Goal: Task Accomplishment & Management: Complete application form

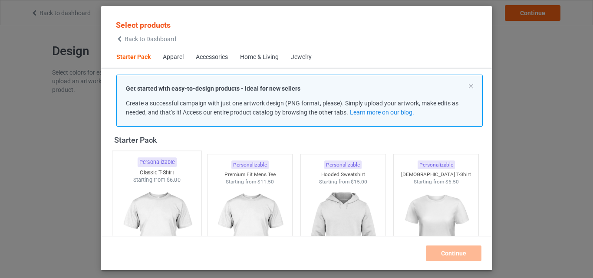
click at [144, 201] on img at bounding box center [157, 235] width 82 height 102
click at [262, 202] on img at bounding box center [250, 234] width 78 height 97
click at [320, 197] on img at bounding box center [343, 234] width 78 height 97
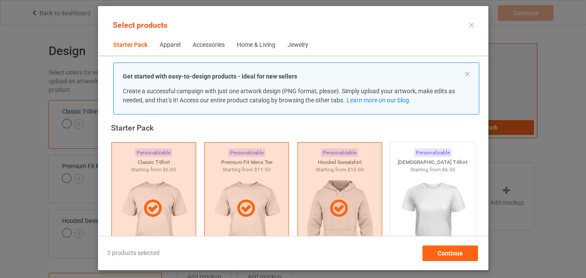
scroll to position [142, 0]
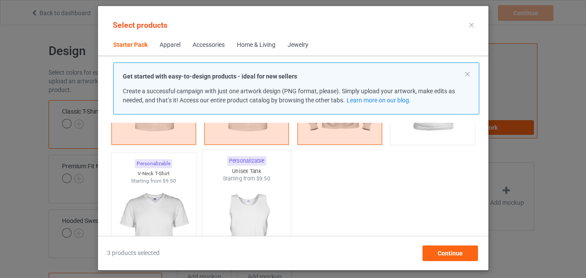
click at [185, 174] on div "V-Neck T-Shirt" at bounding box center [153, 173] width 85 height 7
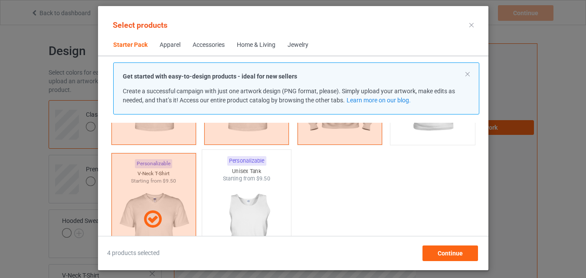
click at [225, 187] on img at bounding box center [247, 234] width 82 height 102
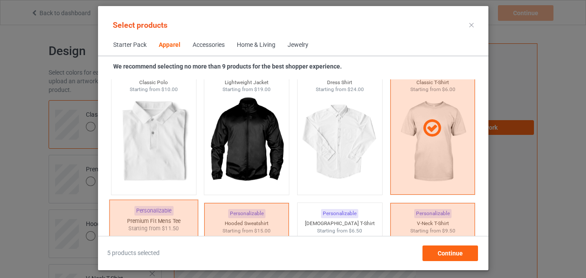
scroll to position [489, 0]
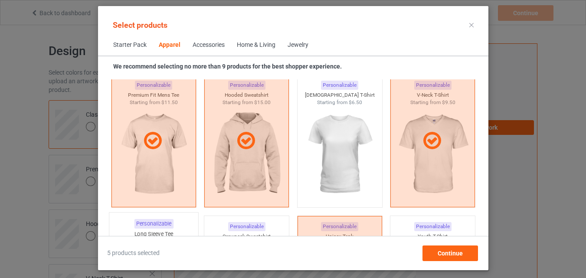
click at [152, 221] on div "Personalizable" at bounding box center [153, 224] width 39 height 10
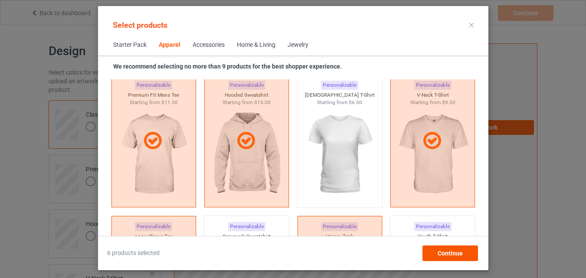
drag, startPoint x: 260, startPoint y: 231, endPoint x: 471, endPoint y: 246, distance: 211.5
click at [260, 231] on div "Personalizable Crewneck Sweatshirt Starting from $13.00" at bounding box center [247, 283] width 86 height 134
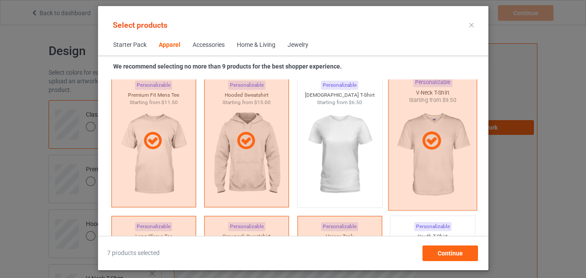
click at [437, 225] on div "Personalizable" at bounding box center [432, 226] width 37 height 9
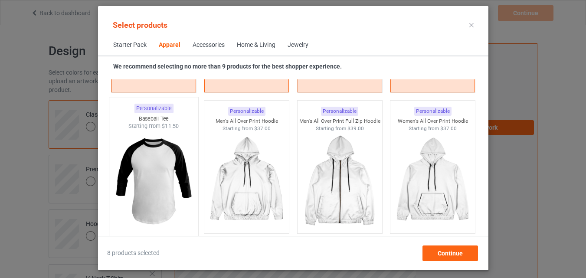
scroll to position [749, 0]
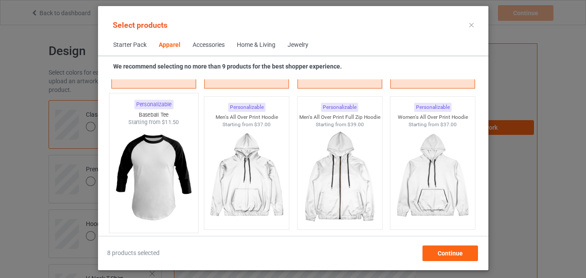
click at [168, 163] on img at bounding box center [154, 177] width 82 height 102
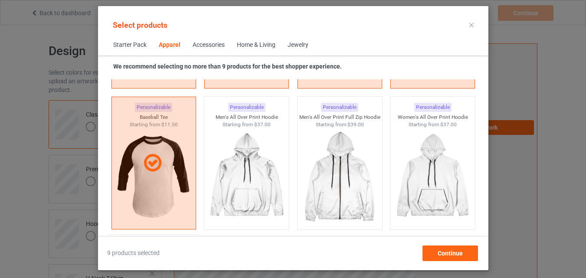
scroll to position [923, 0]
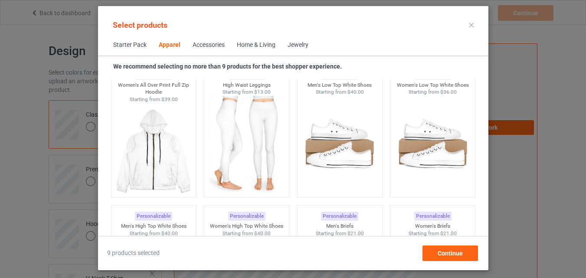
click at [256, 45] on div "Home & Living" at bounding box center [256, 45] width 39 height 9
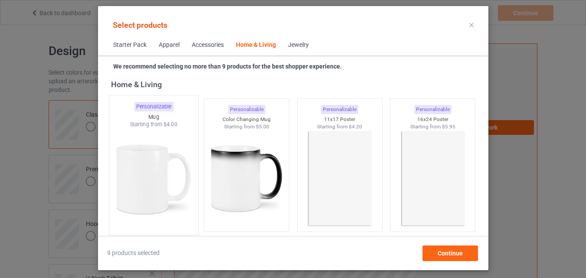
click at [160, 144] on img at bounding box center [154, 179] width 82 height 102
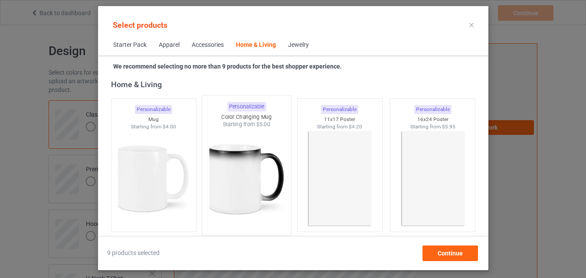
click at [232, 158] on img at bounding box center [247, 179] width 82 height 102
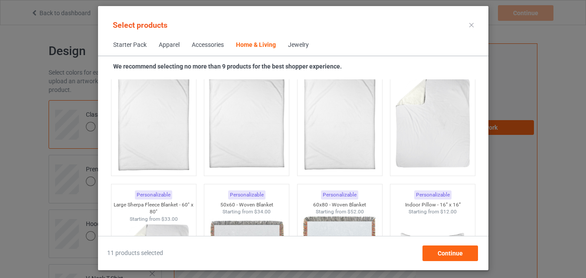
scroll to position [4305, 0]
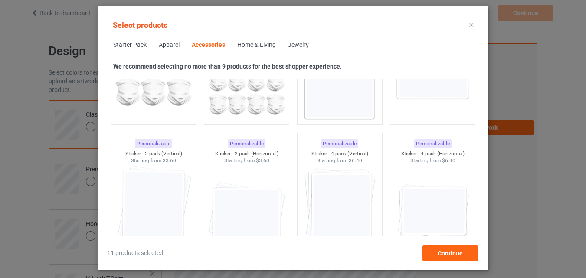
scroll to position [2916, 0]
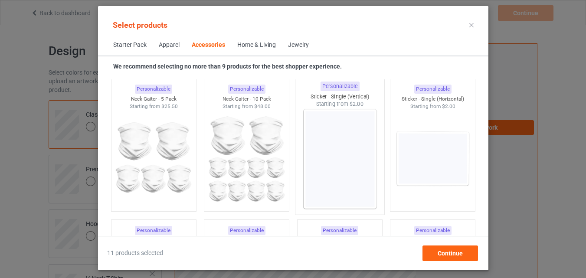
click at [342, 136] on img at bounding box center [340, 159] width 82 height 102
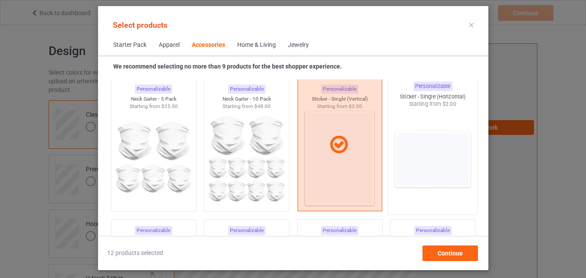
click at [397, 153] on img at bounding box center [433, 159] width 82 height 102
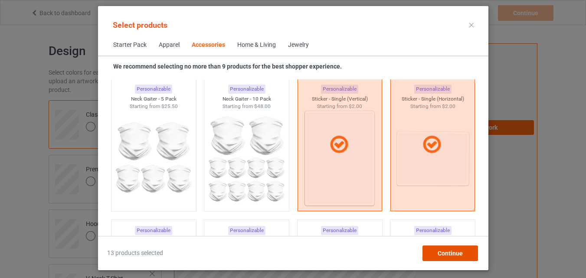
click at [427, 254] on div "Continue" at bounding box center [450, 254] width 56 height 16
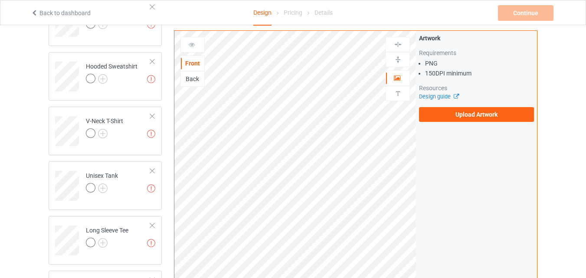
scroll to position [22, 0]
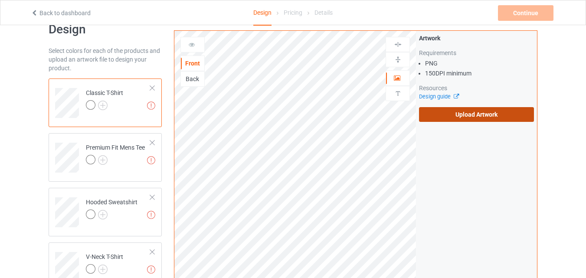
click at [486, 118] on label "Upload Artwork" at bounding box center [476, 114] width 115 height 15
click at [0, 0] on input "Upload Artwork" at bounding box center [0, 0] width 0 height 0
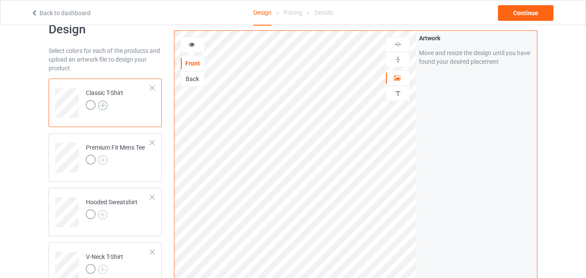
click at [102, 106] on img at bounding box center [103, 106] width 10 height 10
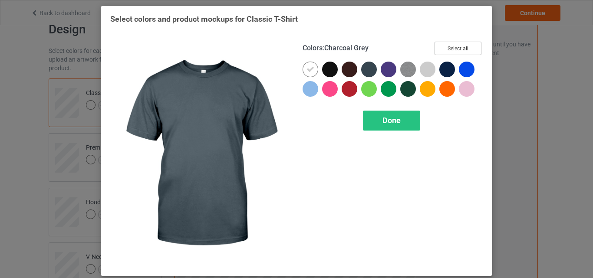
click at [454, 48] on button "Select all" at bounding box center [457, 48] width 47 height 13
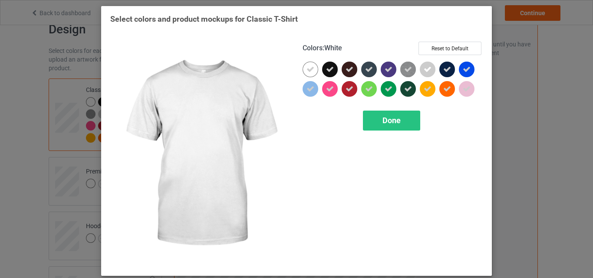
click at [306, 69] on icon at bounding box center [310, 70] width 8 height 8
click at [306, 69] on div at bounding box center [311, 70] width 16 height 16
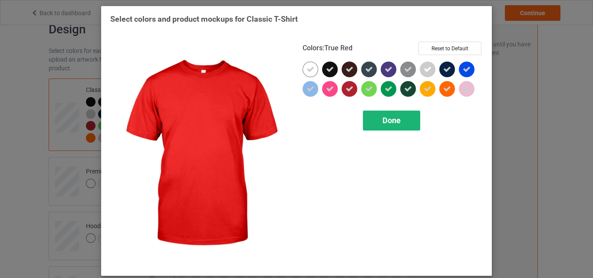
click at [382, 118] on span "Done" at bounding box center [391, 120] width 18 height 9
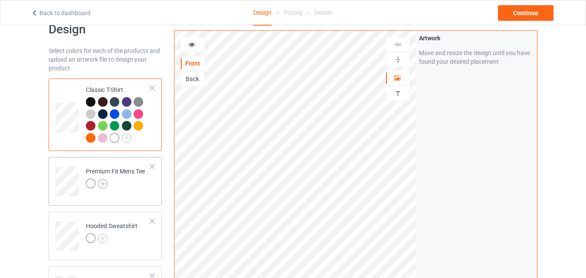
click at [101, 187] on img at bounding box center [103, 184] width 10 height 10
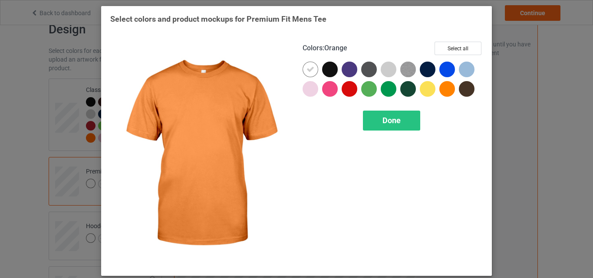
click at [458, 41] on div "Colors : Orange Select all Done" at bounding box center [392, 154] width 192 height 237
click at [457, 50] on button "Select all" at bounding box center [457, 48] width 47 height 13
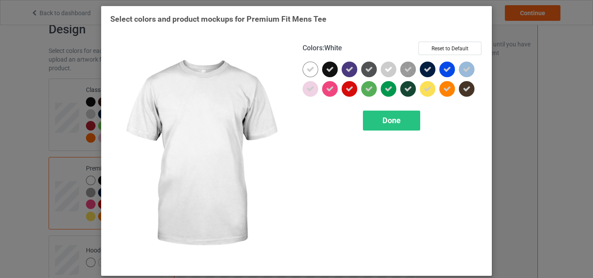
click at [306, 70] on icon at bounding box center [310, 70] width 8 height 8
click at [303, 70] on div at bounding box center [311, 70] width 16 height 16
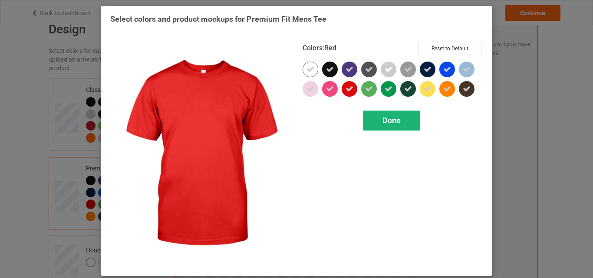
click at [393, 122] on span "Done" at bounding box center [391, 120] width 18 height 9
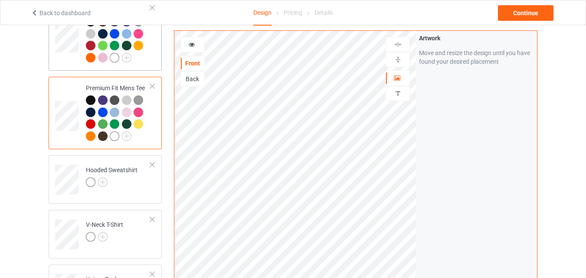
scroll to position [109, 0]
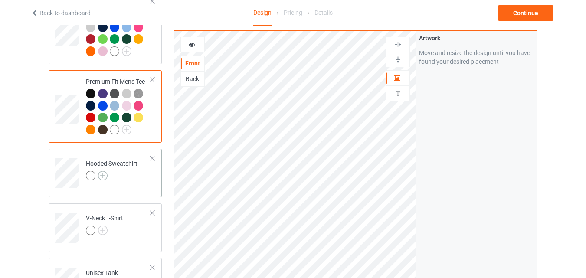
click at [105, 178] on img at bounding box center [103, 176] width 10 height 10
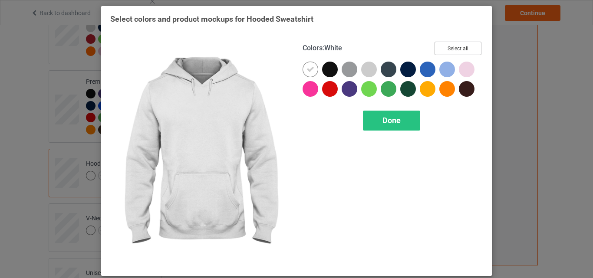
click at [437, 50] on button "Select all" at bounding box center [457, 48] width 47 height 13
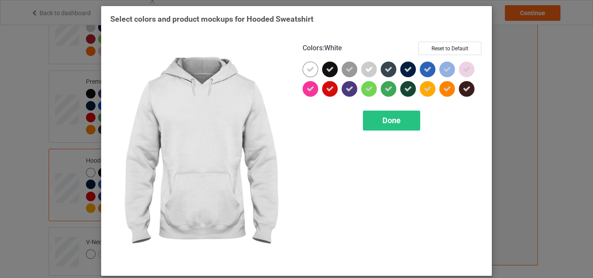
drag, startPoint x: 310, startPoint y: 71, endPoint x: 343, endPoint y: 85, distance: 36.0
click at [309, 71] on icon at bounding box center [310, 70] width 8 height 8
click at [309, 71] on div at bounding box center [311, 70] width 16 height 16
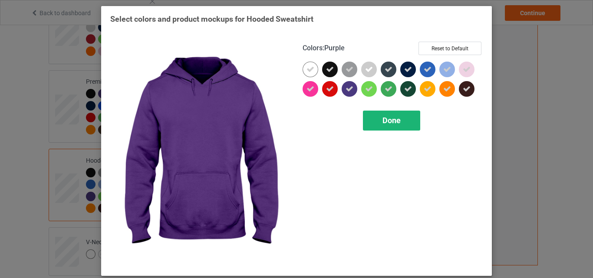
click at [373, 128] on div "Done" at bounding box center [391, 121] width 57 height 20
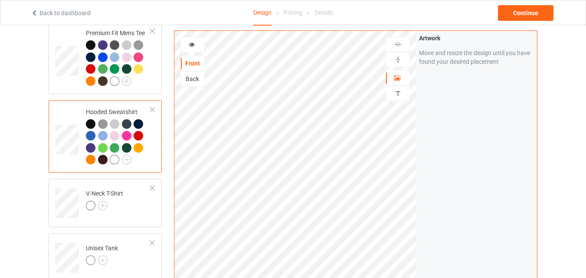
scroll to position [326, 0]
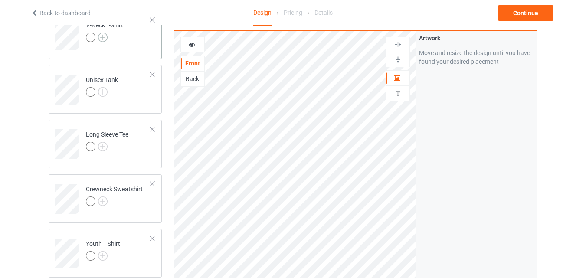
click at [107, 39] on img at bounding box center [103, 38] width 10 height 10
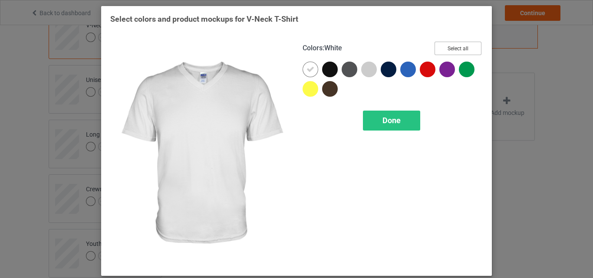
click at [457, 45] on button "Select all" at bounding box center [457, 48] width 47 height 13
click at [308, 70] on icon at bounding box center [310, 70] width 8 height 8
click at [308, 70] on div at bounding box center [311, 70] width 16 height 16
click at [307, 75] on div at bounding box center [311, 70] width 16 height 16
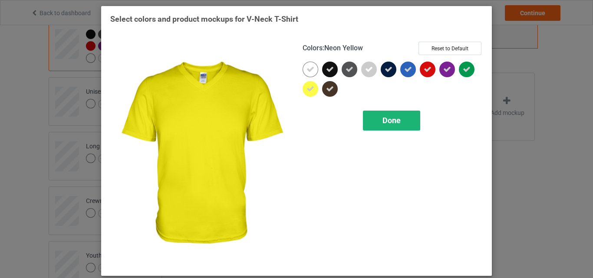
click at [386, 129] on div "Done" at bounding box center [391, 121] width 57 height 20
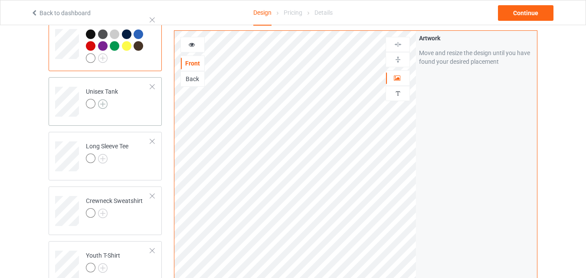
click at [104, 105] on img at bounding box center [103, 104] width 10 height 10
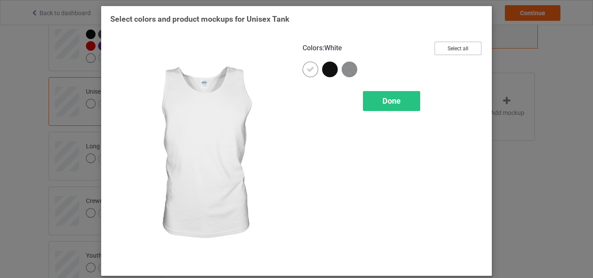
click at [441, 49] on button "Select all" at bounding box center [457, 48] width 47 height 13
click at [308, 69] on icon at bounding box center [310, 70] width 8 height 8
click at [308, 69] on div at bounding box center [311, 70] width 16 height 16
click at [411, 105] on div "Done" at bounding box center [391, 101] width 57 height 20
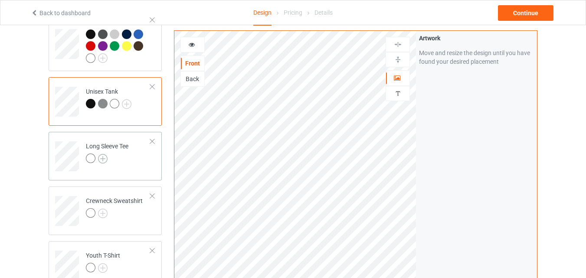
click at [103, 163] on img at bounding box center [103, 159] width 10 height 10
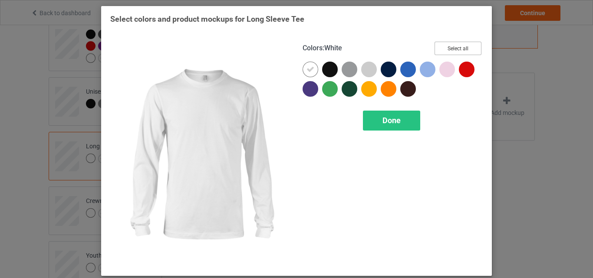
click at [439, 49] on button "Select all" at bounding box center [457, 48] width 47 height 13
click at [305, 76] on div at bounding box center [311, 70] width 16 height 16
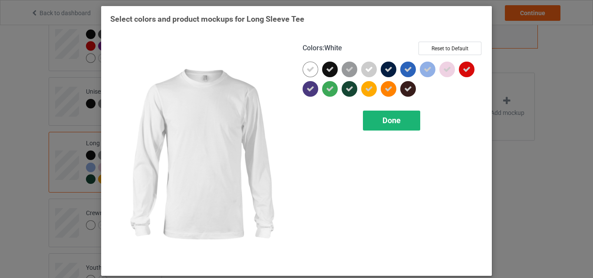
click at [374, 117] on div "Done" at bounding box center [391, 121] width 57 height 20
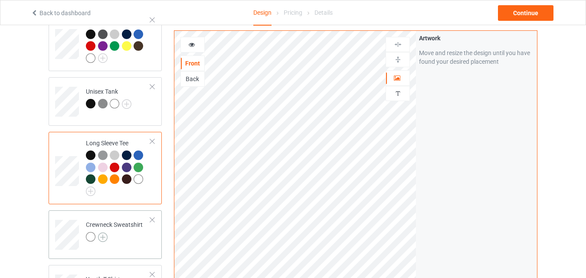
click at [104, 241] on img at bounding box center [103, 238] width 10 height 10
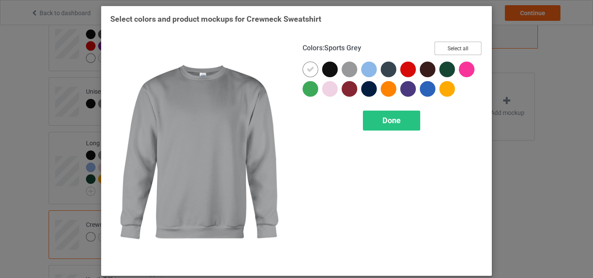
click at [449, 49] on button "Select all" at bounding box center [457, 48] width 47 height 13
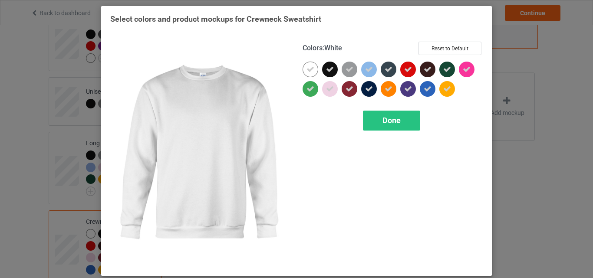
click at [306, 71] on icon at bounding box center [310, 70] width 8 height 8
click at [306, 71] on div at bounding box center [311, 70] width 16 height 16
click at [399, 127] on div "Done" at bounding box center [391, 121] width 57 height 20
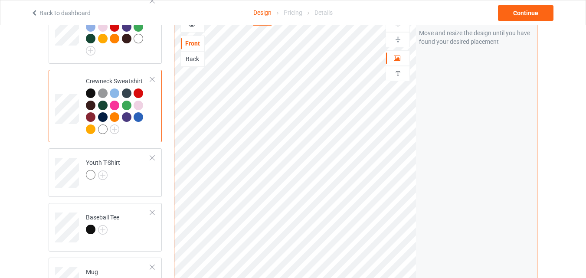
scroll to position [499, 0]
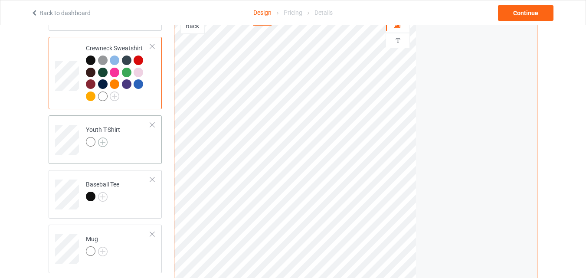
click at [101, 146] on img at bounding box center [103, 143] width 10 height 10
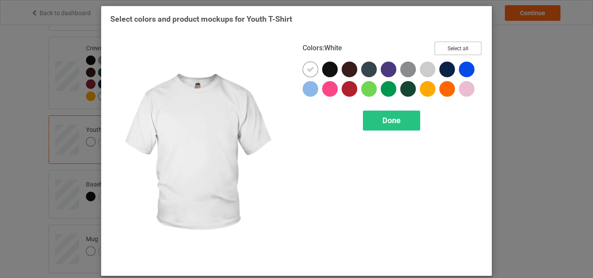
click at [455, 48] on button "Select all" at bounding box center [457, 48] width 47 height 13
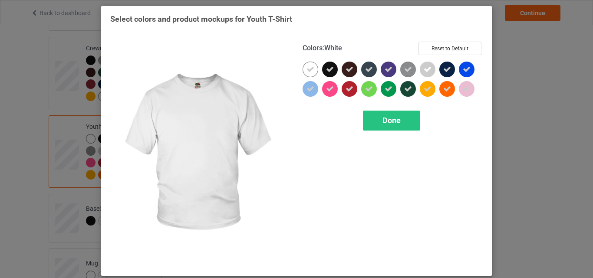
click at [306, 70] on icon at bounding box center [310, 70] width 8 height 8
drag, startPoint x: 306, startPoint y: 70, endPoint x: 388, endPoint y: 125, distance: 99.4
click at [306, 70] on div at bounding box center [311, 70] width 16 height 16
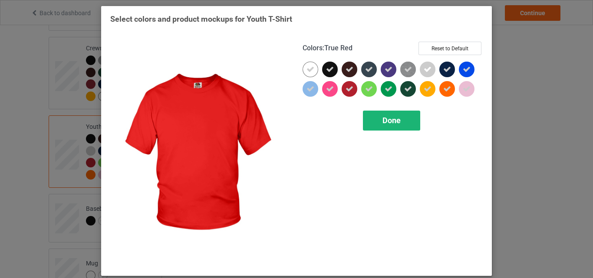
click at [388, 125] on span "Done" at bounding box center [391, 120] width 18 height 9
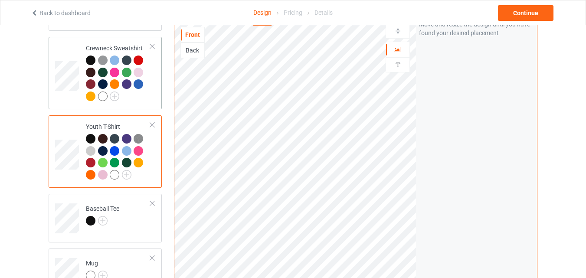
scroll to position [673, 0]
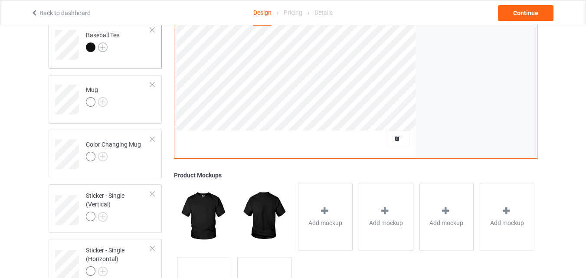
click at [102, 47] on img at bounding box center [103, 48] width 10 height 10
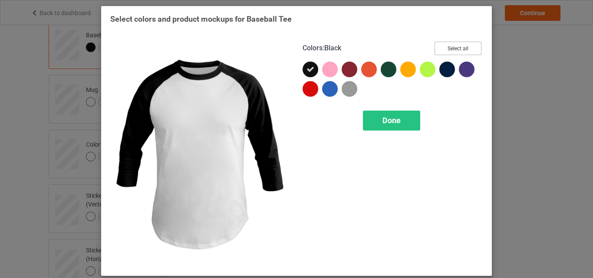
click at [452, 53] on button "Select all" at bounding box center [457, 48] width 47 height 13
click at [392, 114] on div "Done" at bounding box center [391, 121] width 57 height 20
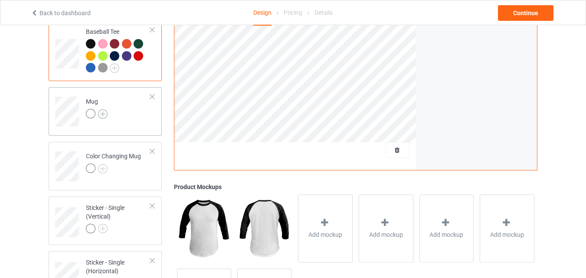
click at [104, 118] on img at bounding box center [103, 114] width 10 height 10
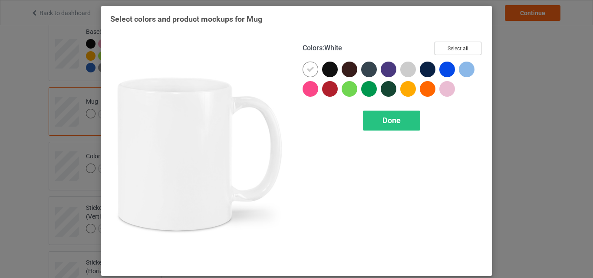
click at [460, 51] on button "Select all" at bounding box center [457, 48] width 47 height 13
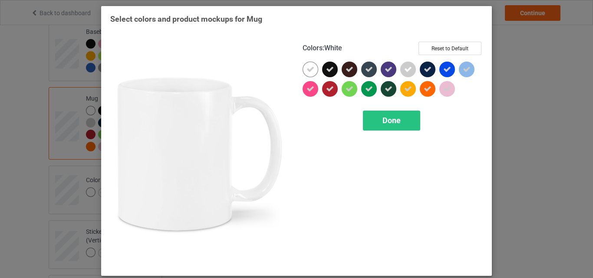
click at [312, 69] on div at bounding box center [311, 70] width 16 height 16
click at [388, 126] on div "Done" at bounding box center [391, 121] width 57 height 20
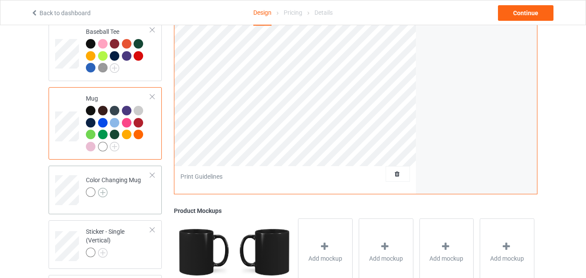
click at [102, 195] on img at bounding box center [103, 193] width 10 height 10
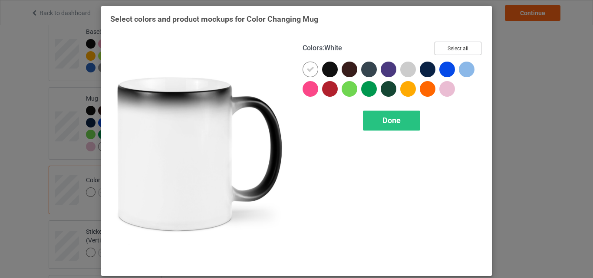
click at [439, 46] on button "Select all" at bounding box center [457, 48] width 47 height 13
click at [303, 72] on div at bounding box center [311, 70] width 16 height 16
click at [308, 69] on div at bounding box center [311, 70] width 16 height 16
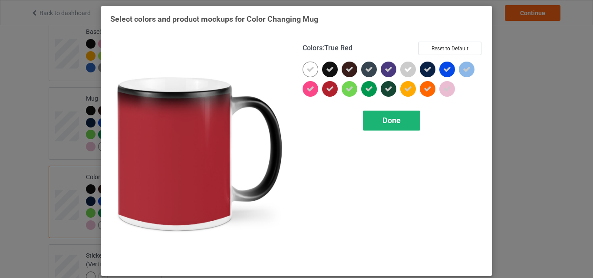
click at [381, 113] on div "Done" at bounding box center [391, 121] width 57 height 20
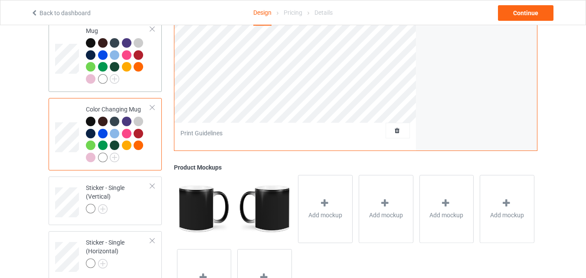
scroll to position [803, 0]
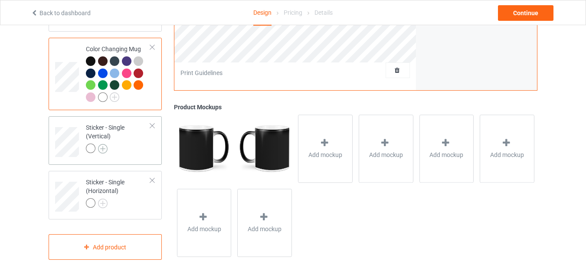
click at [104, 150] on img at bounding box center [103, 149] width 10 height 10
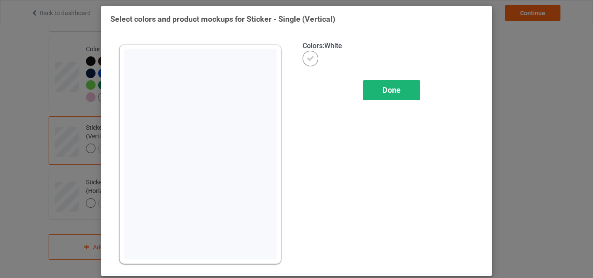
click at [406, 94] on div "Done" at bounding box center [391, 90] width 57 height 20
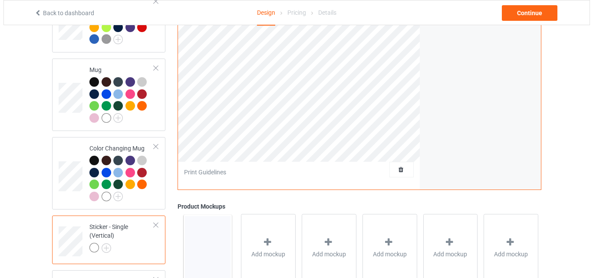
scroll to position [716, 0]
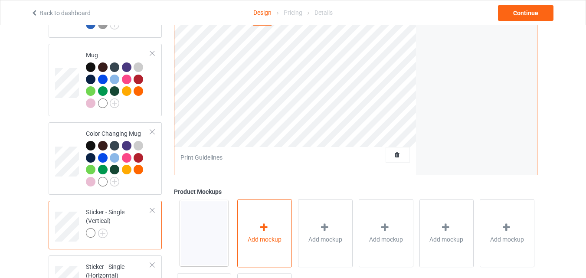
click at [267, 211] on div "Add mockup" at bounding box center [264, 233] width 55 height 68
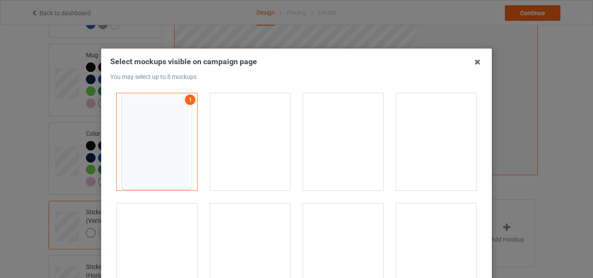
click at [358, 142] on div at bounding box center [343, 141] width 80 height 97
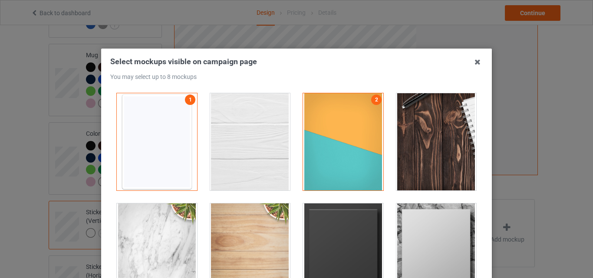
click at [442, 155] on div at bounding box center [436, 141] width 80 height 97
click at [309, 229] on div at bounding box center [343, 252] width 80 height 97
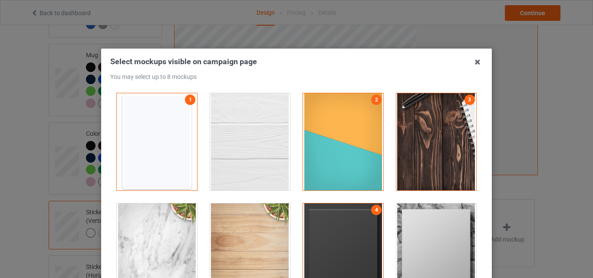
drag, startPoint x: 397, startPoint y: 242, endPoint x: 412, endPoint y: 240, distance: 15.7
click at [397, 242] on div at bounding box center [436, 252] width 80 height 97
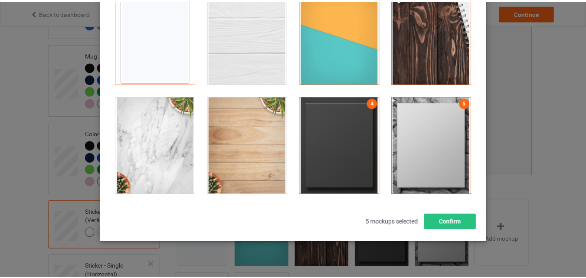
scroll to position [119, 0]
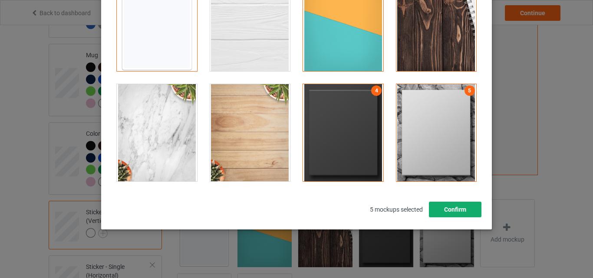
click at [441, 211] on button "Confirm" at bounding box center [455, 210] width 53 height 16
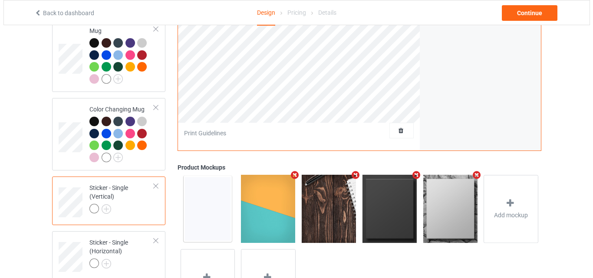
scroll to position [760, 0]
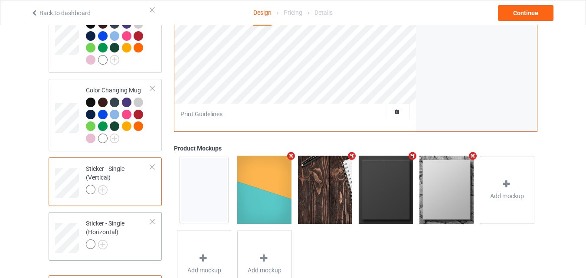
click at [128, 239] on div "Sticker - Single (Horizontal)" at bounding box center [118, 234] width 65 height 30
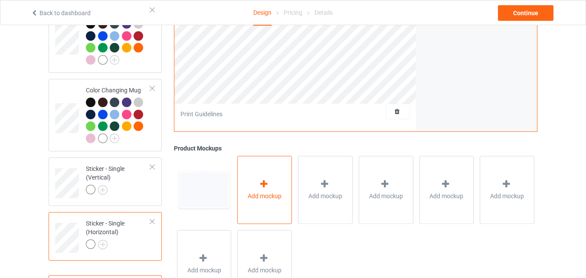
click at [255, 194] on div "Add mockup" at bounding box center [264, 190] width 55 height 68
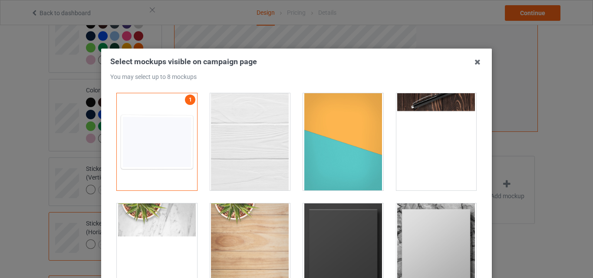
click at [349, 126] on div at bounding box center [343, 141] width 80 height 97
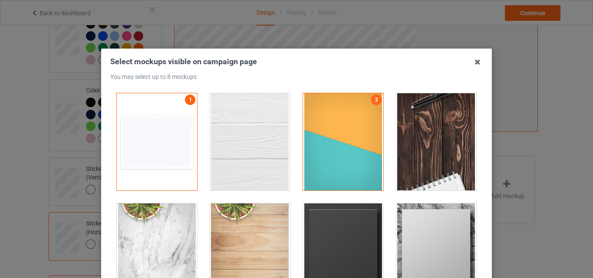
click at [437, 132] on div at bounding box center [436, 141] width 80 height 97
click at [326, 231] on div at bounding box center [343, 252] width 80 height 97
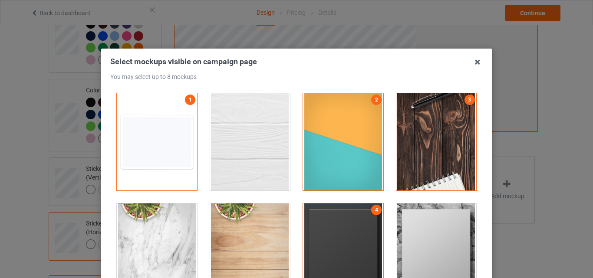
click at [421, 233] on div at bounding box center [436, 252] width 80 height 97
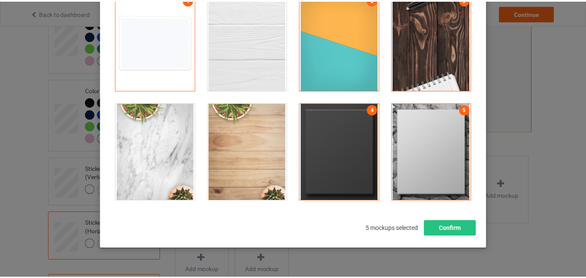
scroll to position [119, 0]
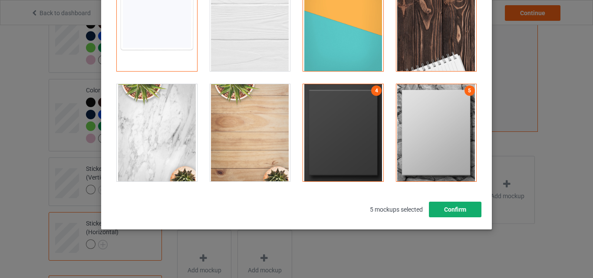
click at [457, 213] on button "Confirm" at bounding box center [455, 210] width 53 height 16
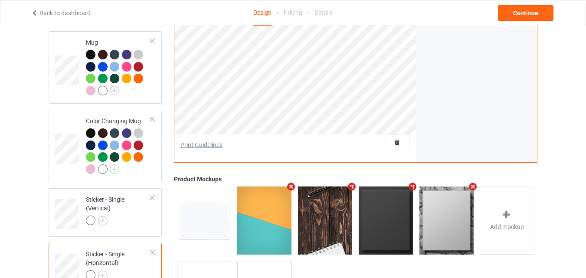
scroll to position [673, 0]
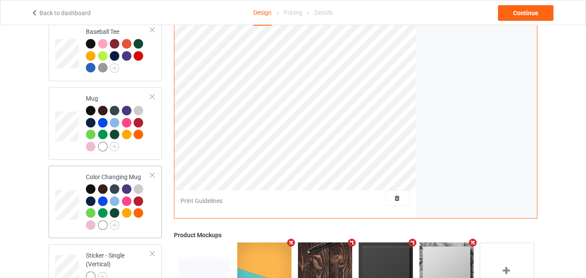
click at [135, 175] on td "Color Changing Mug" at bounding box center [118, 202] width 74 height 66
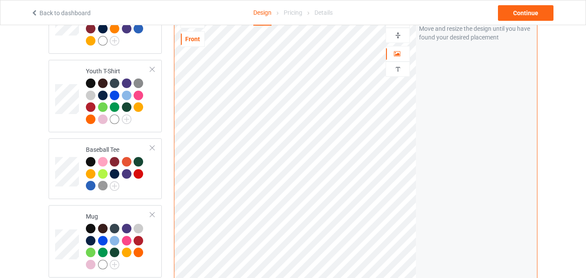
scroll to position [456, 0]
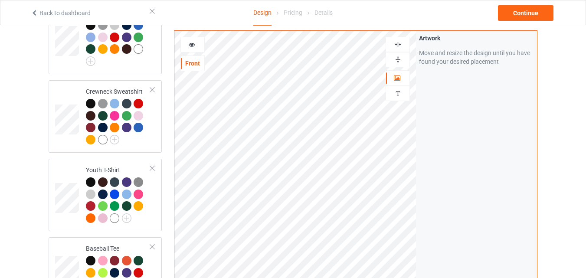
click at [200, 42] on div at bounding box center [192, 44] width 23 height 9
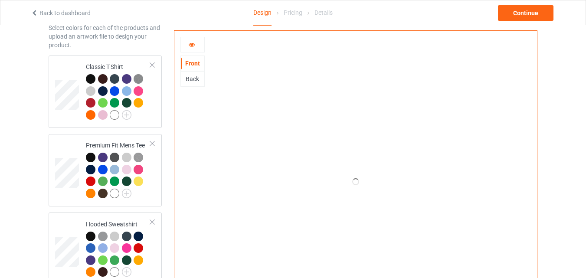
scroll to position [22, 0]
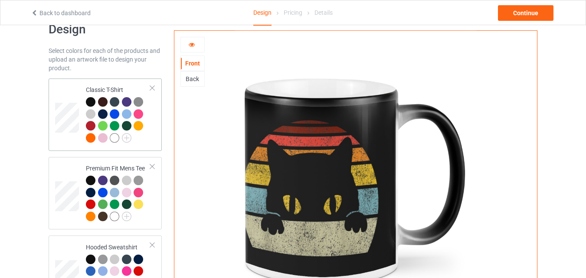
click at [128, 80] on div "Classic T-Shirt" at bounding box center [105, 115] width 113 height 72
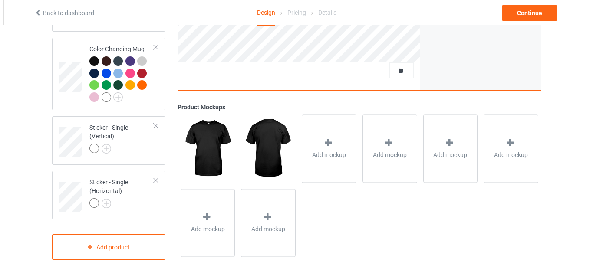
scroll to position [806, 0]
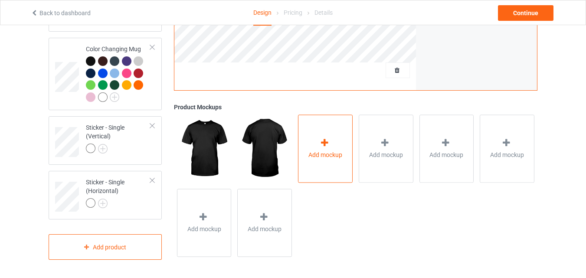
click at [314, 133] on div "Add mockup" at bounding box center [325, 149] width 55 height 68
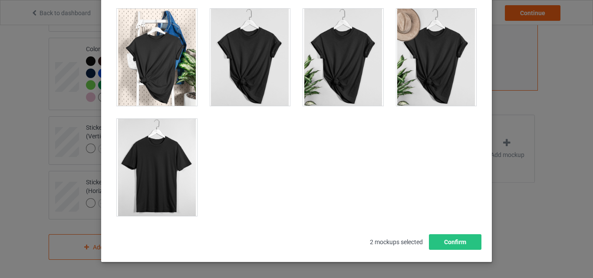
scroll to position [12196, 0]
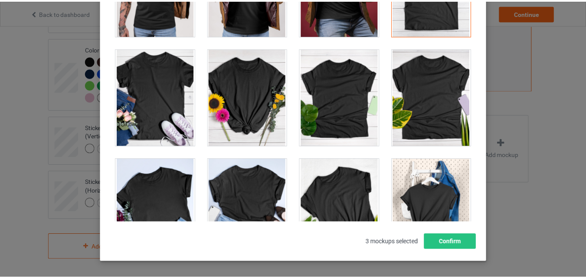
scroll to position [12456, 0]
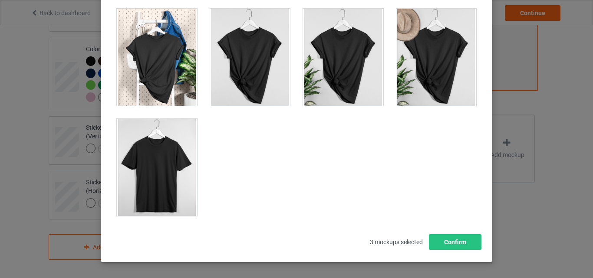
drag, startPoint x: 179, startPoint y: 174, endPoint x: 447, endPoint y: 221, distance: 271.9
click at [181, 173] on div at bounding box center [157, 167] width 80 height 97
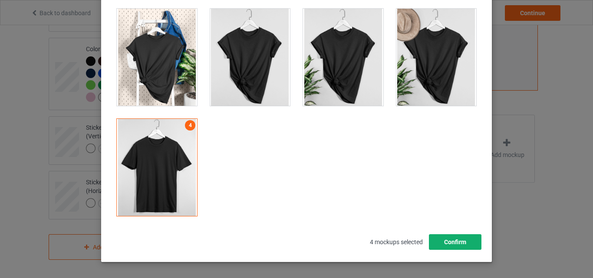
click at [463, 243] on button "Confirm" at bounding box center [455, 242] width 53 height 16
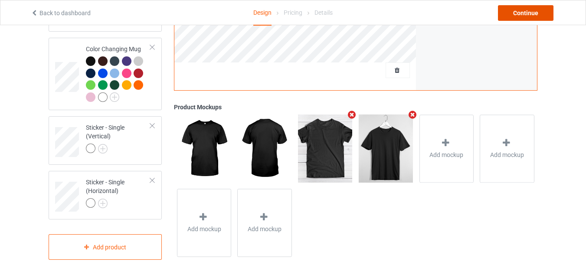
click at [526, 8] on div "Continue" at bounding box center [526, 13] width 56 height 16
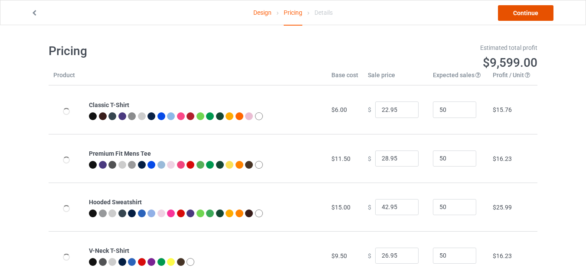
click at [531, 17] on link "Continue" at bounding box center [526, 13] width 56 height 16
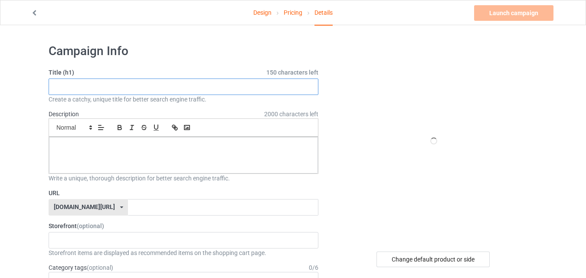
click at [169, 81] on input "text" at bounding box center [184, 87] width 270 height 16
paste input "Kitty Cats Lover"
type input "Kitty Cats Lover"
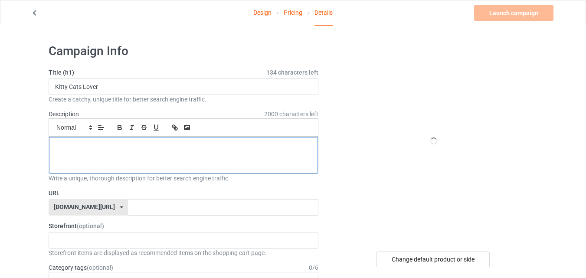
click at [92, 161] on div at bounding box center [183, 155] width 269 height 36
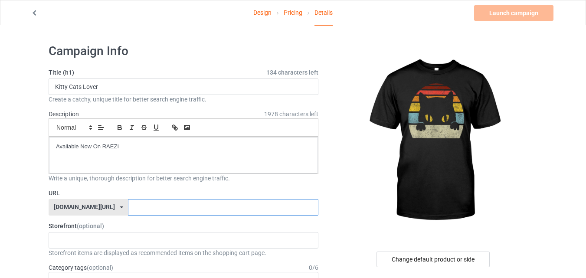
click at [142, 207] on input "text" at bounding box center [223, 207] width 190 height 16
type input "catloverx8"
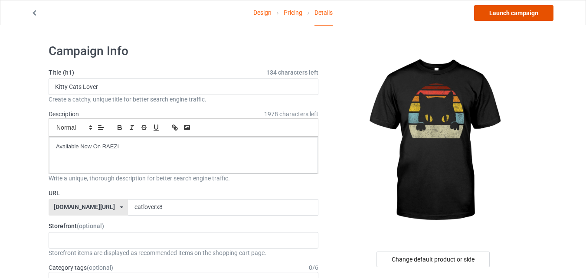
click at [510, 17] on link "Launch campaign" at bounding box center [513, 13] width 79 height 16
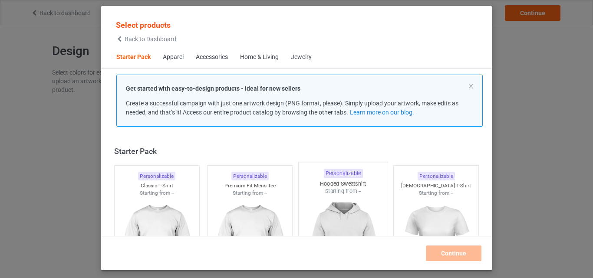
click at [153, 197] on img at bounding box center [157, 245] width 78 height 97
click at [239, 209] on img at bounding box center [250, 245] width 78 height 97
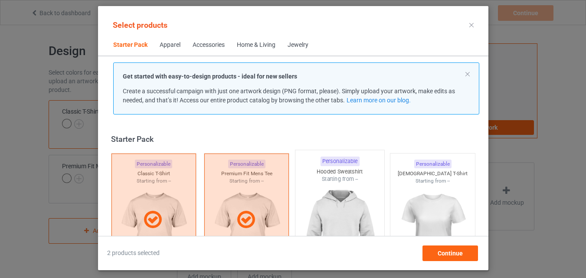
scroll to position [11, 0]
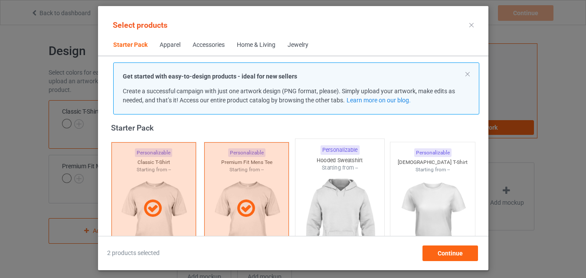
click at [350, 182] on img at bounding box center [340, 223] width 82 height 102
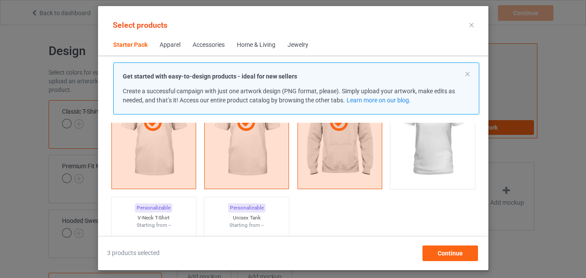
scroll to position [98, 0]
click at [150, 209] on div "Personalizable V-Neck T-Shirt Starting from --" at bounding box center [154, 263] width 90 height 140
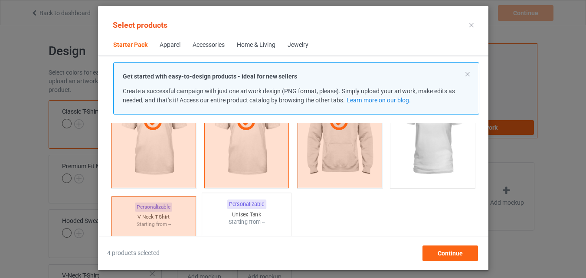
click at [211, 210] on div "Personalizable Unisex Tank Starting from --" at bounding box center [247, 263] width 90 height 140
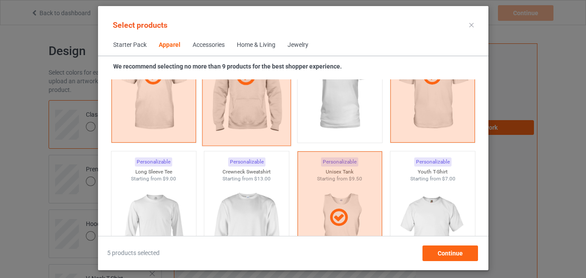
scroll to position [576, 0]
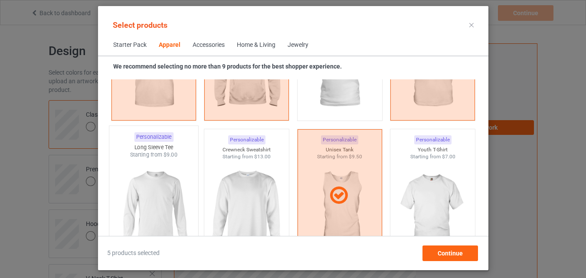
click at [144, 205] on img at bounding box center [154, 210] width 82 height 102
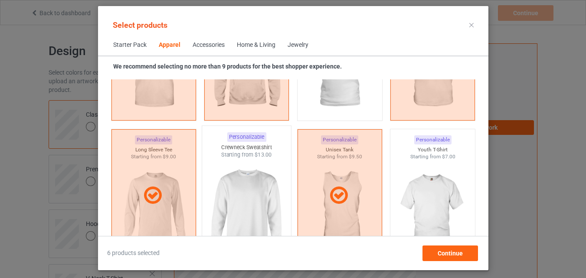
click at [214, 199] on img at bounding box center [247, 210] width 82 height 102
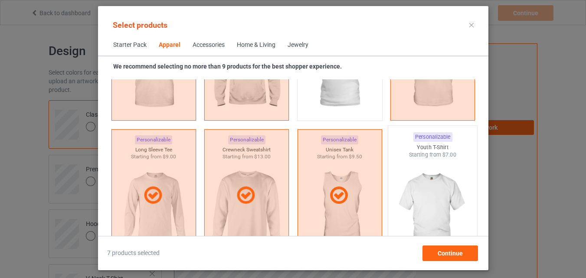
click at [415, 184] on img at bounding box center [433, 210] width 82 height 102
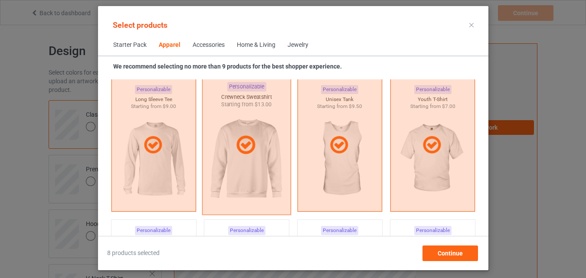
scroll to position [706, 0]
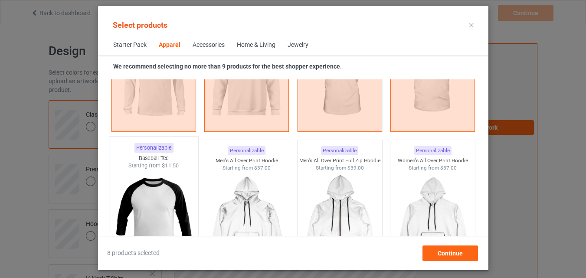
click at [177, 184] on img at bounding box center [154, 221] width 82 height 102
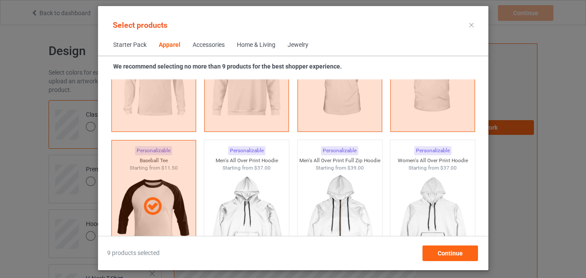
click at [255, 46] on div "Home & Living" at bounding box center [256, 45] width 39 height 9
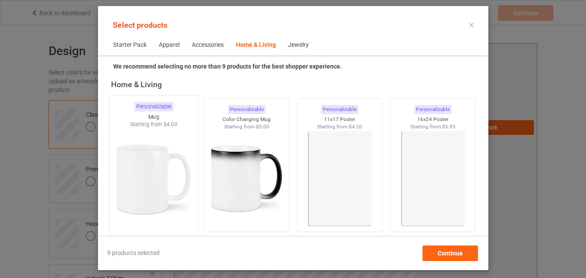
click at [171, 151] on img at bounding box center [154, 179] width 82 height 102
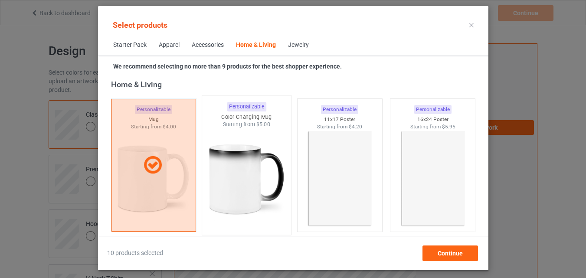
click at [236, 154] on img at bounding box center [247, 179] width 82 height 102
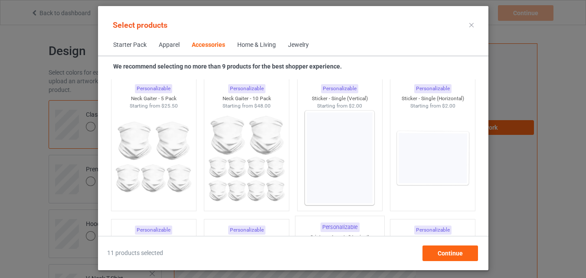
scroll to position [2916, 0]
click at [355, 127] on img at bounding box center [340, 159] width 82 height 102
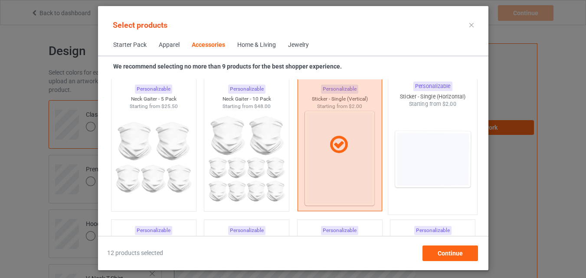
click at [409, 127] on img at bounding box center [433, 159] width 82 height 102
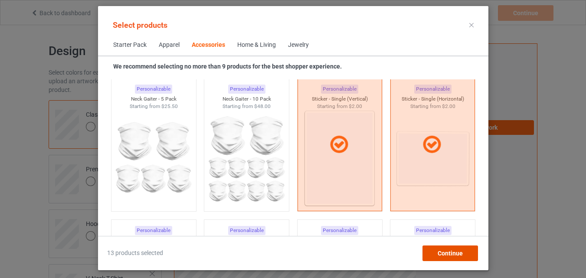
click at [453, 257] on div "Continue" at bounding box center [450, 254] width 56 height 16
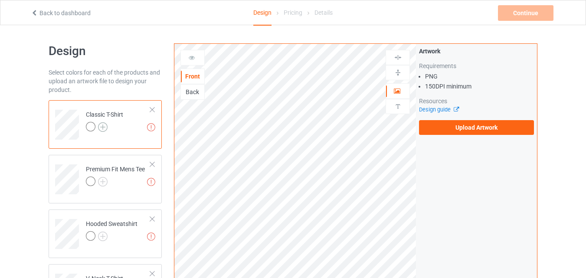
click at [103, 128] on img at bounding box center [103, 127] width 10 height 10
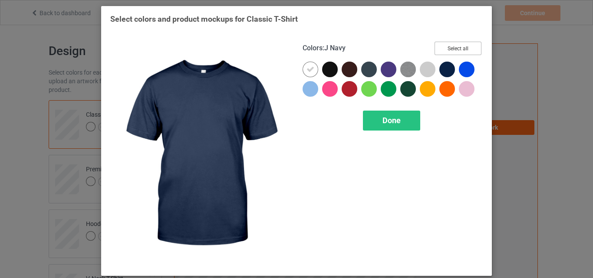
click at [451, 46] on button "Select all" at bounding box center [457, 48] width 47 height 13
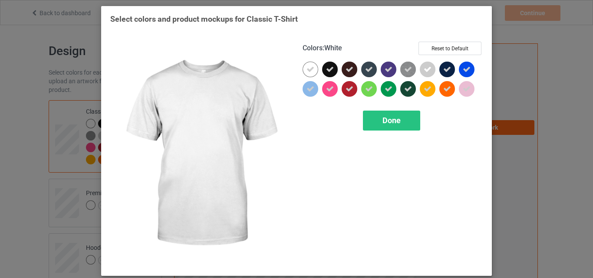
click at [306, 74] on div at bounding box center [311, 70] width 16 height 16
click at [374, 119] on div "Done" at bounding box center [391, 121] width 57 height 20
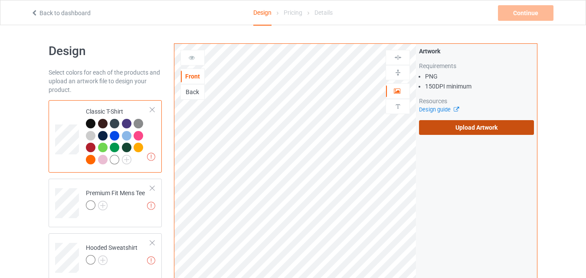
click at [499, 129] on label "Upload Artwork" at bounding box center [476, 127] width 115 height 15
click at [0, 0] on input "Upload Artwork" at bounding box center [0, 0] width 0 height 0
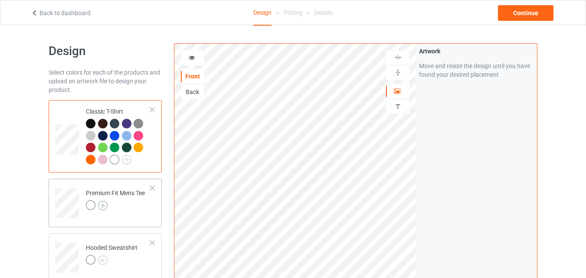
click at [104, 203] on img at bounding box center [103, 206] width 10 height 10
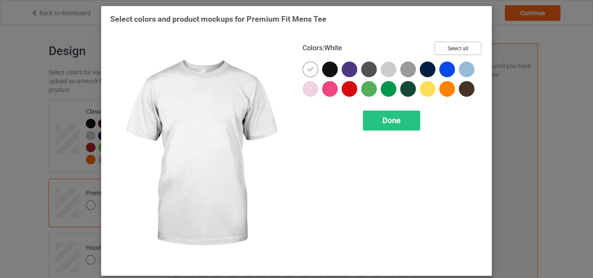
click at [454, 49] on button "Select all" at bounding box center [457, 48] width 47 height 13
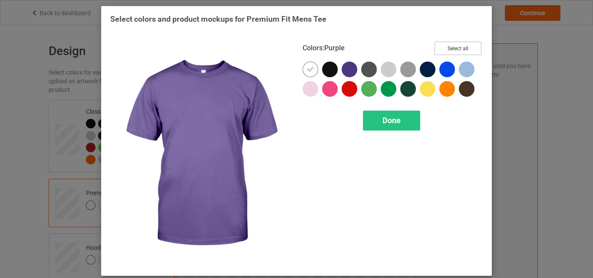
click at [434, 52] on button "Select all" at bounding box center [457, 48] width 47 height 13
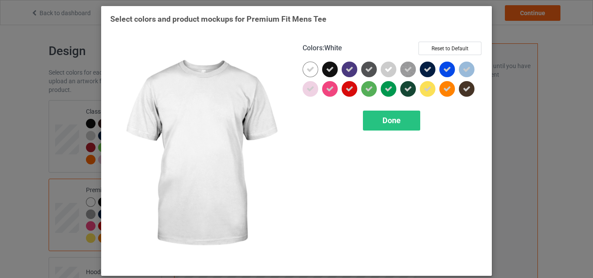
click at [306, 69] on icon at bounding box center [310, 70] width 8 height 8
click at [306, 69] on div at bounding box center [311, 70] width 16 height 16
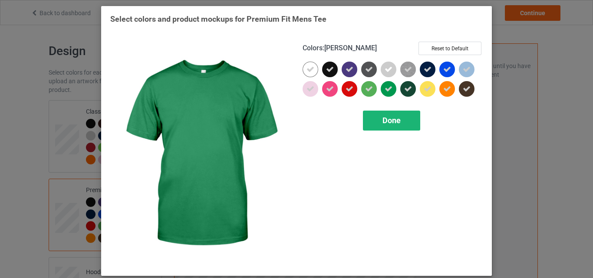
click at [394, 122] on span "Done" at bounding box center [391, 120] width 18 height 9
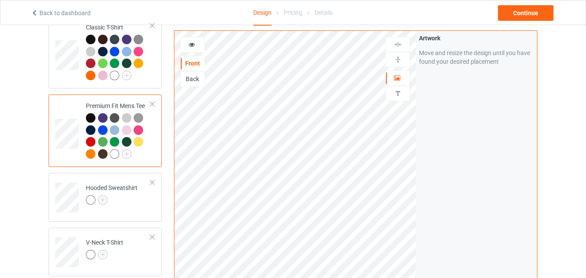
scroll to position [87, 0]
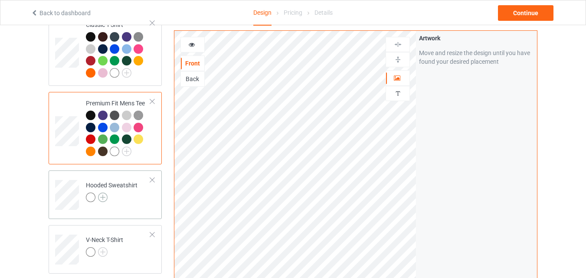
click at [102, 199] on img at bounding box center [103, 198] width 10 height 10
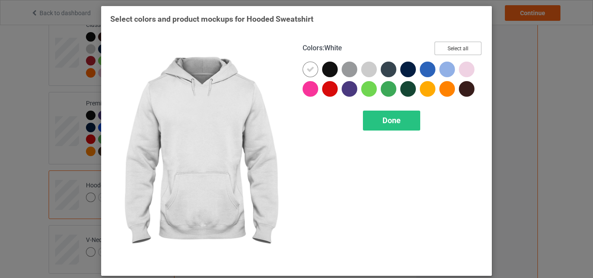
click at [441, 48] on button "Select all" at bounding box center [457, 48] width 47 height 13
click at [306, 72] on icon at bounding box center [310, 70] width 8 height 8
click at [306, 72] on div at bounding box center [311, 70] width 16 height 16
click at [306, 72] on icon at bounding box center [310, 70] width 8 height 8
click at [306, 72] on div at bounding box center [311, 70] width 16 height 16
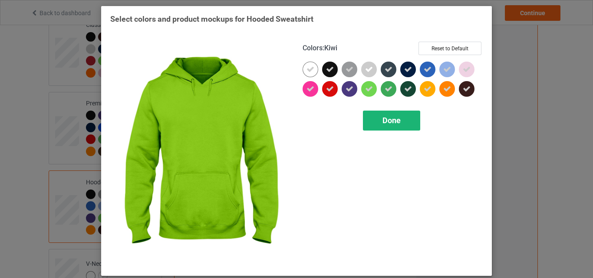
click at [376, 118] on div "Done" at bounding box center [391, 121] width 57 height 20
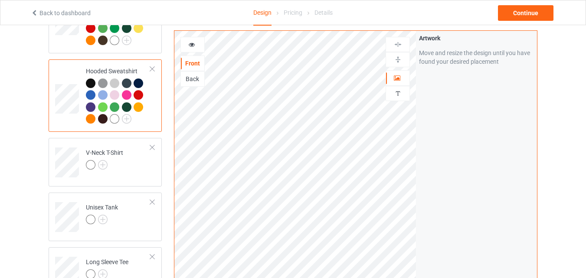
scroll to position [217, 0]
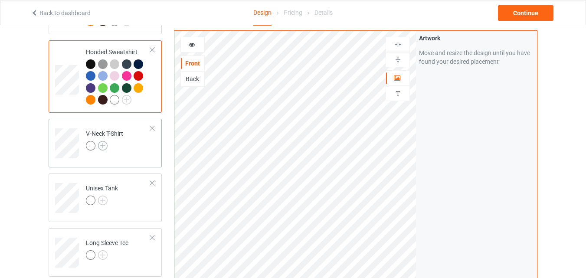
click at [102, 145] on img at bounding box center [103, 146] width 10 height 10
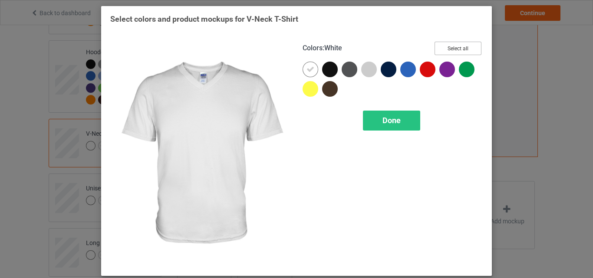
click at [446, 43] on button "Select all" at bounding box center [457, 48] width 47 height 13
click at [306, 73] on icon at bounding box center [310, 70] width 8 height 8
click at [306, 73] on div at bounding box center [311, 70] width 16 height 16
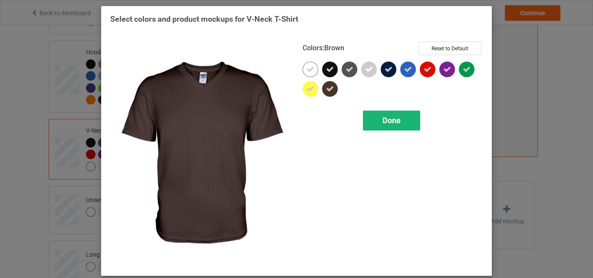
click at [389, 121] on span "Done" at bounding box center [391, 120] width 18 height 9
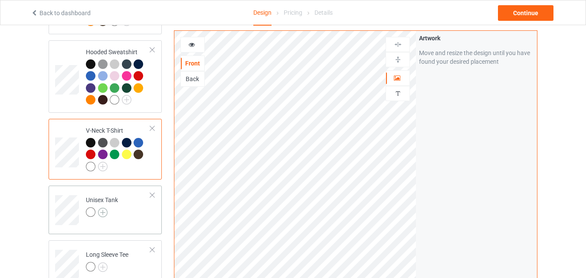
click at [105, 212] on img at bounding box center [103, 213] width 10 height 10
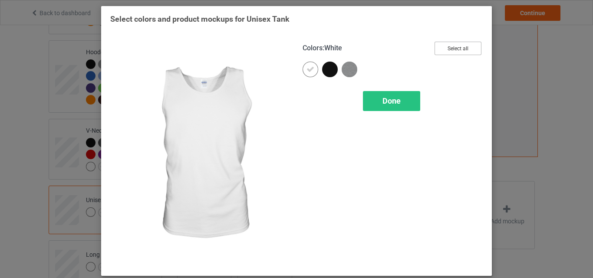
click at [444, 43] on button "Select all" at bounding box center [457, 48] width 47 height 13
click at [308, 70] on icon at bounding box center [310, 70] width 8 height 8
click at [308, 70] on div at bounding box center [311, 70] width 16 height 16
click at [378, 95] on div "Done" at bounding box center [391, 101] width 57 height 20
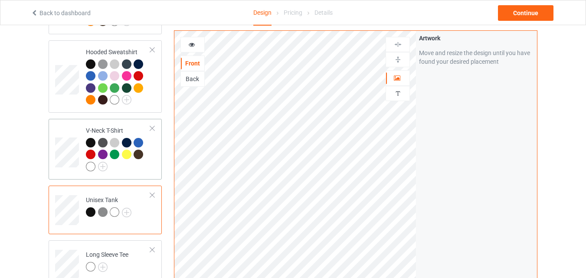
scroll to position [391, 0]
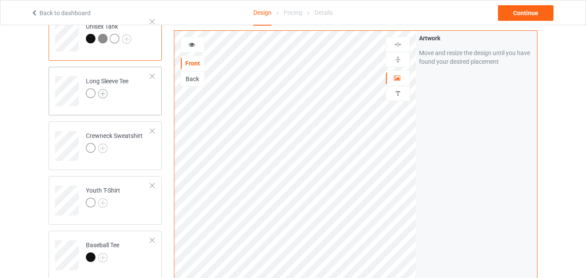
click at [100, 97] on img at bounding box center [103, 94] width 10 height 10
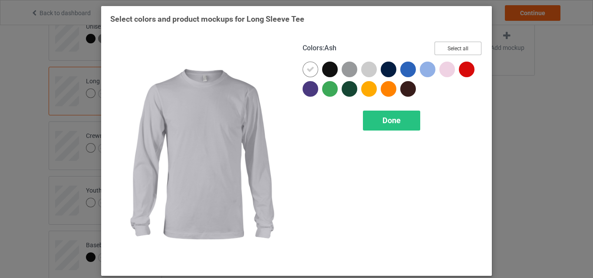
click at [435, 49] on button "Select all" at bounding box center [457, 48] width 47 height 13
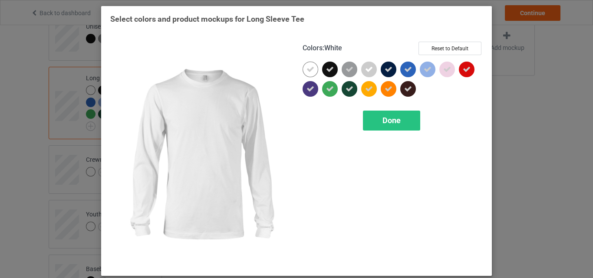
click at [309, 65] on div at bounding box center [311, 70] width 16 height 16
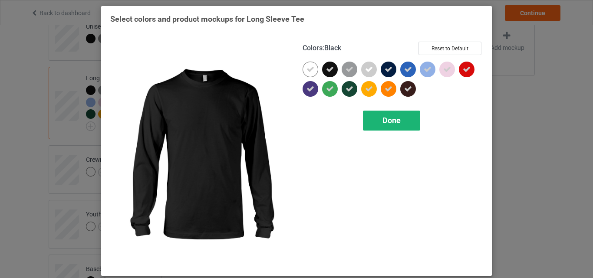
click at [382, 121] on span "Done" at bounding box center [391, 120] width 18 height 9
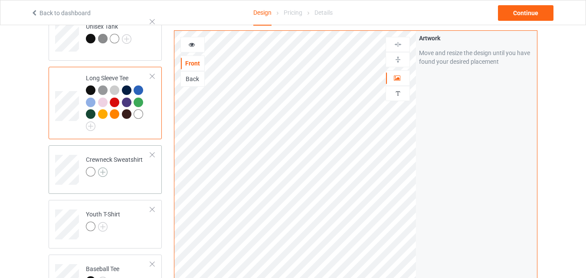
click at [102, 176] on img at bounding box center [103, 173] width 10 height 10
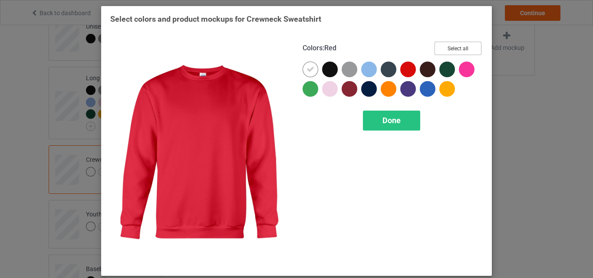
click at [446, 51] on button "Select all" at bounding box center [457, 48] width 47 height 13
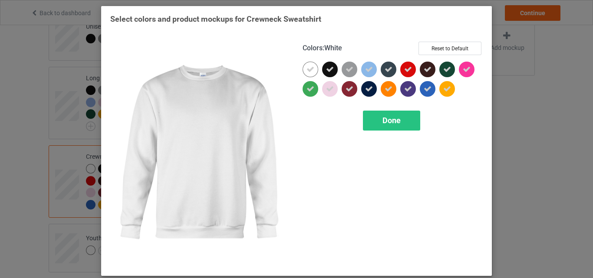
click at [310, 66] on icon at bounding box center [310, 70] width 8 height 8
click at [310, 66] on div at bounding box center [311, 70] width 16 height 16
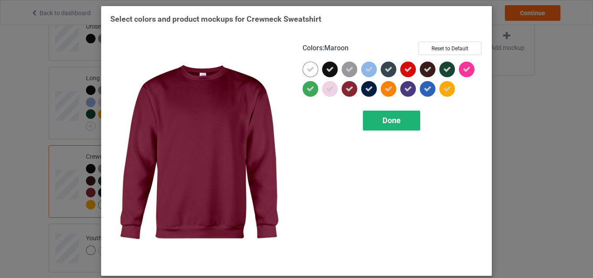
click at [373, 115] on div "Done" at bounding box center [391, 121] width 57 height 20
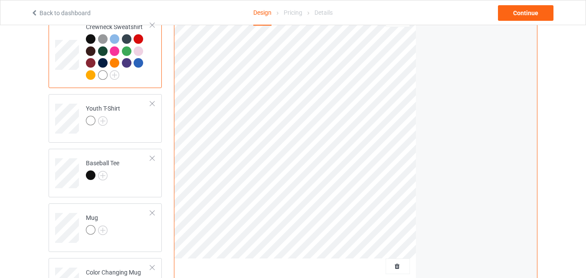
scroll to position [521, 0]
click at [104, 122] on img at bounding box center [103, 121] width 10 height 10
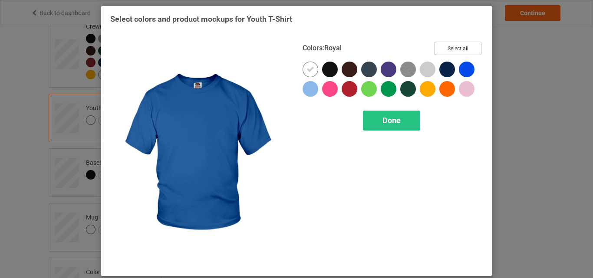
click at [460, 53] on button "Select all" at bounding box center [457, 48] width 47 height 13
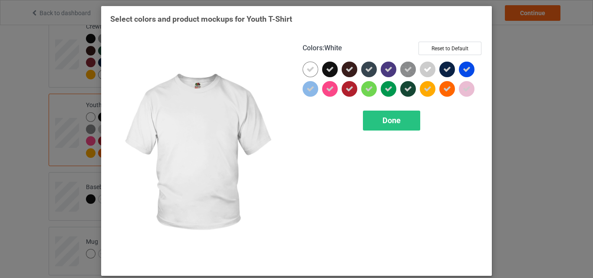
click at [307, 66] on icon at bounding box center [310, 70] width 8 height 8
click at [307, 66] on div at bounding box center [311, 70] width 16 height 16
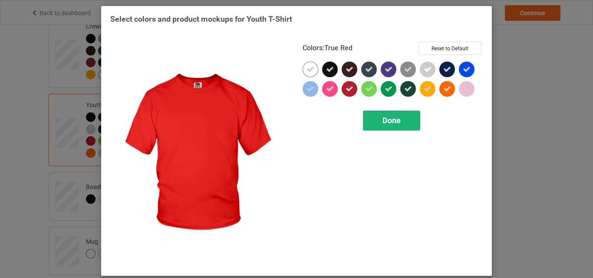
click at [376, 120] on div "Done" at bounding box center [391, 121] width 57 height 20
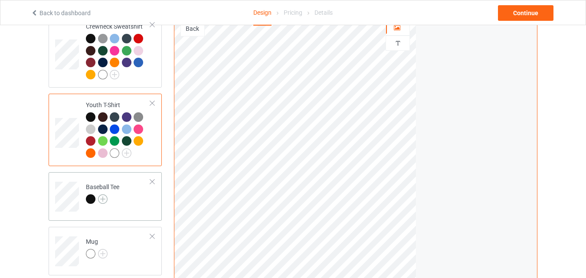
click at [102, 204] on img at bounding box center [103, 199] width 10 height 10
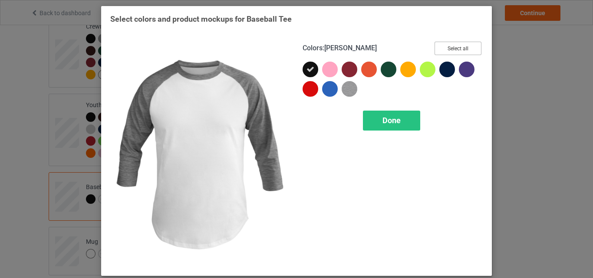
click at [460, 48] on button "Select all" at bounding box center [457, 48] width 47 height 13
click at [377, 123] on div "Done" at bounding box center [391, 121] width 57 height 20
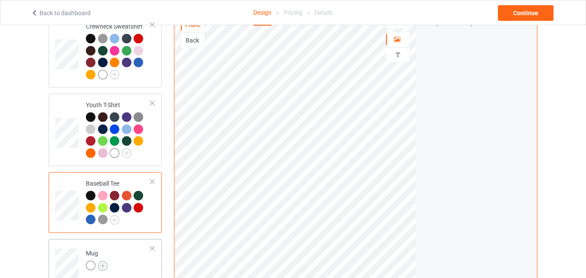
click at [99, 269] on img at bounding box center [103, 266] width 10 height 10
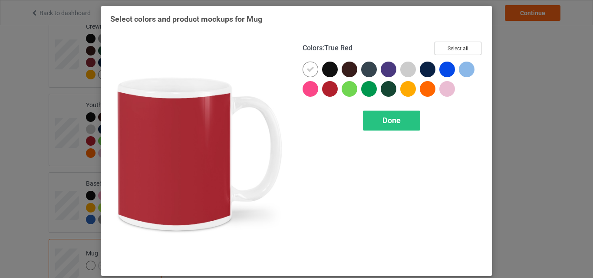
click at [450, 53] on button "Select all" at bounding box center [457, 48] width 47 height 13
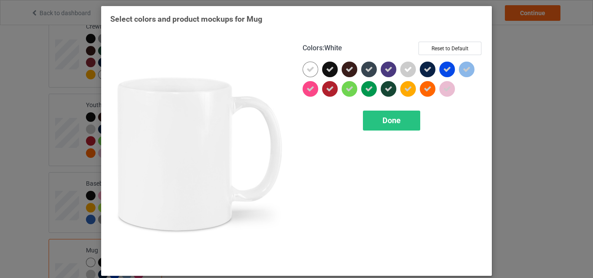
click at [306, 72] on icon at bounding box center [310, 70] width 8 height 8
click at [306, 72] on div at bounding box center [311, 70] width 16 height 16
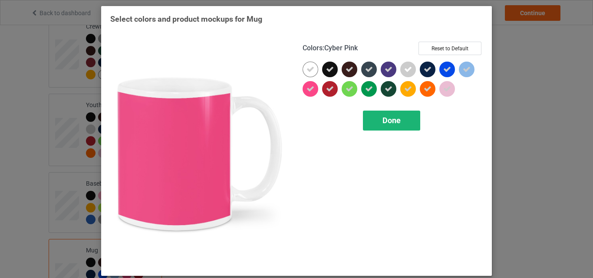
click at [395, 115] on div "Done" at bounding box center [391, 121] width 57 height 20
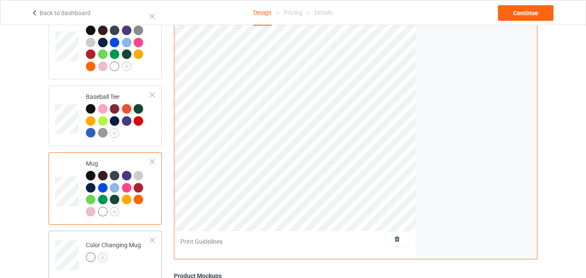
scroll to position [651, 0]
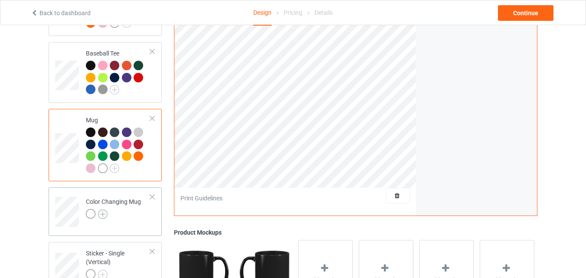
click at [102, 219] on img at bounding box center [103, 215] width 10 height 10
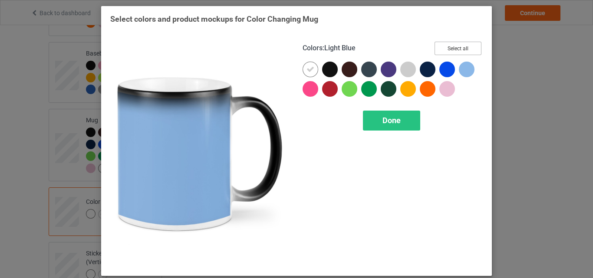
click at [464, 47] on button "Select all" at bounding box center [457, 48] width 47 height 13
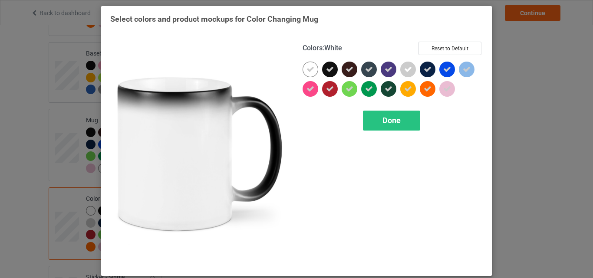
click at [309, 69] on icon at bounding box center [310, 70] width 8 height 8
click at [309, 69] on div at bounding box center [311, 70] width 16 height 16
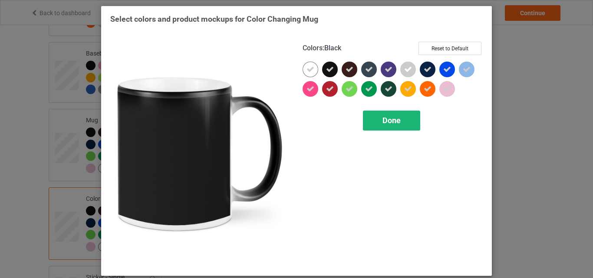
click at [379, 129] on div "Done" at bounding box center [391, 121] width 57 height 20
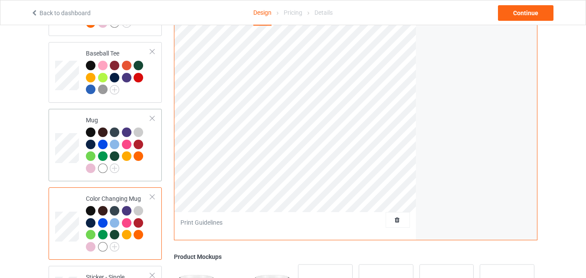
scroll to position [781, 0]
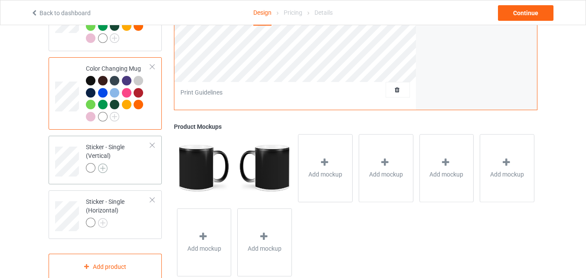
click at [102, 170] on img at bounding box center [103, 169] width 10 height 10
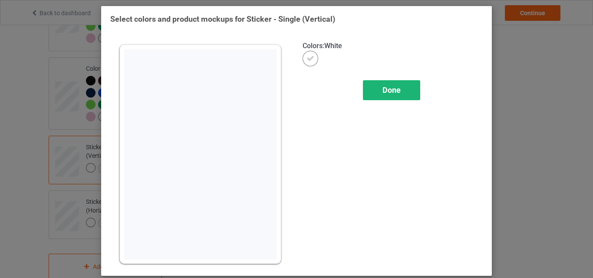
click at [374, 92] on div "Done" at bounding box center [391, 90] width 57 height 20
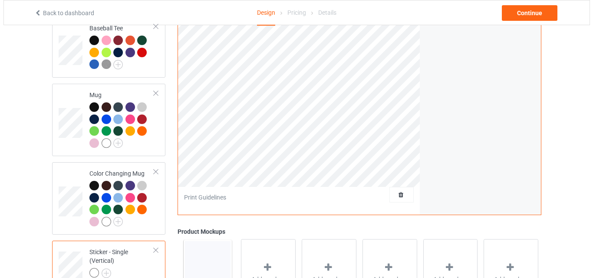
scroll to position [738, 0]
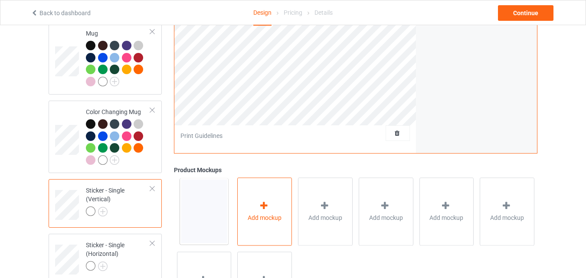
click at [267, 193] on div "Add mockup" at bounding box center [264, 212] width 55 height 68
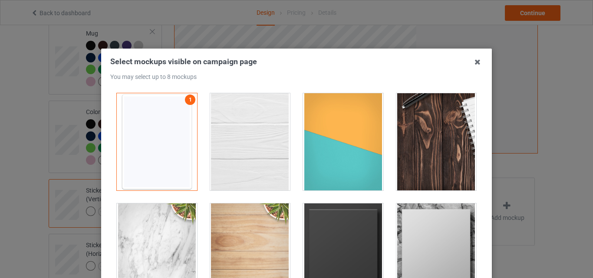
click at [343, 130] on div at bounding box center [343, 141] width 80 height 97
click at [421, 143] on div at bounding box center [436, 141] width 80 height 97
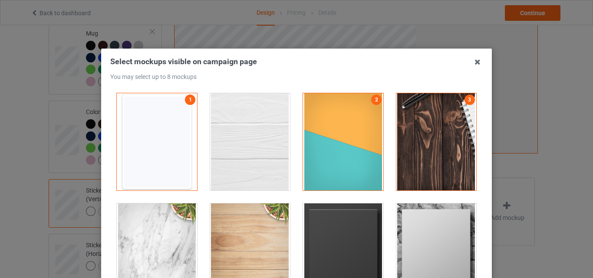
click at [333, 220] on div at bounding box center [343, 252] width 80 height 97
click at [410, 226] on div at bounding box center [436, 252] width 80 height 97
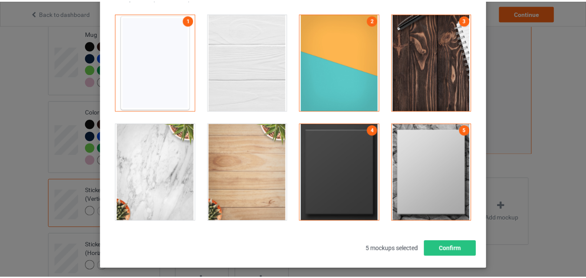
scroll to position [87, 0]
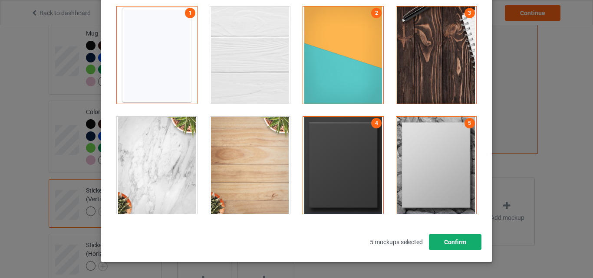
click at [449, 245] on button "Confirm" at bounding box center [455, 242] width 53 height 16
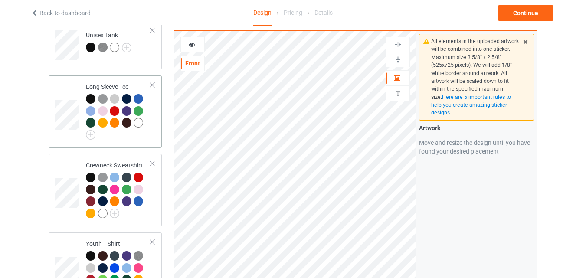
scroll to position [675, 0]
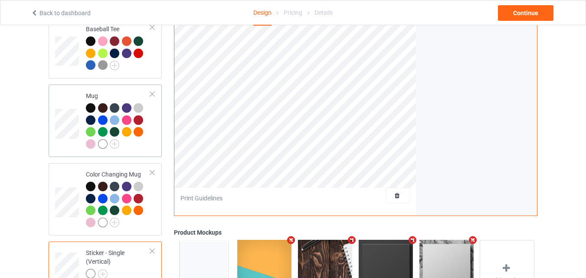
click at [67, 104] on td at bounding box center [68, 121] width 26 height 66
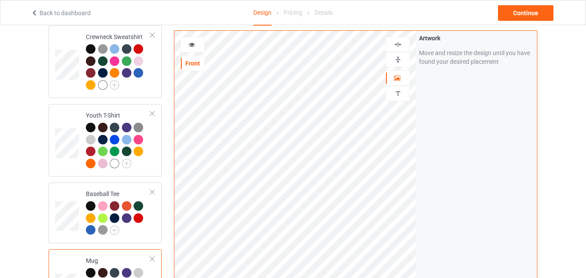
scroll to position [502, 0]
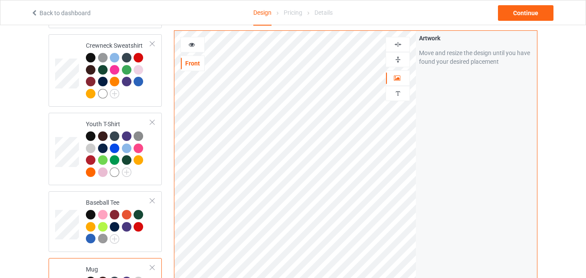
click at [201, 41] on div at bounding box center [192, 44] width 23 height 9
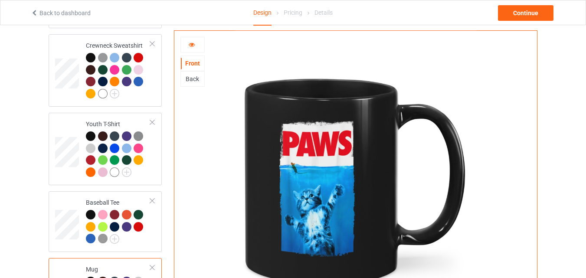
click at [200, 47] on div at bounding box center [192, 44] width 23 height 9
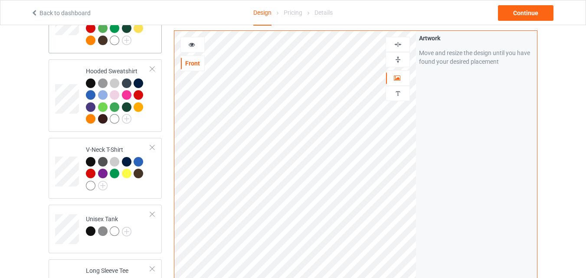
scroll to position [68, 0]
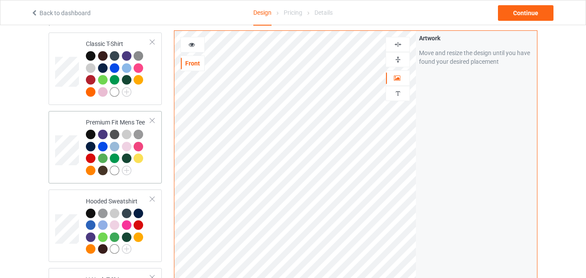
click at [70, 51] on td at bounding box center [68, 69] width 26 height 66
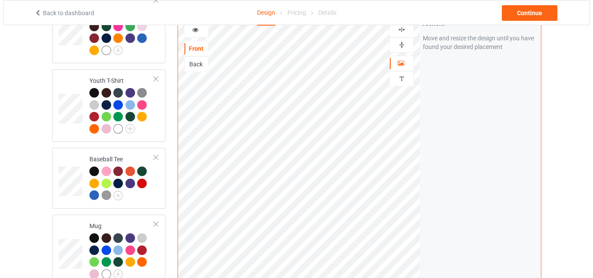
scroll to position [762, 0]
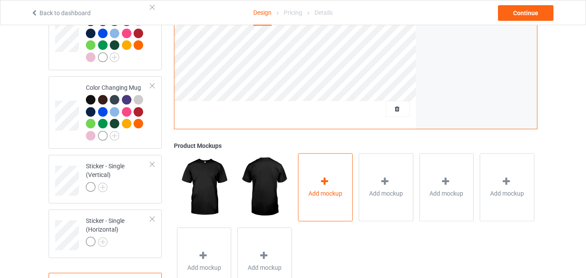
click at [324, 180] on div "Add mockup" at bounding box center [325, 187] width 55 height 68
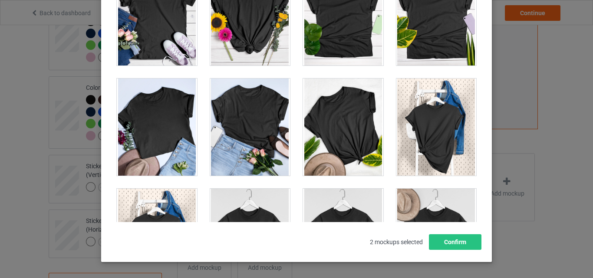
scroll to position [12131, 0]
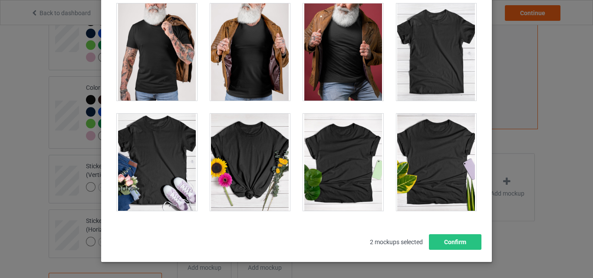
click at [433, 74] on div at bounding box center [436, 51] width 80 height 97
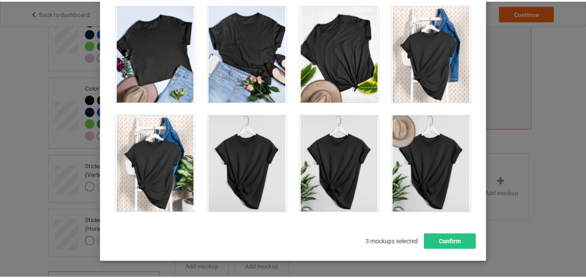
scroll to position [12435, 0]
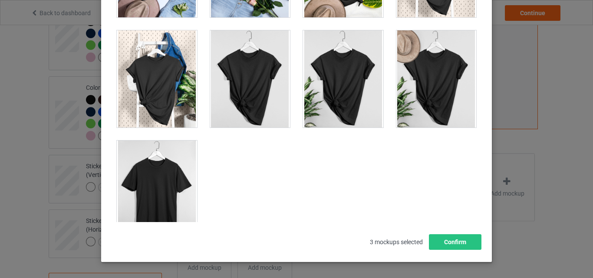
click at [148, 177] on div at bounding box center [157, 189] width 80 height 97
click at [454, 250] on button "Confirm" at bounding box center [455, 242] width 53 height 16
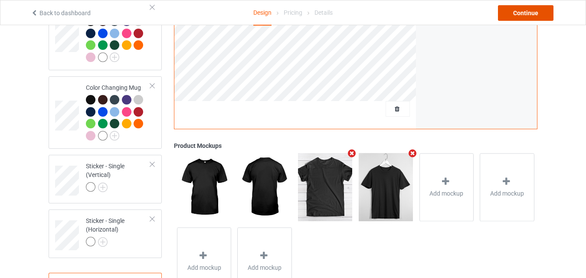
click at [508, 15] on div "Continue" at bounding box center [526, 13] width 56 height 16
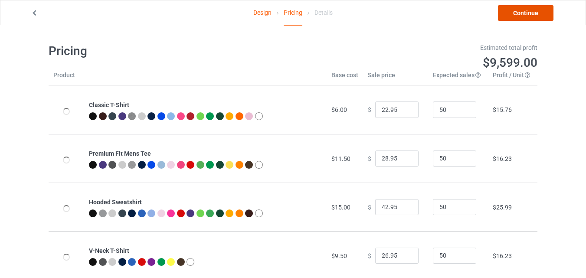
click at [525, 15] on link "Continue" at bounding box center [526, 13] width 56 height 16
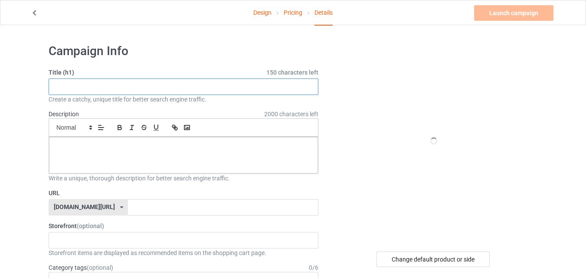
click at [174, 84] on input "text" at bounding box center [184, 87] width 270 height 16
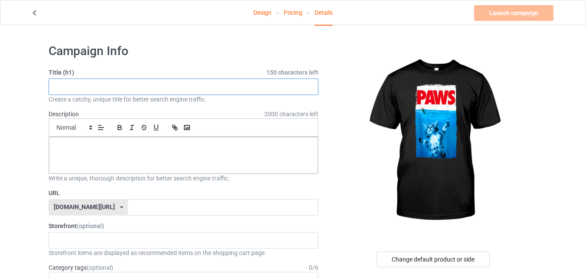
paste input "Paws Cat and Mouse Top"
type input "Paws Cat and Mouse Top"
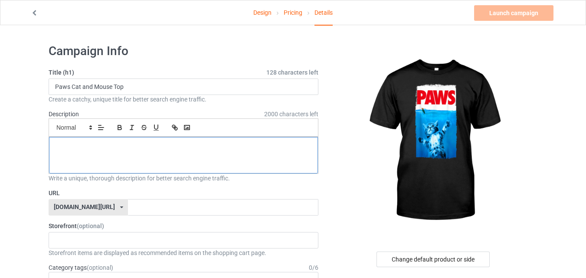
click at [171, 151] on div at bounding box center [183, 155] width 269 height 36
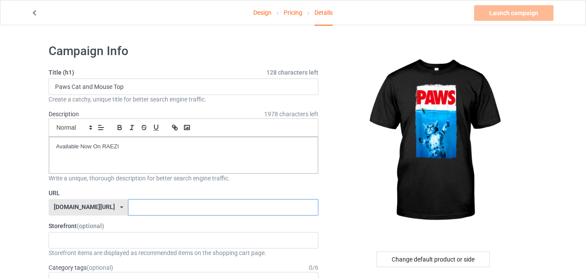
click at [189, 209] on input "text" at bounding box center [223, 207] width 190 height 16
type input "catloverx9"
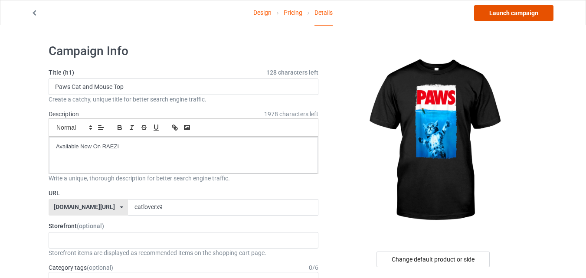
click at [540, 15] on link "Launch campaign" at bounding box center [513, 13] width 79 height 16
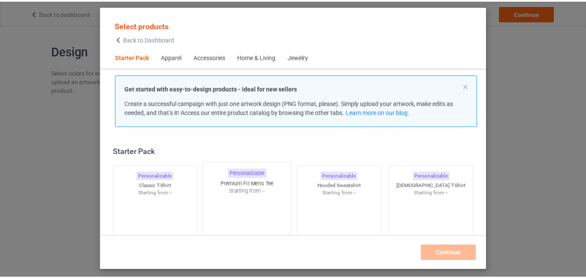
scroll to position [11, 0]
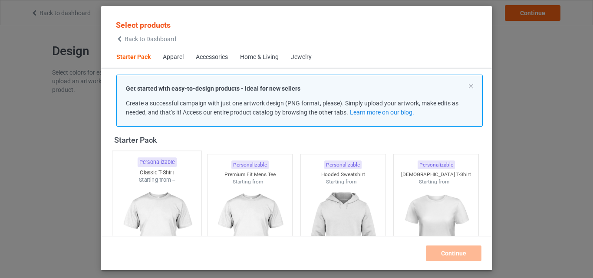
click at [171, 197] on img at bounding box center [157, 235] width 82 height 102
click at [234, 188] on img at bounding box center [250, 235] width 82 height 102
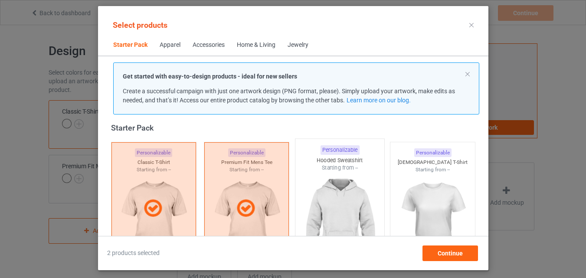
click at [307, 177] on img at bounding box center [340, 223] width 82 height 102
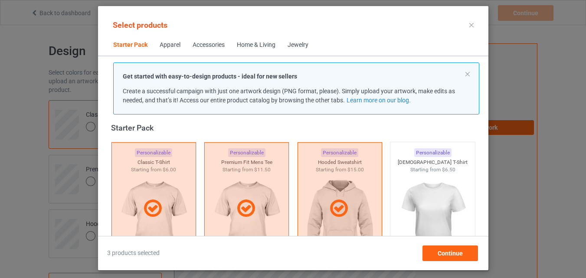
scroll to position [142, 0]
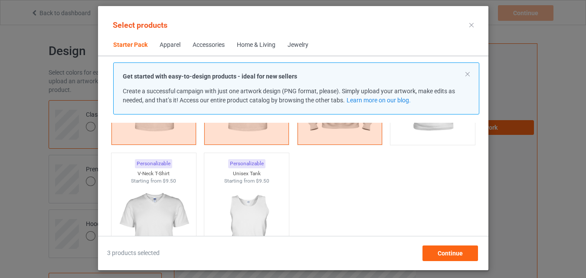
click at [169, 191] on img at bounding box center [154, 232] width 78 height 97
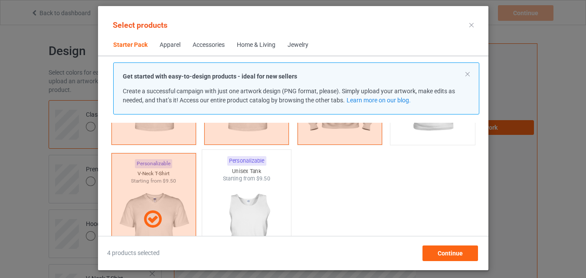
click at [237, 188] on img at bounding box center [247, 234] width 82 height 102
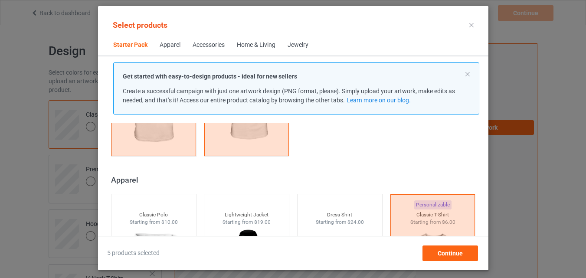
scroll to position [272, 0]
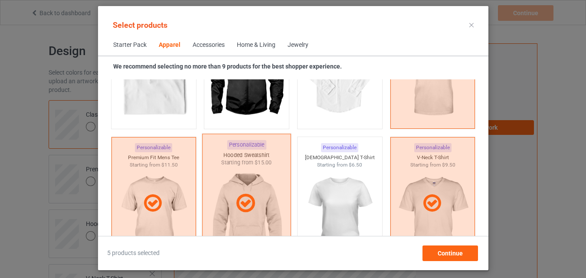
scroll to position [489, 0]
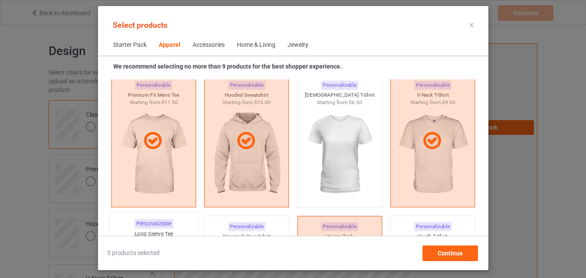
click at [170, 231] on div "Long Sleeve Tee" at bounding box center [153, 233] width 89 height 7
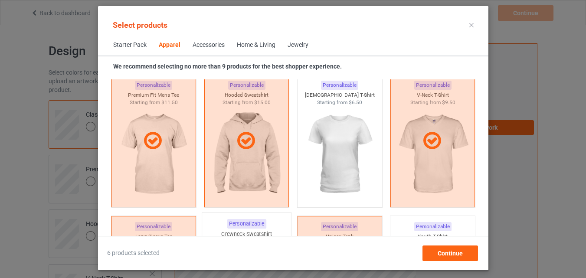
click at [222, 227] on div "Personalizable Crewneck Sweatshirt Starting from $13.00" at bounding box center [247, 282] width 90 height 140
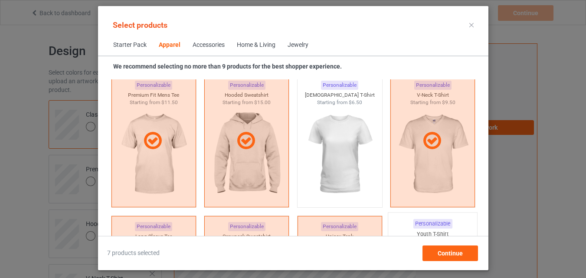
click at [393, 220] on div "Personalizable Youth T-Shirt Starting from $7.00" at bounding box center [433, 282] width 90 height 140
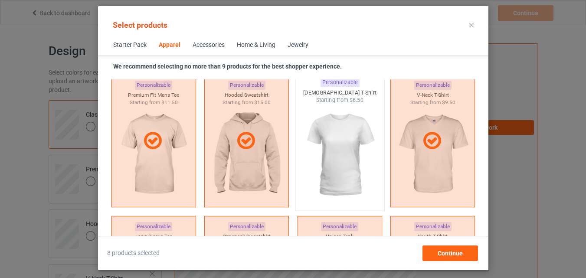
scroll to position [662, 0]
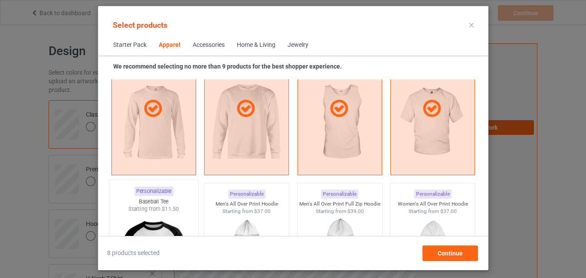
click at [184, 204] on div "Baseball Tee" at bounding box center [153, 201] width 89 height 7
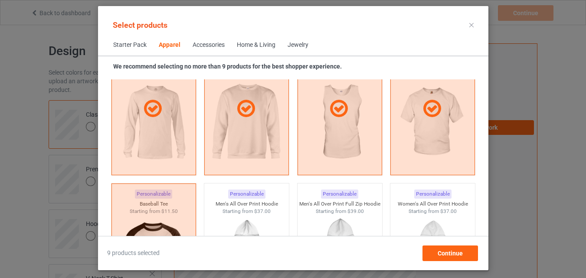
click at [200, 45] on div "Accessories" at bounding box center [209, 45] width 32 height 9
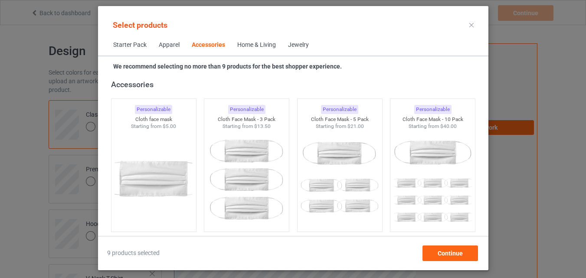
click at [247, 45] on div "Home & Living" at bounding box center [256, 45] width 39 height 9
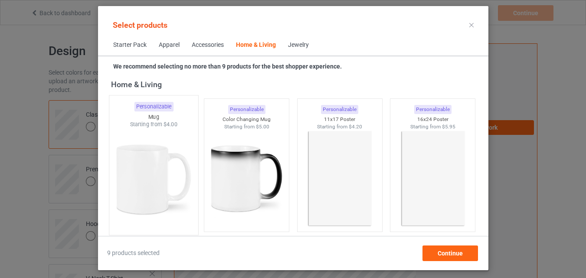
click at [162, 155] on img at bounding box center [154, 179] width 82 height 102
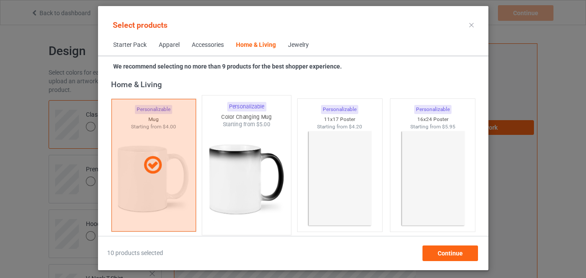
click at [230, 158] on img at bounding box center [247, 179] width 82 height 102
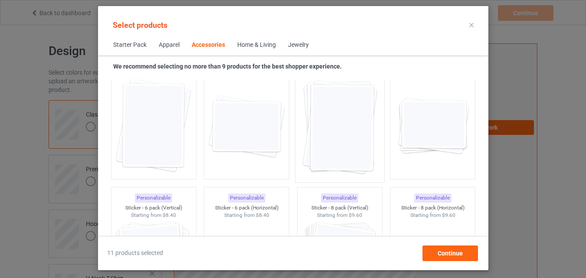
scroll to position [2916, 0]
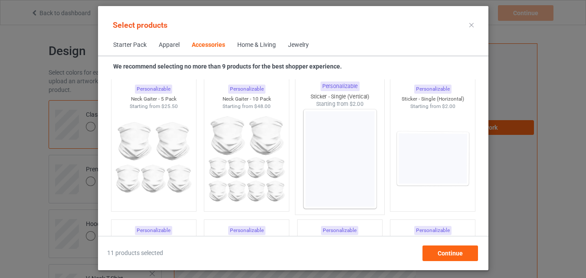
click at [336, 126] on img at bounding box center [340, 159] width 82 height 102
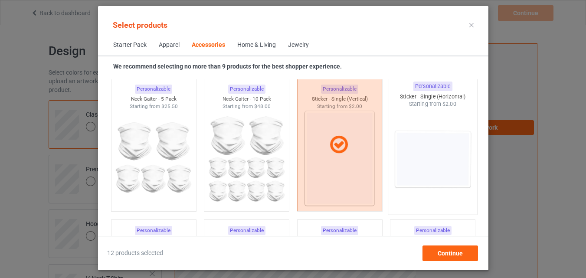
click at [431, 139] on img at bounding box center [433, 159] width 82 height 102
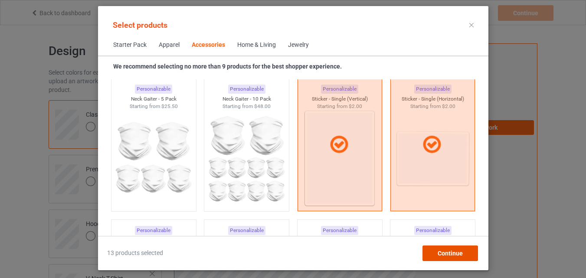
click at [436, 252] on div "Continue" at bounding box center [450, 254] width 56 height 16
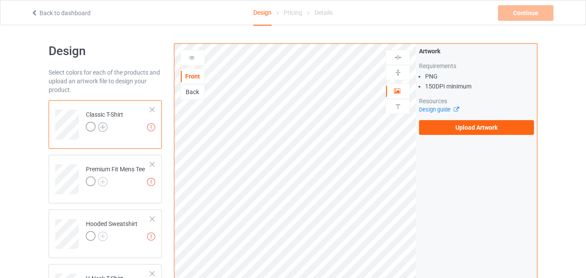
click at [105, 127] on img at bounding box center [103, 127] width 10 height 10
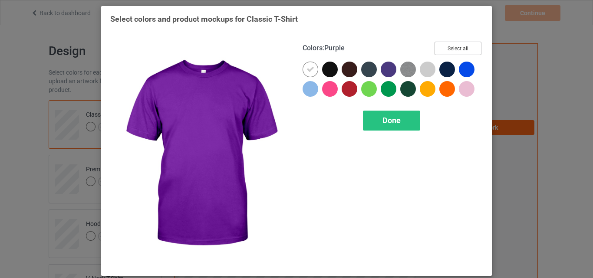
click at [444, 48] on button "Select all" at bounding box center [457, 48] width 47 height 13
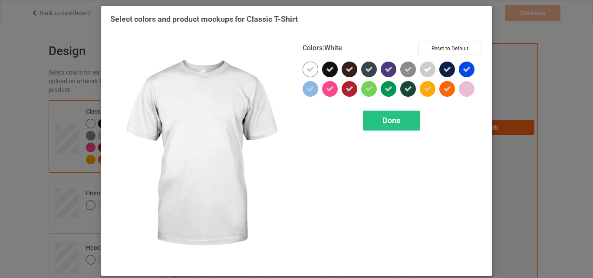
click at [309, 67] on icon at bounding box center [310, 70] width 8 height 8
click at [309, 67] on div at bounding box center [311, 70] width 16 height 16
click at [392, 120] on span "Done" at bounding box center [391, 120] width 18 height 9
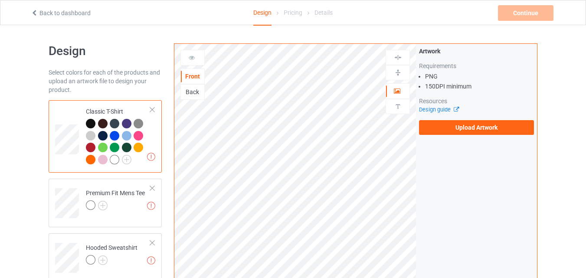
click at [490, 135] on div "Artwork Requirements PNG 150 DPI minimum Resources Design guide Upload Artwork" at bounding box center [476, 91] width 121 height 94
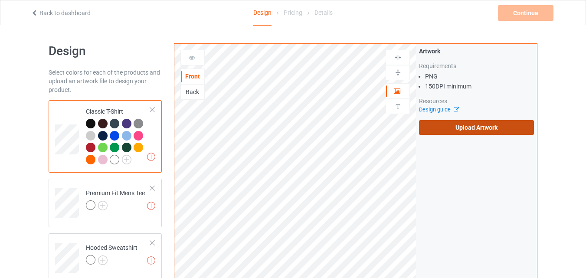
click at [479, 127] on label "Upload Artwork" at bounding box center [476, 127] width 115 height 15
click at [0, 0] on input "Upload Artwork" at bounding box center [0, 0] width 0 height 0
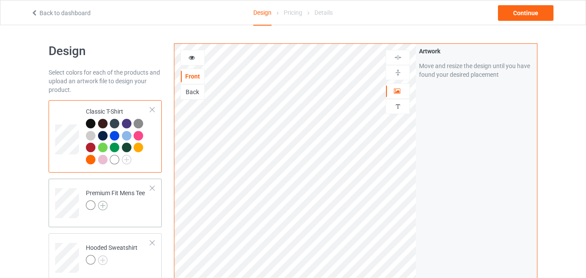
click at [100, 206] on img at bounding box center [103, 206] width 10 height 10
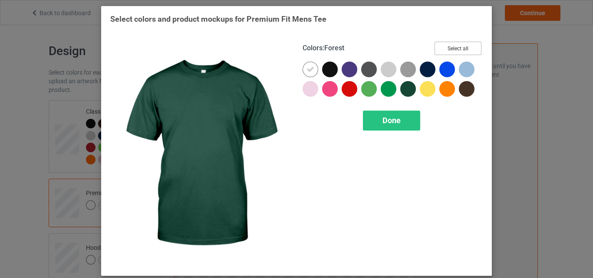
click at [461, 49] on button "Select all" at bounding box center [457, 48] width 47 height 13
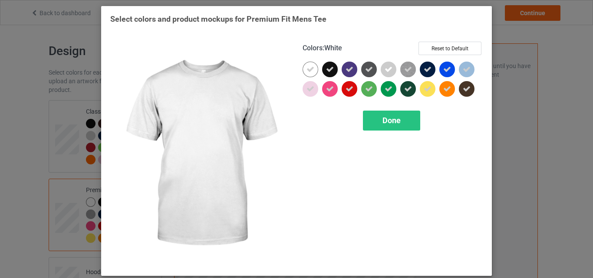
click at [306, 69] on icon at bounding box center [310, 70] width 8 height 8
click at [306, 69] on div at bounding box center [311, 70] width 16 height 16
click at [382, 118] on span "Done" at bounding box center [391, 120] width 18 height 9
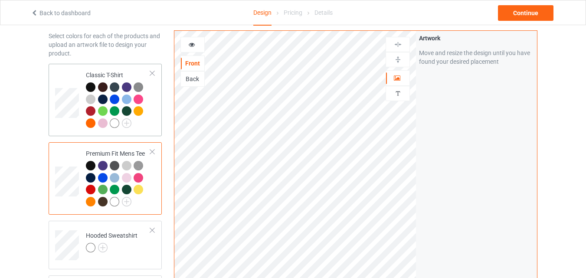
scroll to position [87, 0]
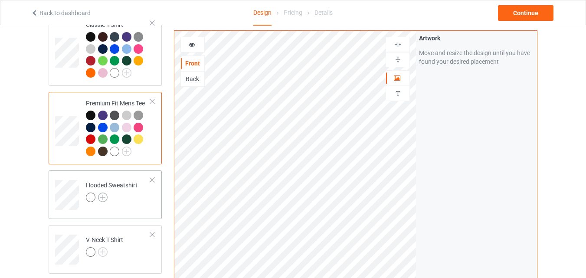
click at [105, 199] on img at bounding box center [103, 198] width 10 height 10
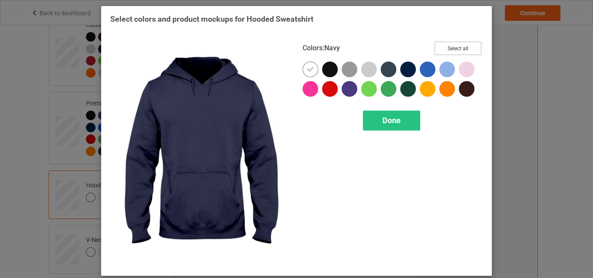
drag, startPoint x: 438, startPoint y: 50, endPoint x: 310, endPoint y: 69, distance: 129.1
click at [438, 49] on button "Select all" at bounding box center [457, 48] width 47 height 13
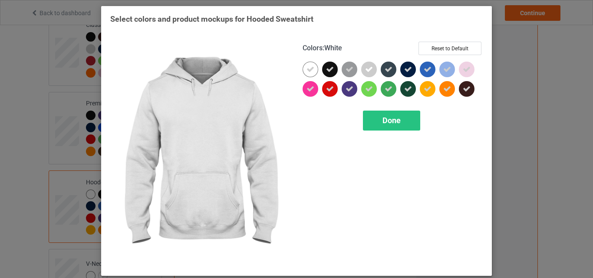
click at [310, 69] on icon at bounding box center [310, 70] width 8 height 8
click at [310, 69] on div at bounding box center [311, 70] width 16 height 16
click at [387, 118] on span "Done" at bounding box center [391, 120] width 18 height 9
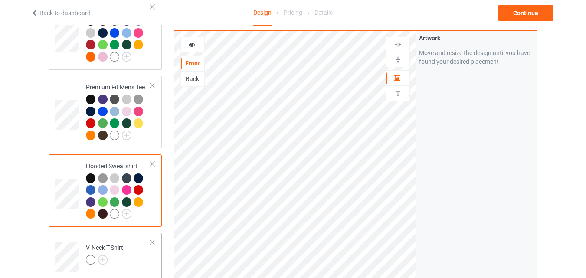
scroll to position [174, 0]
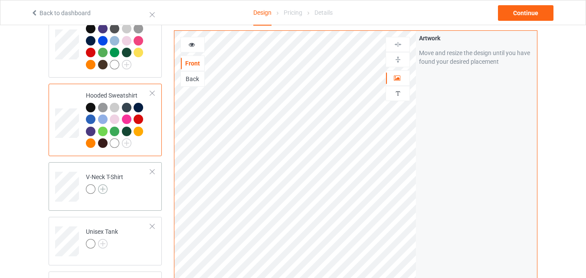
click at [101, 190] on img at bounding box center [103, 189] width 10 height 10
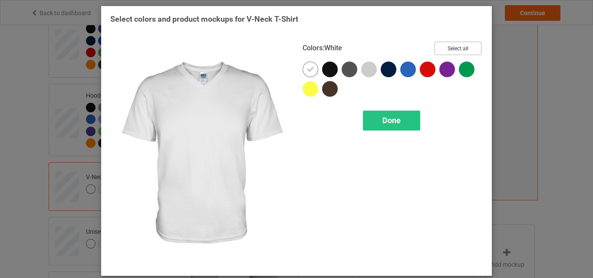
click at [446, 47] on button "Select all" at bounding box center [457, 48] width 47 height 13
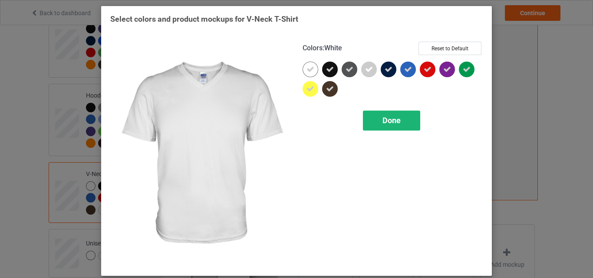
click at [309, 69] on icon at bounding box center [310, 70] width 8 height 8
click at [309, 69] on div at bounding box center [311, 70] width 16 height 16
click at [375, 121] on div "Done" at bounding box center [391, 121] width 57 height 20
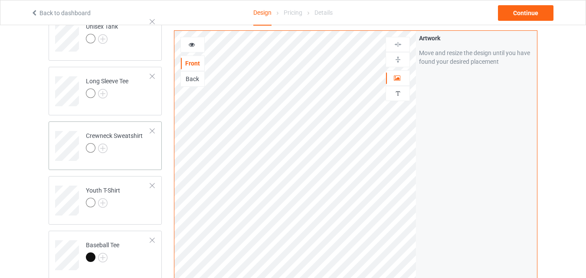
scroll to position [260, 0]
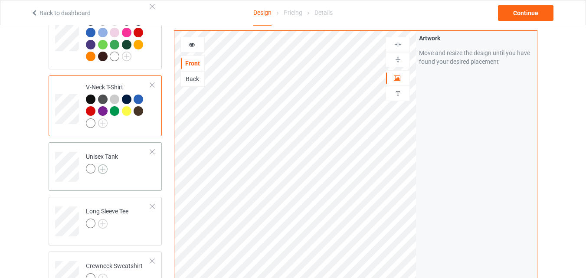
click at [102, 172] on img at bounding box center [103, 170] width 10 height 10
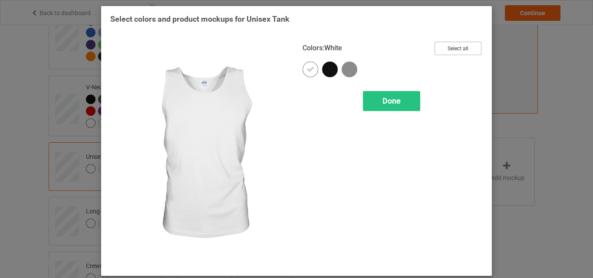
click at [441, 51] on button "Select all" at bounding box center [457, 48] width 47 height 13
click at [307, 67] on icon at bounding box center [310, 70] width 8 height 8
click at [307, 67] on div at bounding box center [311, 70] width 16 height 16
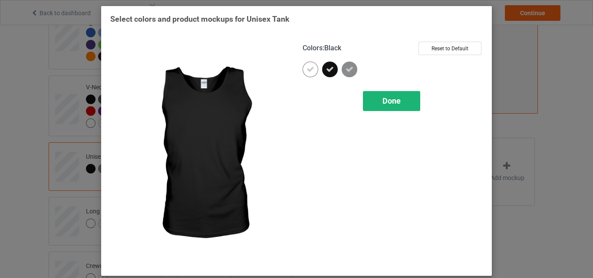
click at [384, 109] on div "Done" at bounding box center [391, 101] width 57 height 20
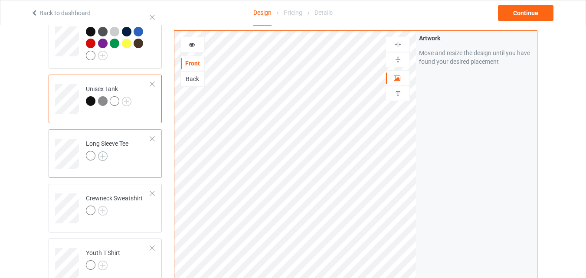
scroll to position [347, 0]
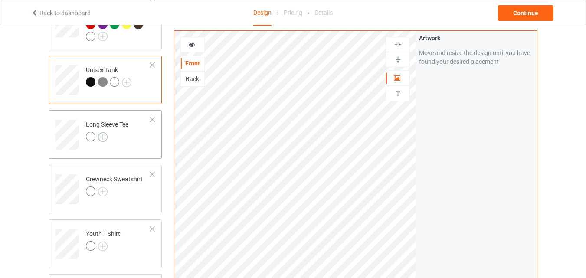
click at [103, 141] on img at bounding box center [103, 137] width 10 height 10
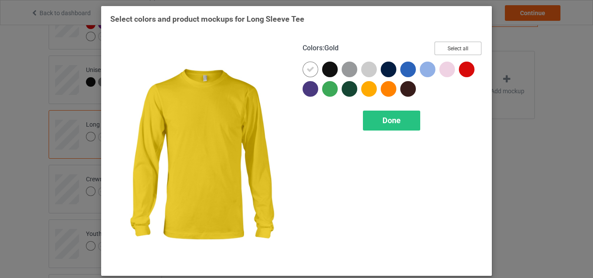
click at [469, 50] on button "Select all" at bounding box center [457, 48] width 47 height 13
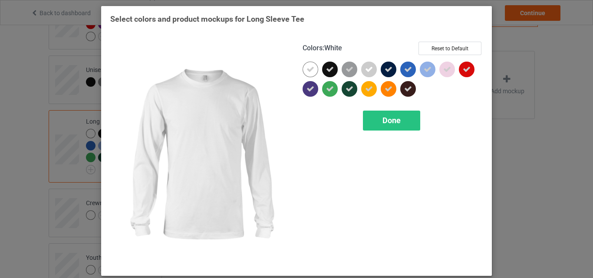
click at [310, 70] on icon at bounding box center [310, 70] width 8 height 8
click at [310, 70] on div at bounding box center [311, 70] width 16 height 16
click at [402, 121] on div "Done" at bounding box center [391, 121] width 57 height 20
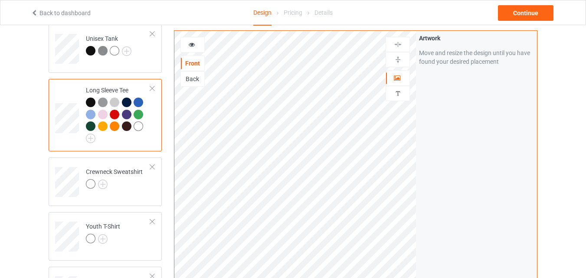
scroll to position [434, 0]
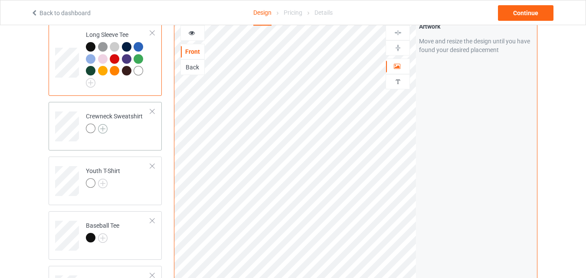
click at [103, 134] on img at bounding box center [103, 129] width 10 height 10
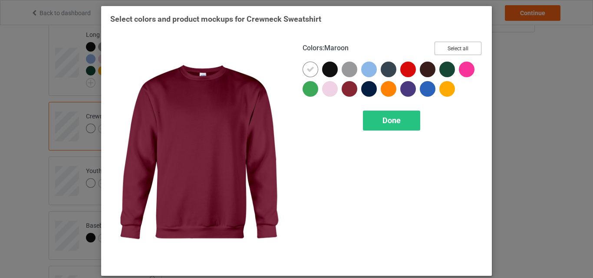
click at [453, 51] on button "Select all" at bounding box center [457, 48] width 47 height 13
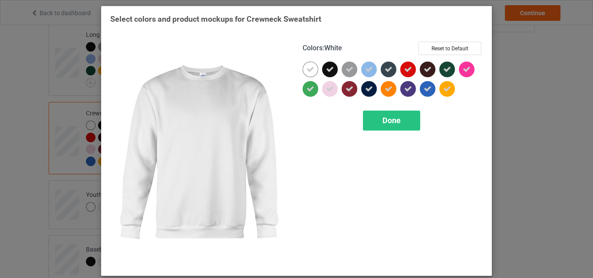
click at [311, 70] on icon at bounding box center [310, 70] width 8 height 8
click at [311, 70] on div at bounding box center [311, 70] width 16 height 16
click at [393, 120] on span "Done" at bounding box center [391, 120] width 18 height 9
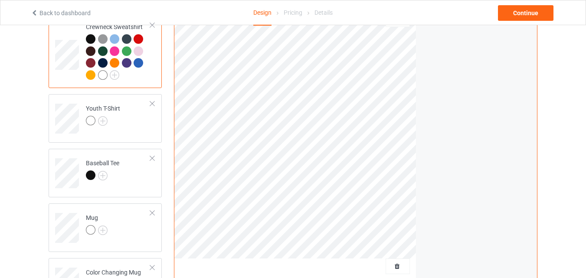
scroll to position [521, 0]
click at [103, 122] on img at bounding box center [103, 121] width 10 height 10
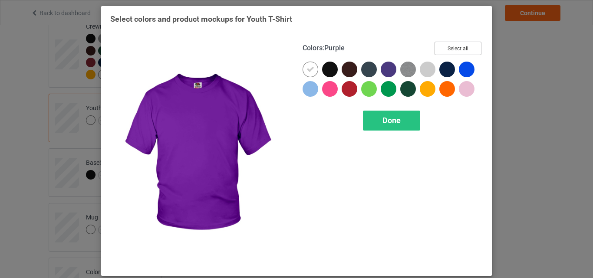
click at [445, 48] on button "Select all" at bounding box center [457, 48] width 47 height 13
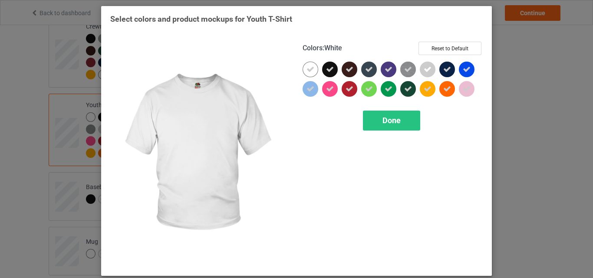
click at [310, 70] on icon at bounding box center [310, 70] width 8 height 8
click at [310, 70] on div at bounding box center [311, 70] width 16 height 16
click at [367, 115] on div "Done" at bounding box center [391, 121] width 57 height 20
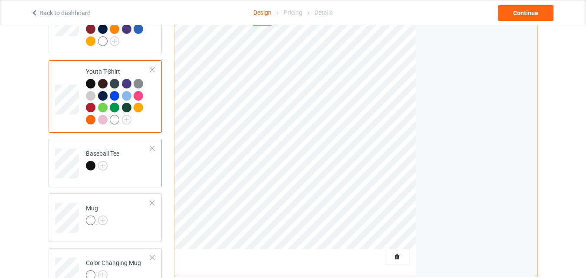
scroll to position [564, 0]
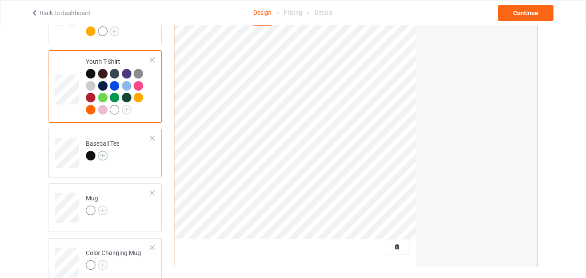
click at [100, 156] on img at bounding box center [103, 156] width 10 height 10
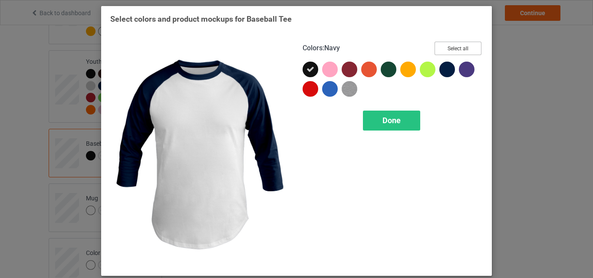
click at [449, 50] on button "Select all" at bounding box center [457, 48] width 47 height 13
click at [396, 112] on div "Done" at bounding box center [391, 121] width 57 height 20
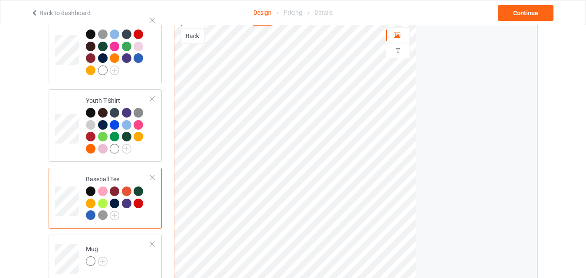
scroll to position [477, 0]
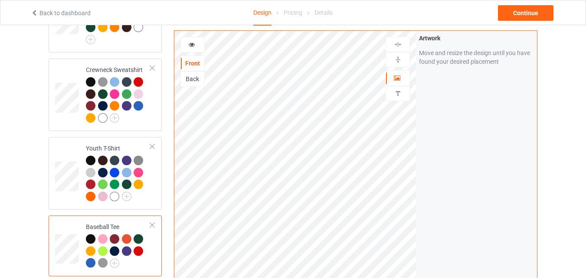
click at [200, 44] on div at bounding box center [192, 44] width 23 height 9
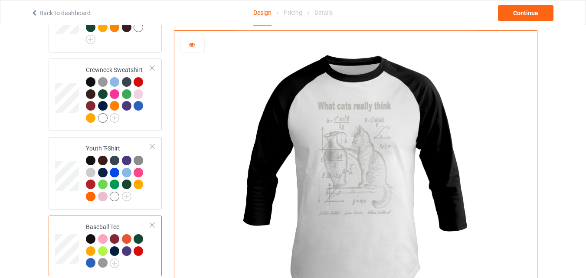
click at [199, 39] on div at bounding box center [193, 45] width 24 height 16
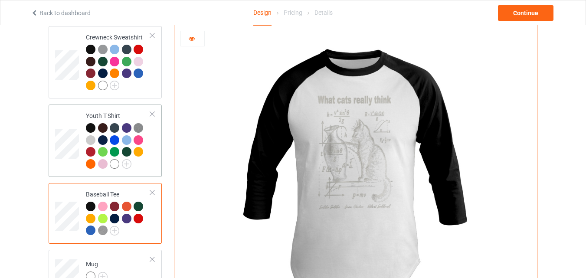
scroll to position [564, 0]
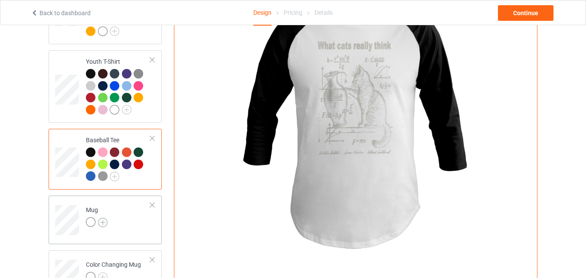
click at [105, 226] on img at bounding box center [103, 223] width 10 height 10
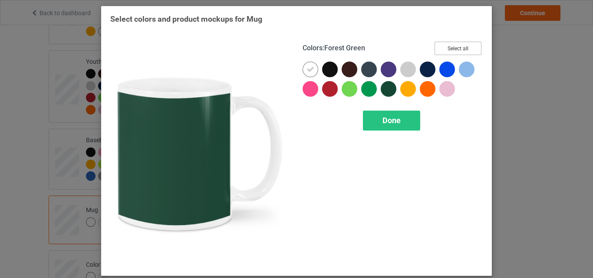
click at [441, 45] on button "Select all" at bounding box center [457, 48] width 47 height 13
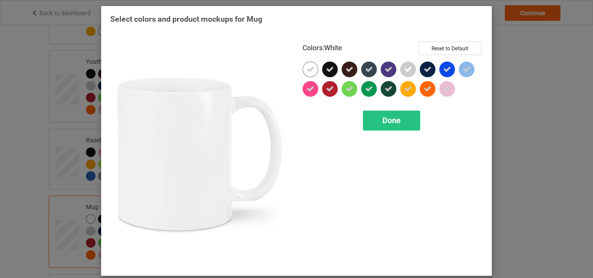
click at [303, 71] on div at bounding box center [311, 70] width 16 height 16
click at [377, 114] on div "Done" at bounding box center [391, 121] width 57 height 20
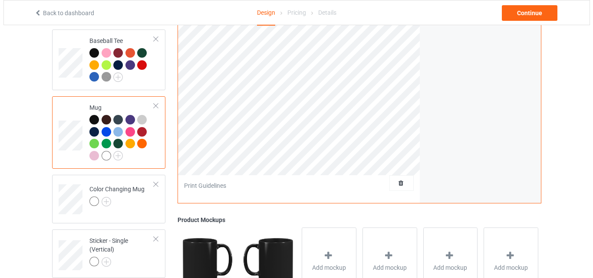
scroll to position [694, 0]
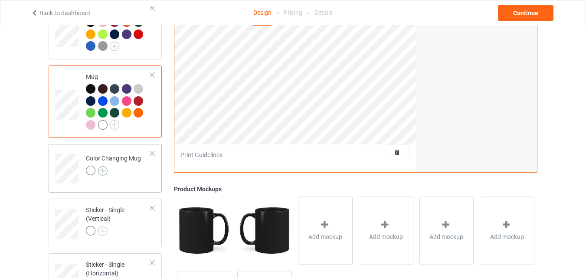
click at [104, 175] on img at bounding box center [103, 171] width 10 height 10
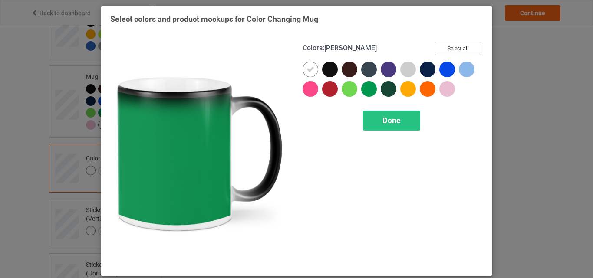
click at [443, 51] on button "Select all" at bounding box center [457, 48] width 47 height 13
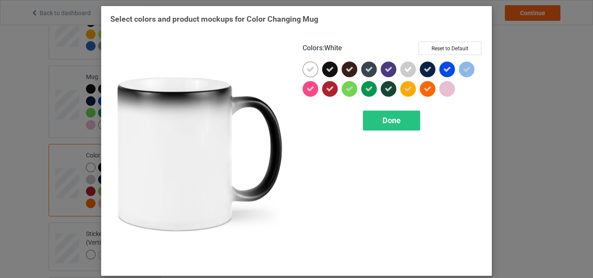
click at [306, 69] on icon at bounding box center [310, 70] width 8 height 8
click at [303, 69] on div at bounding box center [311, 70] width 16 height 16
click at [396, 121] on span "Done" at bounding box center [391, 120] width 18 height 9
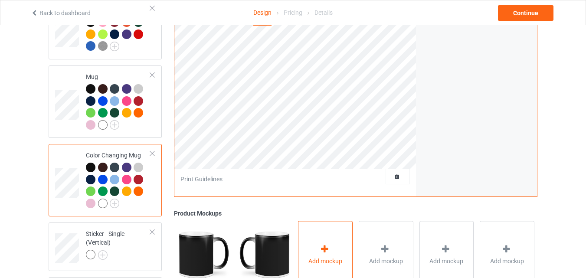
click at [309, 246] on div "Add mockup" at bounding box center [325, 255] width 55 height 68
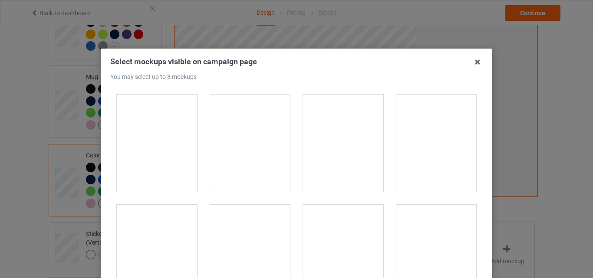
scroll to position [1432, 0]
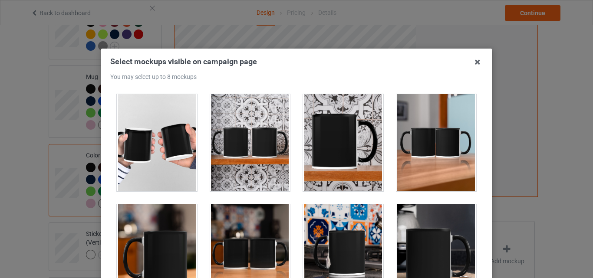
click at [176, 242] on div at bounding box center [157, 252] width 80 height 97
click at [251, 227] on div at bounding box center [250, 252] width 80 height 97
click at [359, 217] on div at bounding box center [343, 252] width 80 height 97
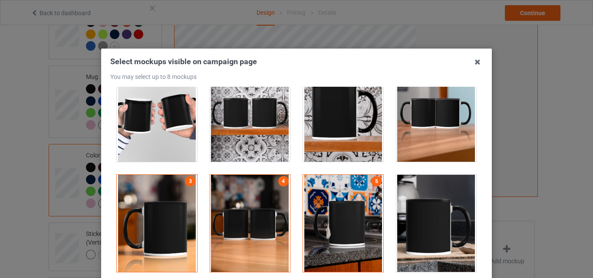
scroll to position [1476, 0]
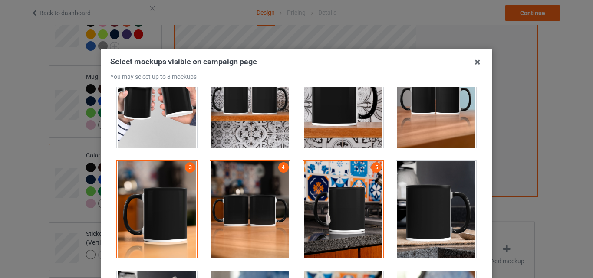
click at [419, 211] on div at bounding box center [436, 209] width 80 height 97
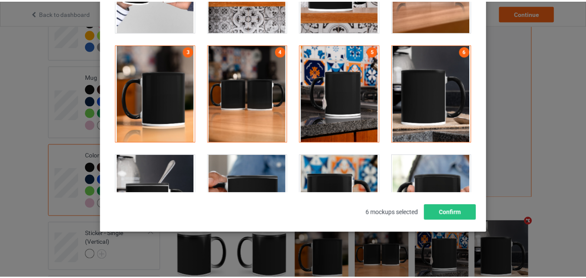
scroll to position [119, 0]
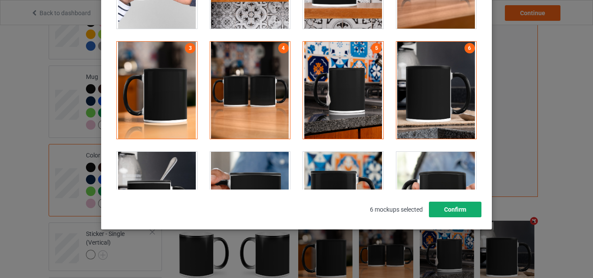
click at [458, 207] on button "Confirm" at bounding box center [455, 210] width 53 height 16
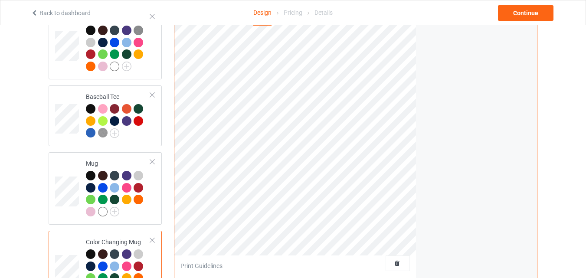
scroll to position [521, 0]
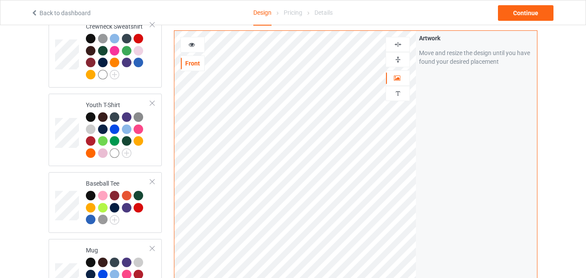
click at [402, 59] on img at bounding box center [398, 60] width 8 height 8
click at [196, 39] on div at bounding box center [193, 45] width 24 height 16
click at [194, 42] on icon at bounding box center [191, 43] width 7 height 6
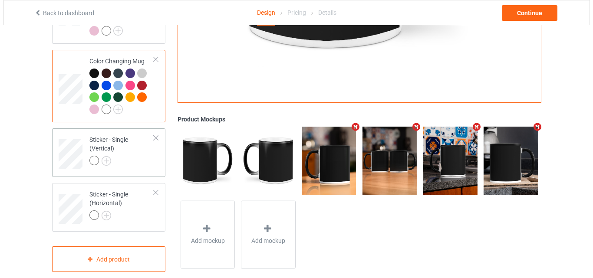
scroll to position [806, 0]
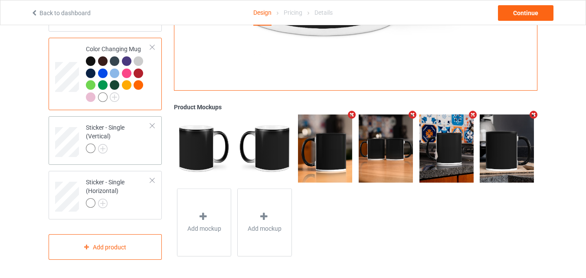
click at [127, 129] on div "Sticker - Single (Vertical)" at bounding box center [118, 138] width 65 height 30
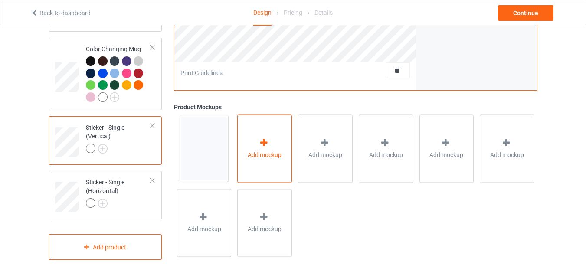
click at [245, 144] on div "Add mockup" at bounding box center [264, 149] width 55 height 68
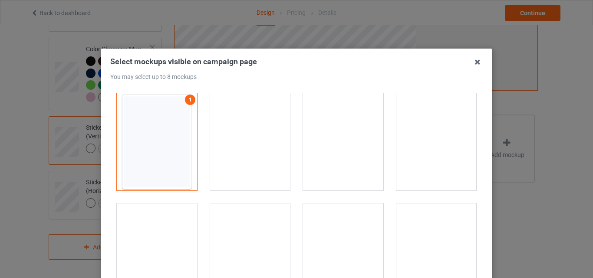
click at [343, 126] on div at bounding box center [343, 141] width 80 height 97
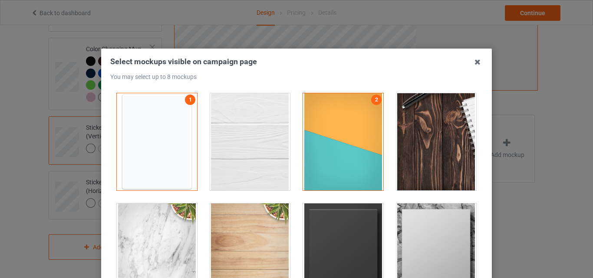
click at [412, 144] on div at bounding box center [436, 141] width 80 height 97
click at [322, 238] on div at bounding box center [343, 252] width 80 height 97
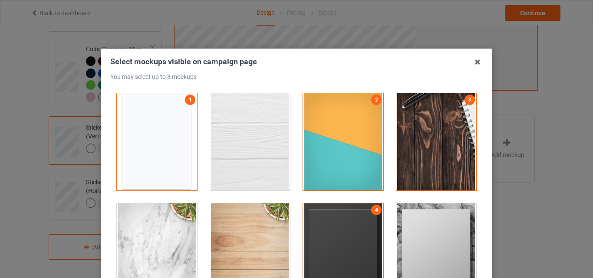
click at [399, 239] on div at bounding box center [436, 252] width 80 height 97
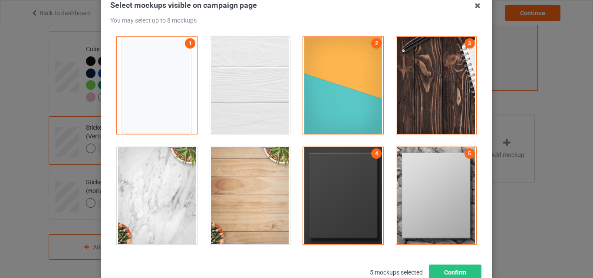
scroll to position [119, 0]
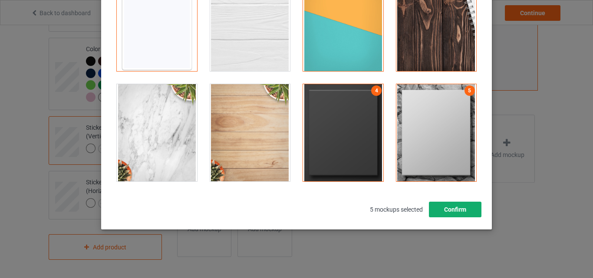
click at [455, 212] on button "Confirm" at bounding box center [455, 210] width 53 height 16
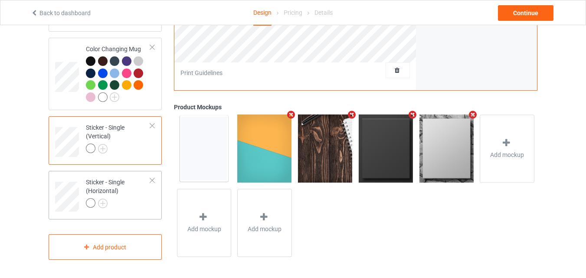
click at [135, 195] on div "Sticker - Single (Horizontal)" at bounding box center [118, 193] width 65 height 30
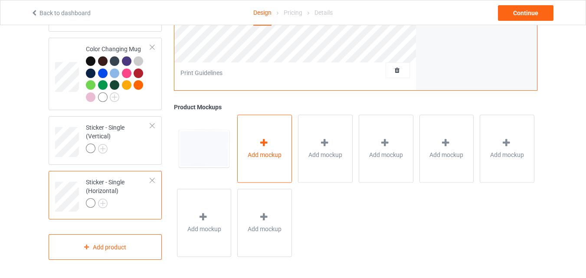
click at [273, 178] on div "Add mockup" at bounding box center [264, 149] width 55 height 68
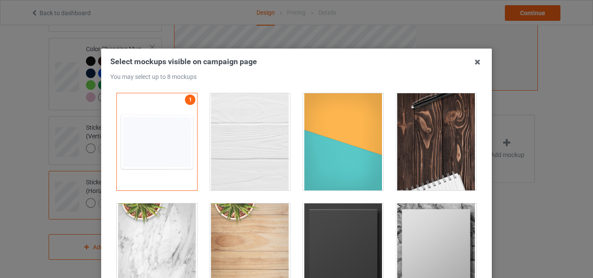
click at [355, 136] on div at bounding box center [343, 141] width 80 height 97
drag, startPoint x: 408, startPoint y: 135, endPoint x: 362, endPoint y: 199, distance: 78.6
click at [408, 135] on div at bounding box center [436, 141] width 80 height 97
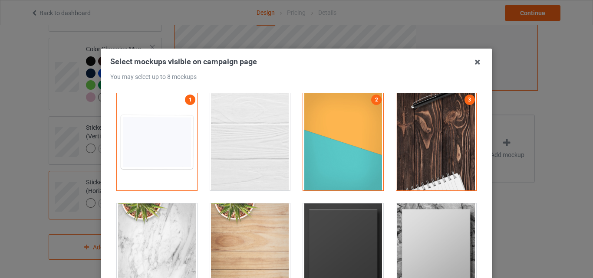
click at [337, 223] on div at bounding box center [343, 252] width 80 height 97
click at [444, 234] on div at bounding box center [436, 252] width 80 height 97
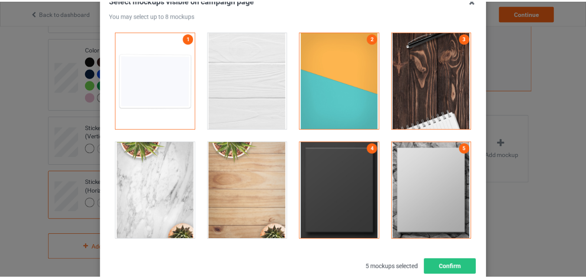
scroll to position [119, 0]
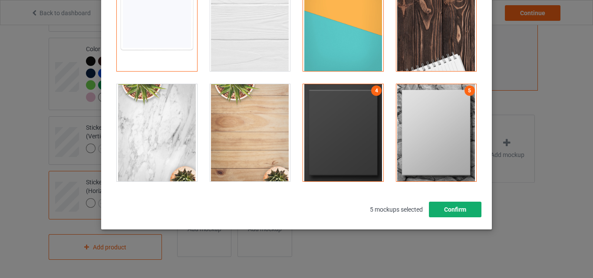
click at [453, 211] on button "Confirm" at bounding box center [455, 210] width 53 height 16
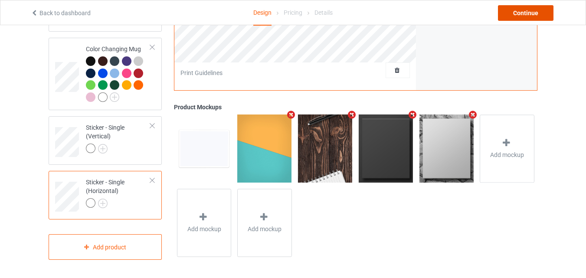
click at [513, 18] on div "Continue" at bounding box center [526, 13] width 56 height 16
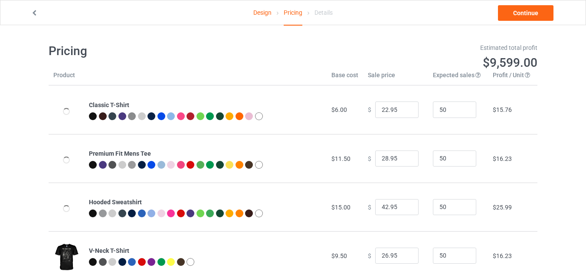
click at [530, 21] on div "Design Pricing Details Continue" at bounding box center [293, 12] width 537 height 24
click at [522, 8] on link "Continue" at bounding box center [526, 13] width 56 height 16
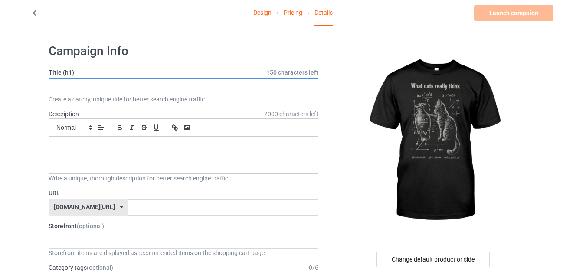
click at [215, 86] on input "text" at bounding box center [184, 87] width 270 height 16
paste input "810Qr0O4KyL.png"
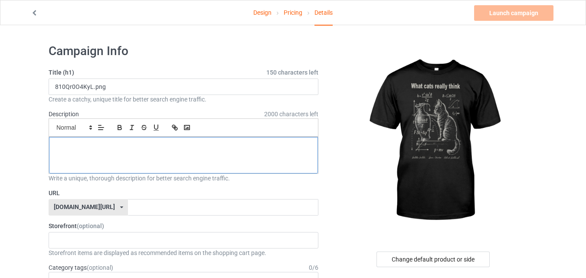
click at [167, 148] on p at bounding box center [183, 147] width 255 height 8
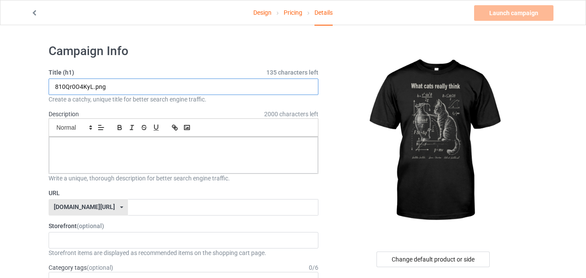
click at [174, 87] on input "810Qr0O4KyL.png" at bounding box center [184, 87] width 270 height 16
paste input "What Cats Really Think"
click at [233, 84] on input "What Cats Really Think" at bounding box center [184, 87] width 270 height 16
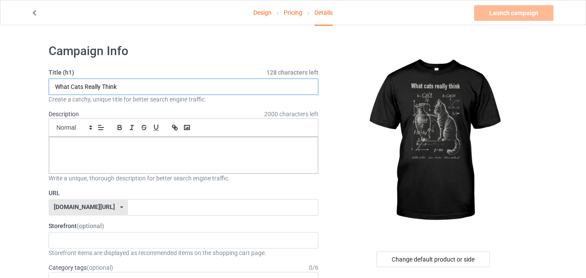
type input "What Cats Really Think"
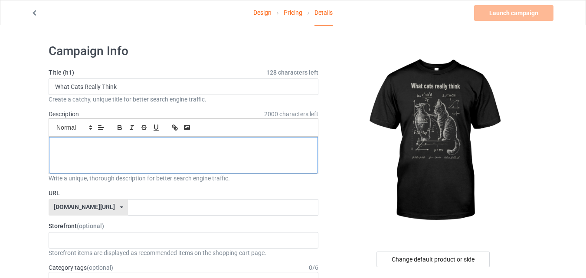
click at [206, 145] on p at bounding box center [183, 147] width 255 height 8
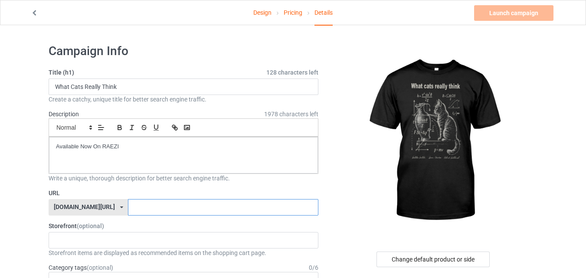
click at [216, 206] on input "text" at bounding box center [223, 207] width 190 height 16
type input "catloverx9x"
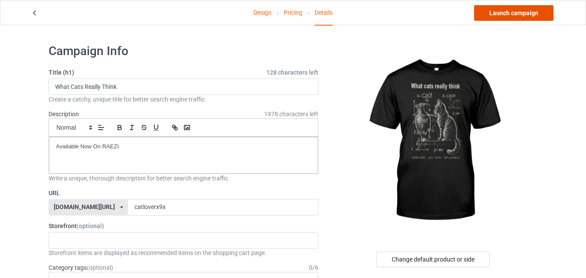
click at [523, 15] on link "Launch campaign" at bounding box center [513, 13] width 79 height 16
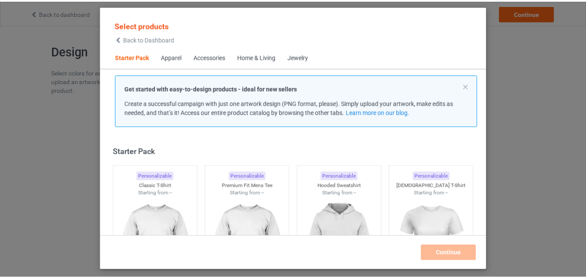
scroll to position [11, 0]
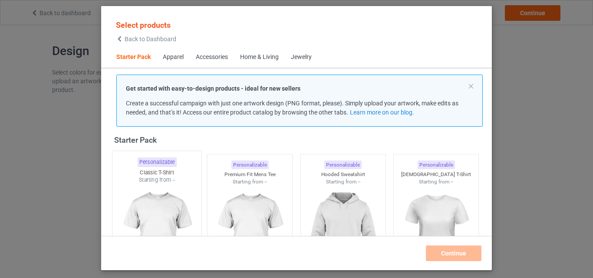
click at [157, 194] on img at bounding box center [157, 235] width 82 height 102
click at [247, 188] on img at bounding box center [250, 234] width 78 height 97
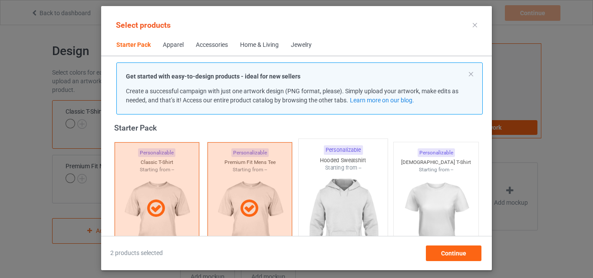
click at [316, 174] on img at bounding box center [343, 223] width 82 height 102
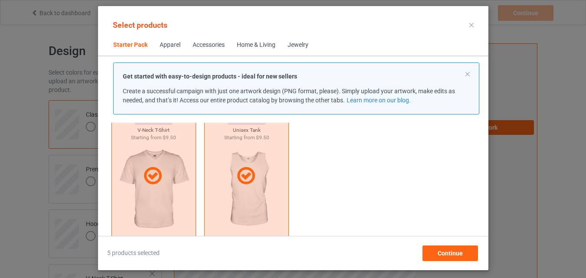
scroll to position [315, 0]
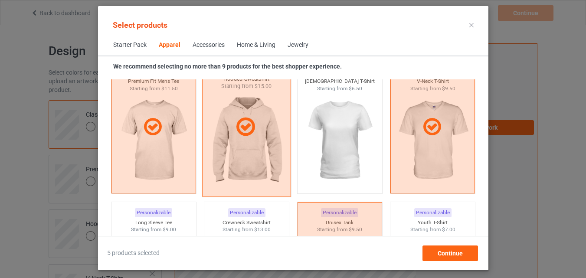
scroll to position [532, 0]
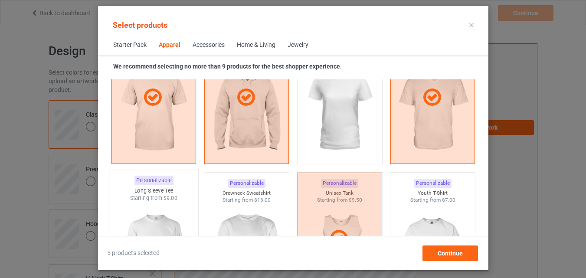
click at [153, 204] on img at bounding box center [154, 253] width 82 height 102
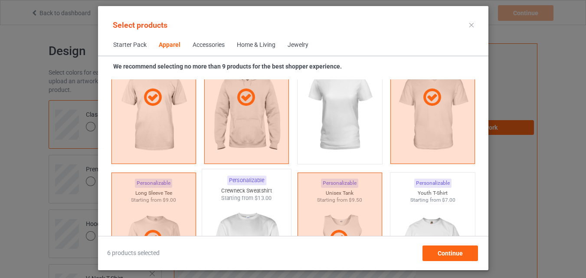
click at [216, 204] on img at bounding box center [247, 253] width 82 height 102
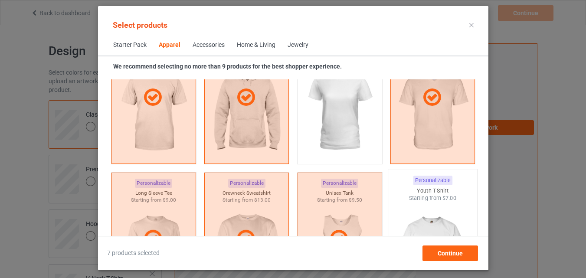
click at [411, 208] on img at bounding box center [433, 253] width 82 height 102
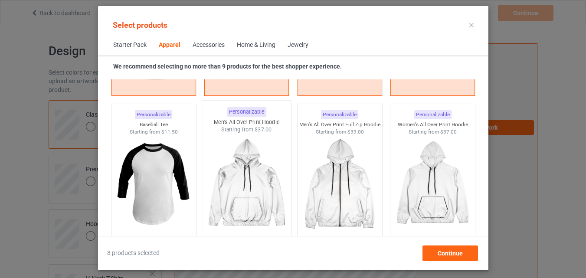
scroll to position [749, 0]
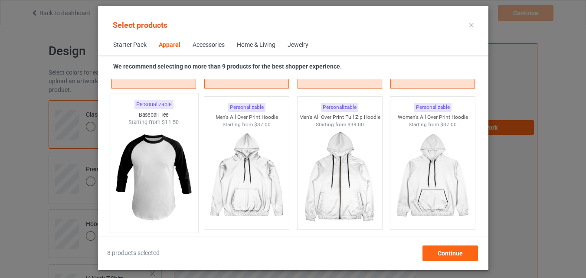
click at [149, 139] on img at bounding box center [154, 177] width 82 height 102
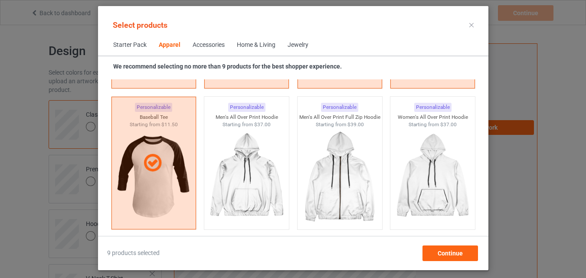
click at [262, 42] on div "Home & Living" at bounding box center [256, 45] width 39 height 9
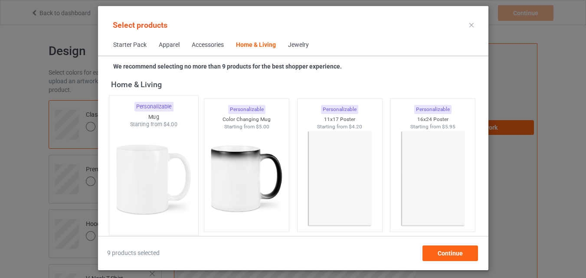
click at [129, 146] on img at bounding box center [154, 179] width 82 height 102
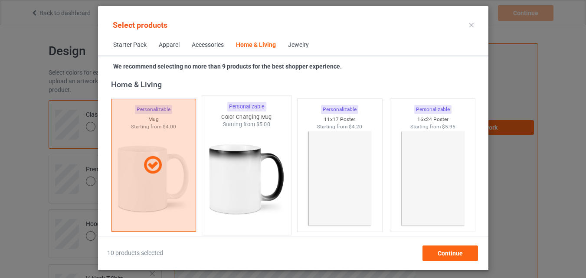
click at [214, 156] on img at bounding box center [247, 179] width 82 height 102
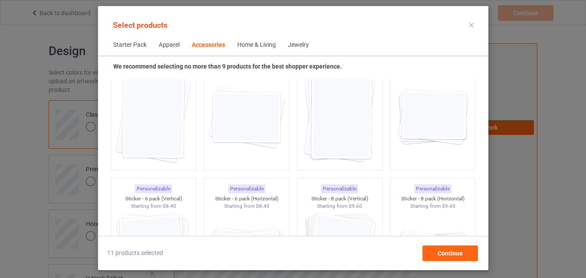
scroll to position [2960, 0]
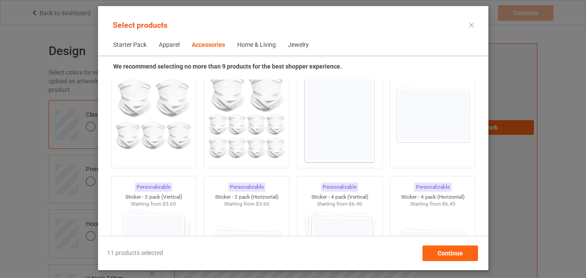
click at [364, 155] on img at bounding box center [340, 114] width 78 height 97
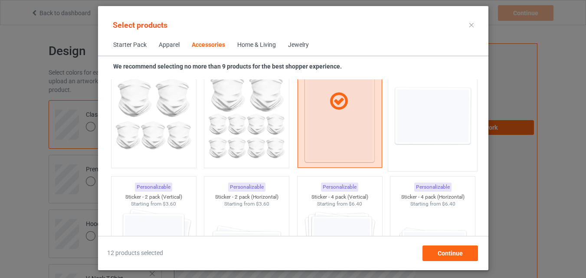
click at [419, 144] on img at bounding box center [433, 116] width 82 height 102
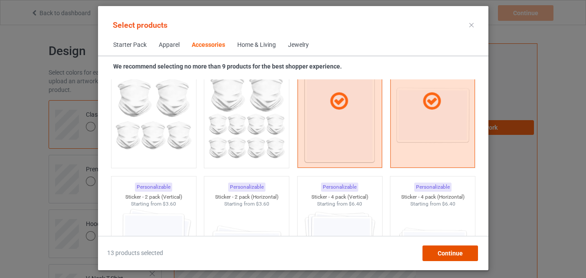
click at [460, 251] on span "Continue" at bounding box center [450, 253] width 25 height 7
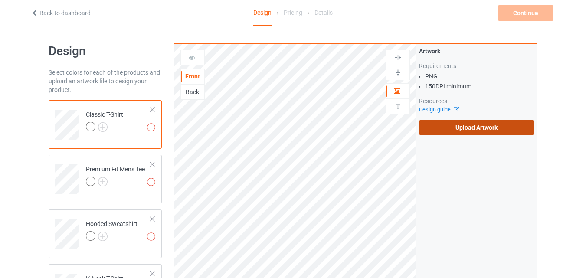
click at [464, 131] on label "Upload Artwork" at bounding box center [476, 127] width 115 height 15
click at [0, 0] on input "Upload Artwork" at bounding box center [0, 0] width 0 height 0
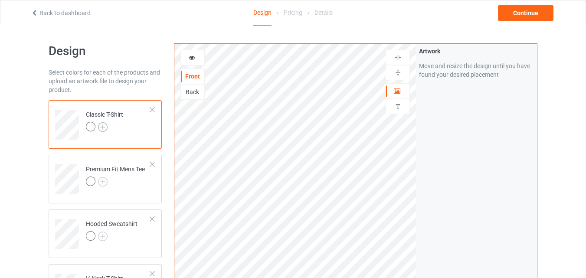
click at [100, 129] on img at bounding box center [103, 127] width 10 height 10
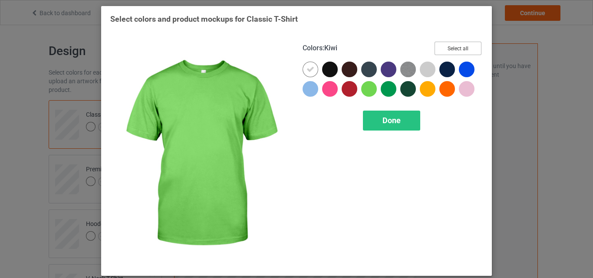
click at [444, 44] on button "Select all" at bounding box center [457, 48] width 47 height 13
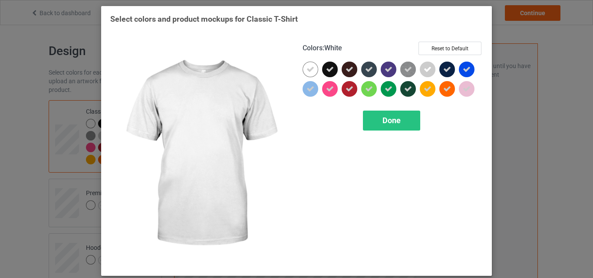
click at [313, 70] on div at bounding box center [311, 70] width 16 height 16
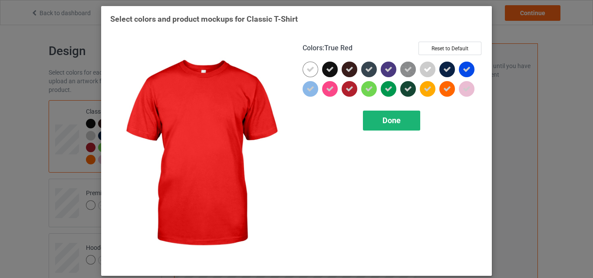
click at [389, 121] on span "Done" at bounding box center [391, 120] width 18 height 9
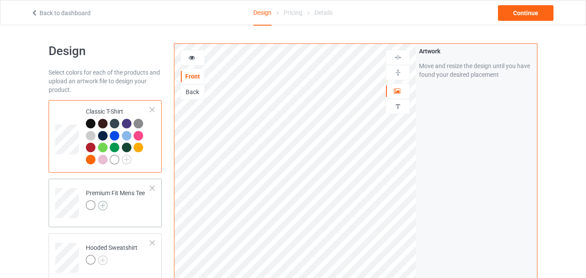
click at [103, 208] on img at bounding box center [103, 206] width 10 height 10
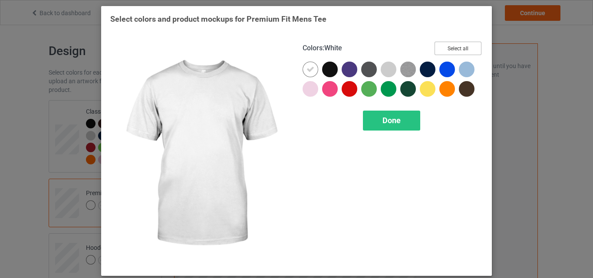
click at [452, 53] on button "Select all" at bounding box center [457, 48] width 47 height 13
click at [307, 67] on icon at bounding box center [310, 70] width 8 height 8
click at [307, 67] on div at bounding box center [311, 70] width 16 height 16
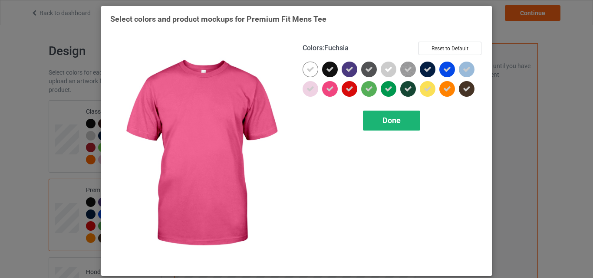
click at [390, 127] on div "Done" at bounding box center [391, 121] width 57 height 20
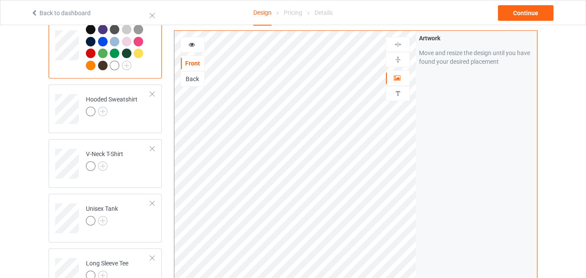
scroll to position [174, 0]
click at [103, 112] on img at bounding box center [103, 111] width 10 height 10
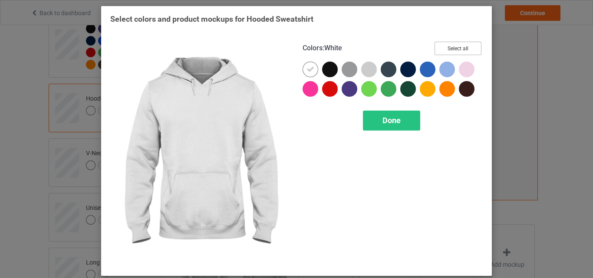
click at [450, 46] on button "Select all" at bounding box center [457, 48] width 47 height 13
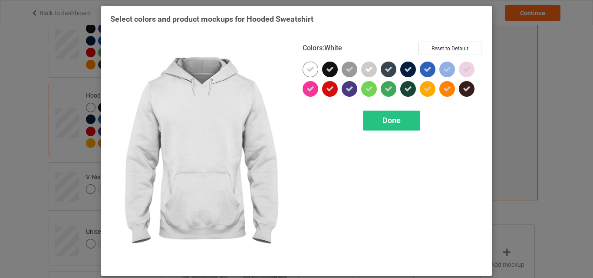
click at [303, 75] on div at bounding box center [313, 72] width 20 height 20
click at [303, 72] on div at bounding box center [311, 70] width 16 height 16
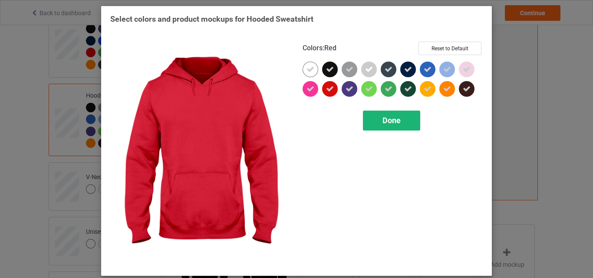
click at [389, 118] on span "Done" at bounding box center [391, 120] width 18 height 9
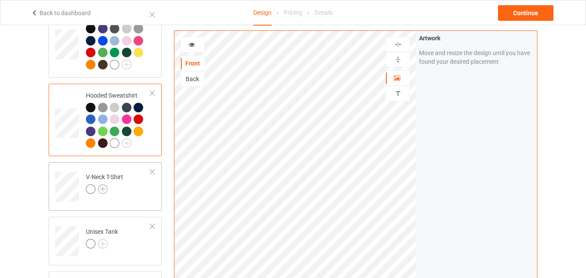
click at [104, 190] on img at bounding box center [103, 189] width 10 height 10
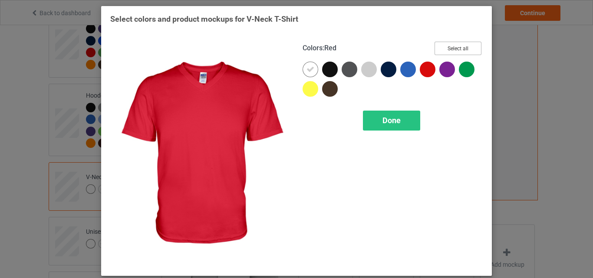
click at [443, 49] on button "Select all" at bounding box center [457, 48] width 47 height 13
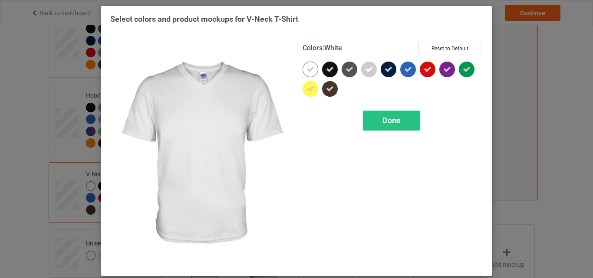
click at [309, 72] on icon at bounding box center [310, 70] width 8 height 8
click at [309, 72] on div at bounding box center [311, 70] width 16 height 16
click at [373, 118] on div "Done" at bounding box center [391, 121] width 57 height 20
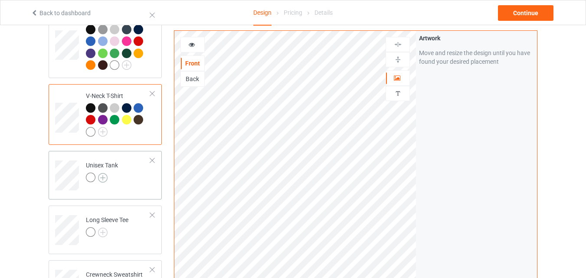
scroll to position [260, 0]
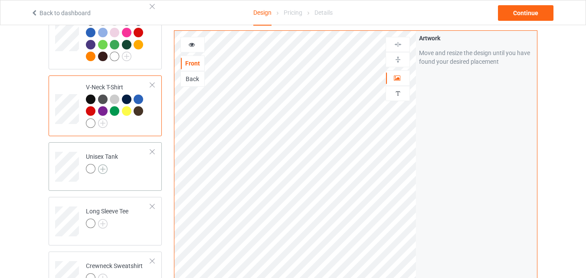
click at [104, 174] on img at bounding box center [103, 170] width 10 height 10
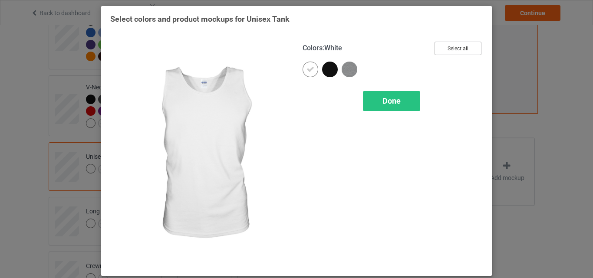
click at [441, 52] on button "Select all" at bounding box center [457, 48] width 47 height 13
click at [306, 75] on div at bounding box center [311, 70] width 16 height 16
click at [404, 105] on div "Done" at bounding box center [391, 101] width 57 height 20
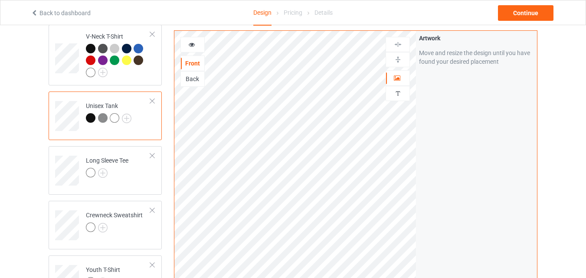
scroll to position [347, 0]
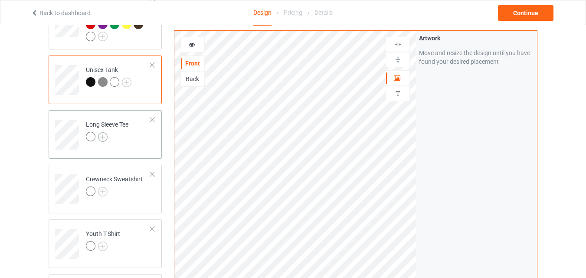
click at [103, 141] on img at bounding box center [103, 137] width 10 height 10
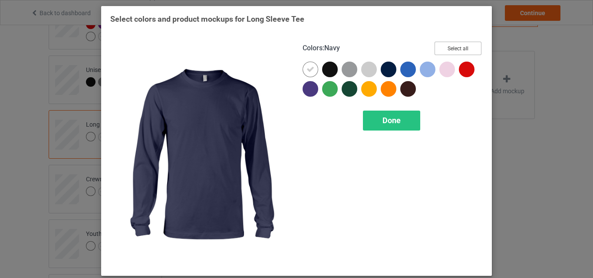
click at [434, 53] on button "Select all" at bounding box center [457, 48] width 47 height 13
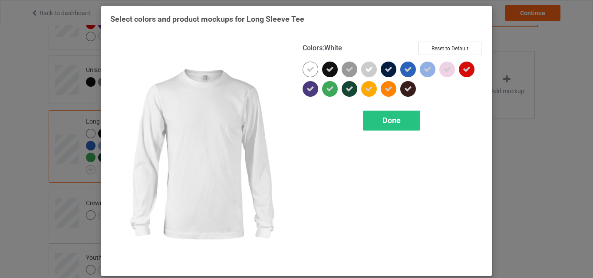
click at [311, 70] on icon at bounding box center [310, 70] width 8 height 8
click at [310, 73] on div at bounding box center [311, 70] width 16 height 16
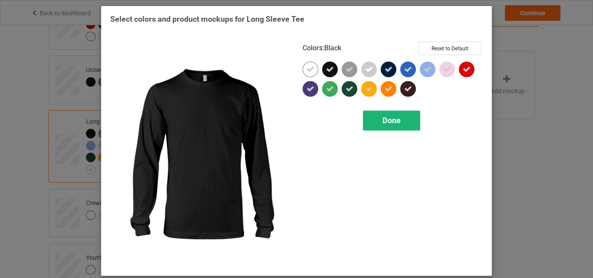
click at [363, 113] on div "Done" at bounding box center [391, 121] width 57 height 20
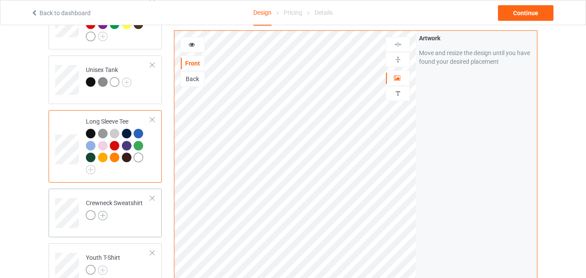
click at [104, 218] on img at bounding box center [103, 216] width 10 height 10
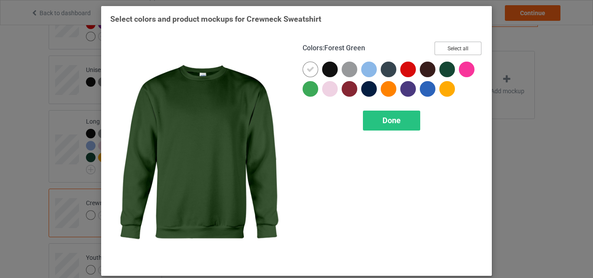
click at [450, 50] on button "Select all" at bounding box center [457, 48] width 47 height 13
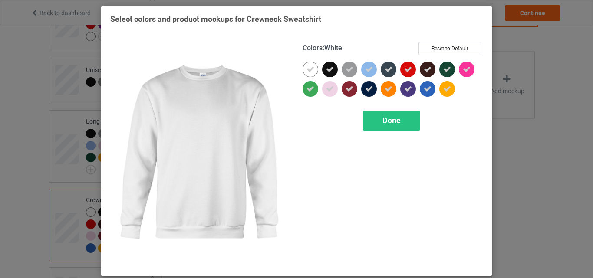
click at [303, 64] on div at bounding box center [311, 70] width 16 height 16
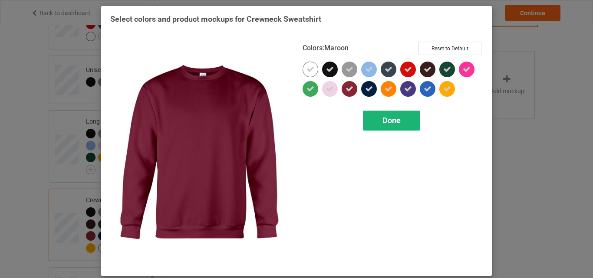
click at [369, 128] on div "Done" at bounding box center [391, 121] width 57 height 20
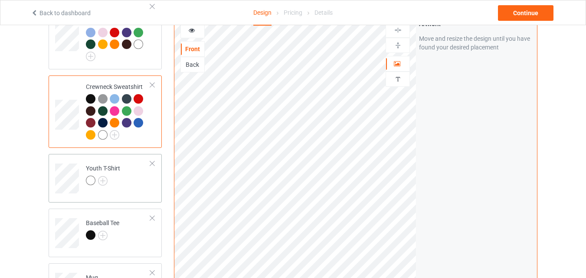
scroll to position [477, 0]
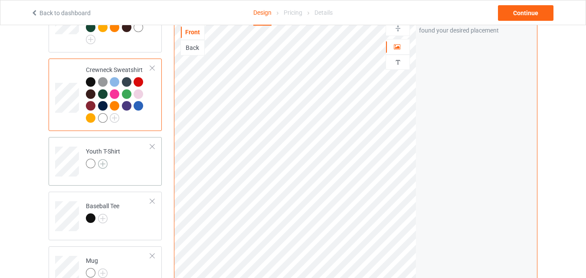
click at [102, 167] on img at bounding box center [103, 164] width 10 height 10
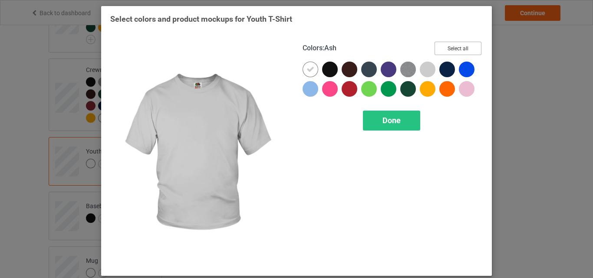
click at [443, 51] on button "Select all" at bounding box center [457, 48] width 47 height 13
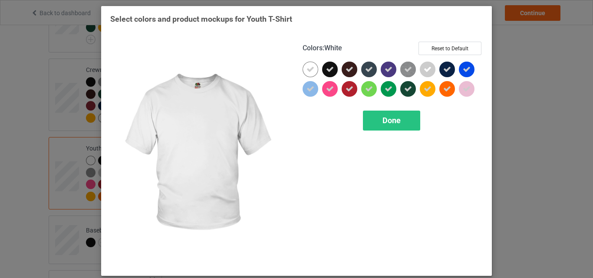
click at [306, 69] on icon at bounding box center [310, 70] width 8 height 8
click at [306, 69] on div at bounding box center [311, 70] width 16 height 16
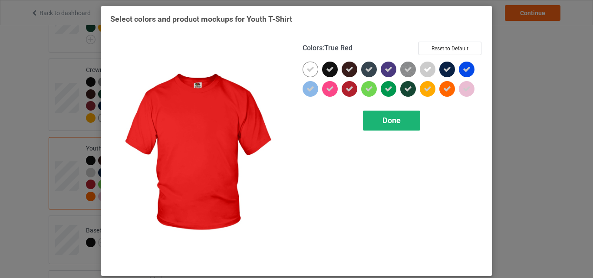
click at [379, 121] on div "Done" at bounding box center [391, 121] width 57 height 20
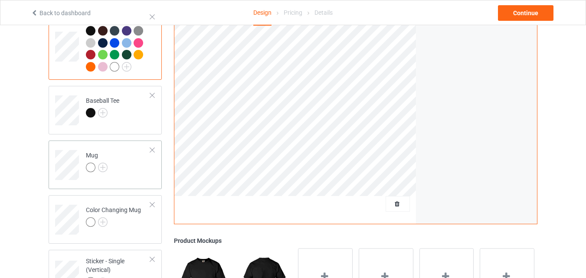
scroll to position [608, 0]
click at [105, 112] on img at bounding box center [103, 113] width 10 height 10
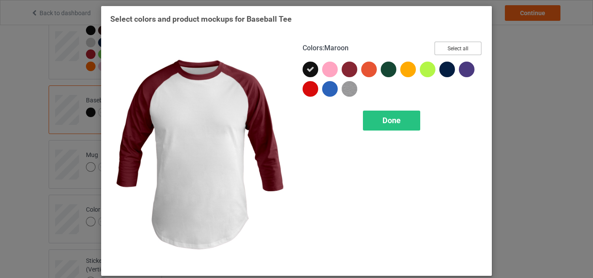
click at [450, 51] on button "Select all" at bounding box center [457, 48] width 47 height 13
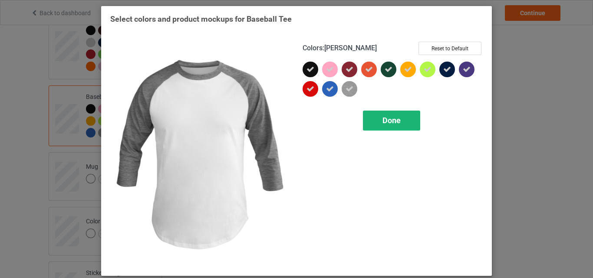
click at [371, 115] on div "Done" at bounding box center [391, 121] width 57 height 20
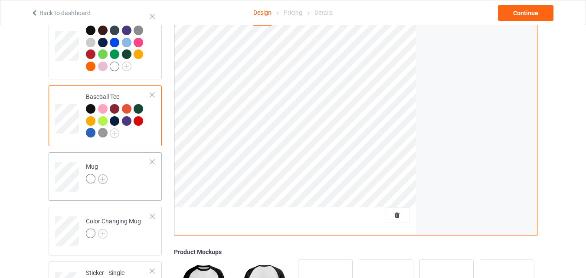
click at [107, 181] on img at bounding box center [103, 179] width 10 height 10
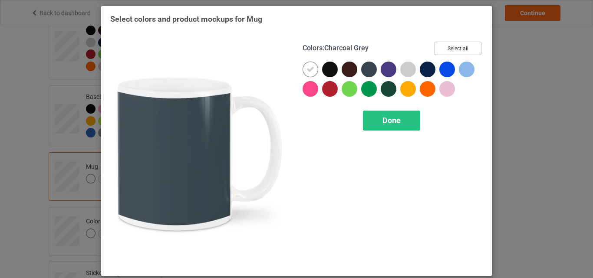
click at [438, 51] on button "Select all" at bounding box center [457, 48] width 47 height 13
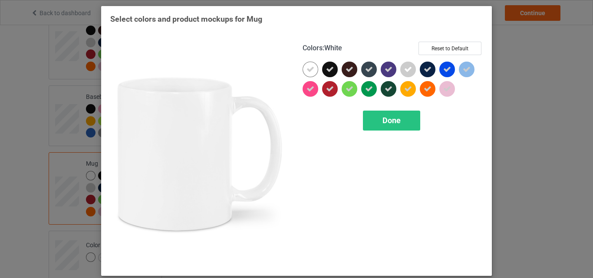
click at [311, 67] on icon at bounding box center [310, 70] width 8 height 8
click at [311, 67] on div at bounding box center [311, 70] width 16 height 16
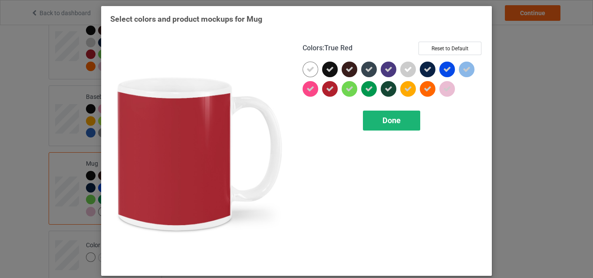
click at [373, 123] on div "Done" at bounding box center [391, 121] width 57 height 20
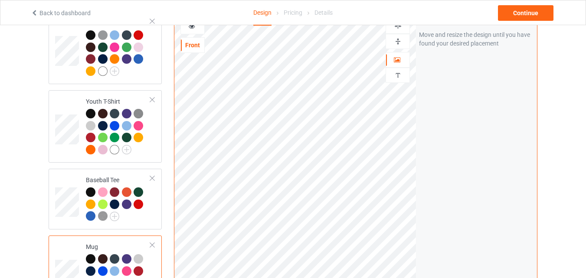
scroll to position [521, 0]
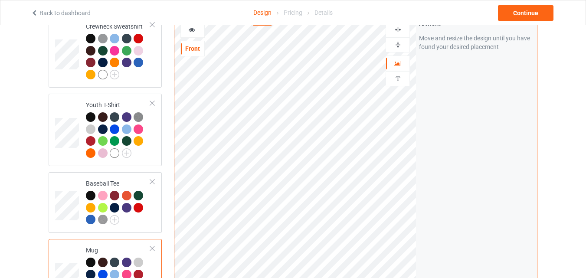
click at [190, 32] on icon at bounding box center [191, 29] width 7 height 6
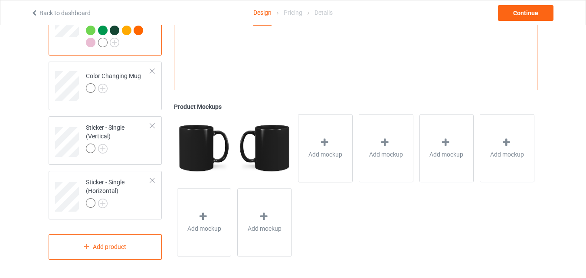
scroll to position [781, 0]
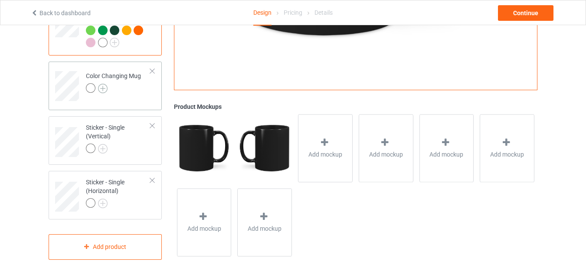
click at [107, 91] on img at bounding box center [103, 89] width 10 height 10
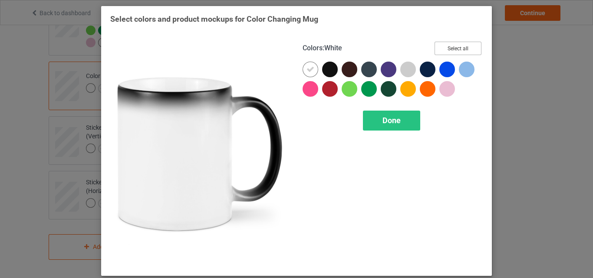
click at [438, 47] on button "Select all" at bounding box center [457, 48] width 47 height 13
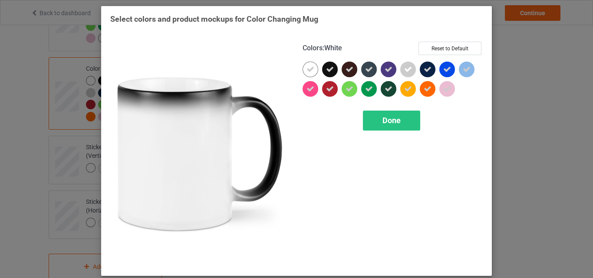
click at [306, 70] on icon at bounding box center [310, 70] width 8 height 8
click at [306, 70] on div at bounding box center [311, 70] width 16 height 16
click at [373, 114] on div "Done" at bounding box center [391, 121] width 57 height 20
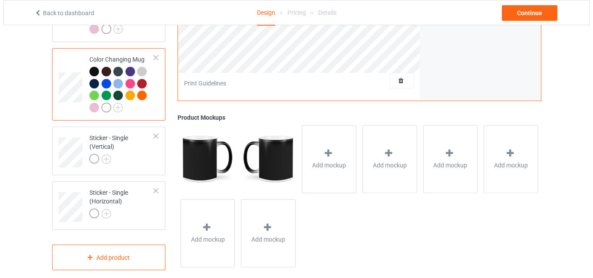
scroll to position [806, 0]
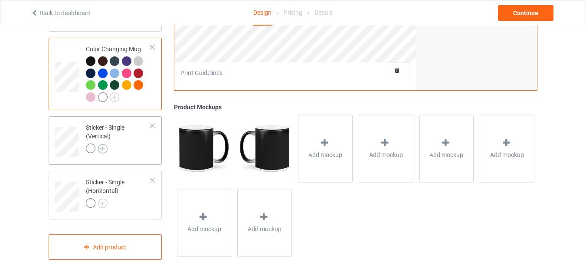
click at [101, 145] on img at bounding box center [103, 149] width 10 height 10
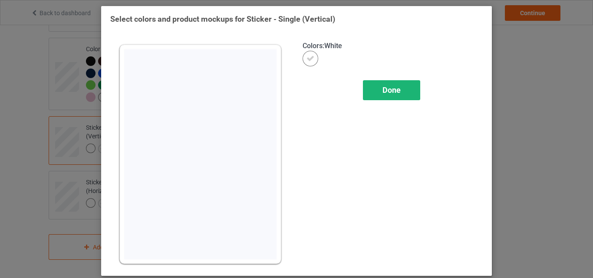
click at [379, 86] on div "Done" at bounding box center [391, 90] width 57 height 20
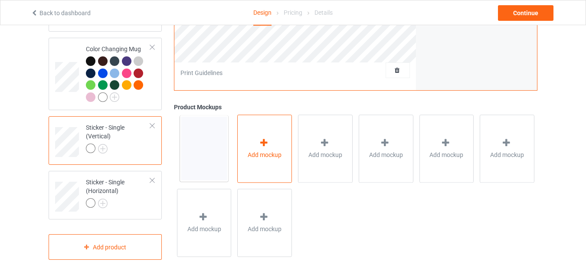
click at [261, 143] on icon at bounding box center [264, 142] width 11 height 9
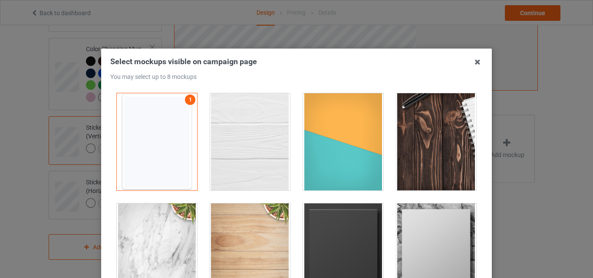
click at [336, 128] on div at bounding box center [343, 141] width 80 height 97
click at [421, 138] on div at bounding box center [436, 141] width 80 height 97
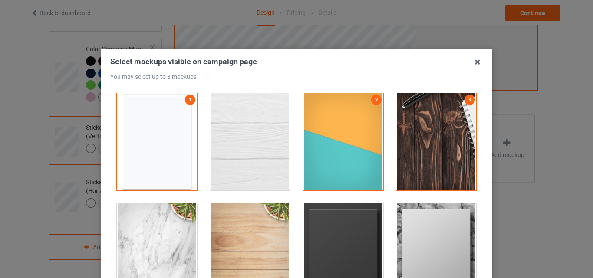
click at [345, 245] on div at bounding box center [343, 252] width 80 height 97
click at [408, 233] on div at bounding box center [436, 252] width 80 height 97
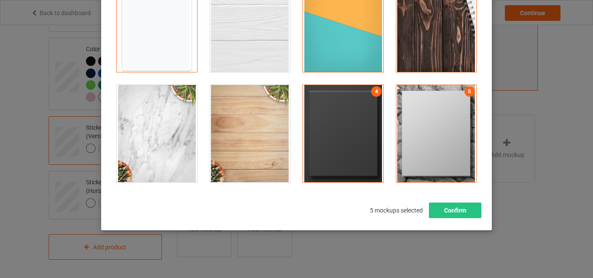
scroll to position [119, 0]
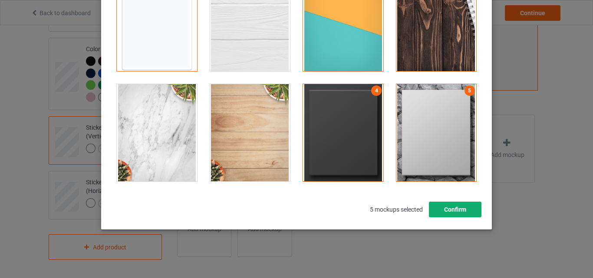
click at [461, 210] on button "Confirm" at bounding box center [455, 210] width 53 height 16
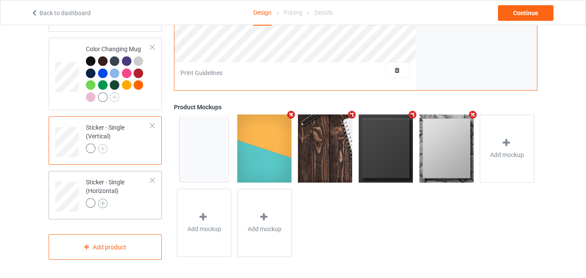
click at [102, 204] on img at bounding box center [103, 204] width 10 height 10
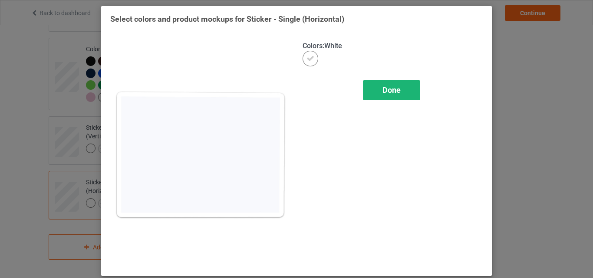
click at [409, 98] on div "Done" at bounding box center [391, 90] width 57 height 20
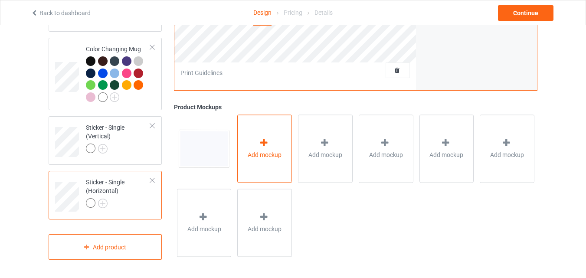
click at [260, 153] on span "Add mockup" at bounding box center [265, 155] width 34 height 9
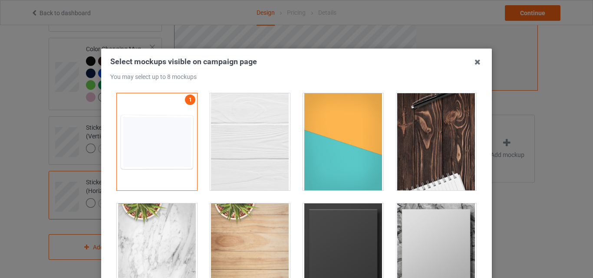
click at [357, 155] on div at bounding box center [343, 141] width 80 height 97
click at [418, 152] on div at bounding box center [436, 141] width 80 height 97
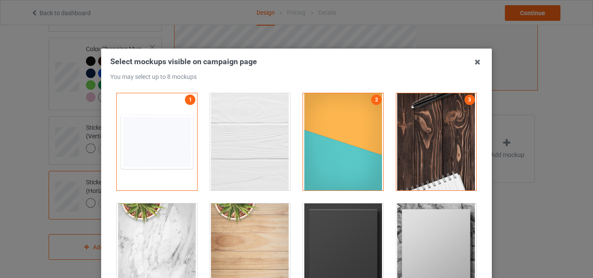
click at [350, 224] on div at bounding box center [343, 252] width 80 height 97
click at [422, 244] on div at bounding box center [436, 252] width 80 height 97
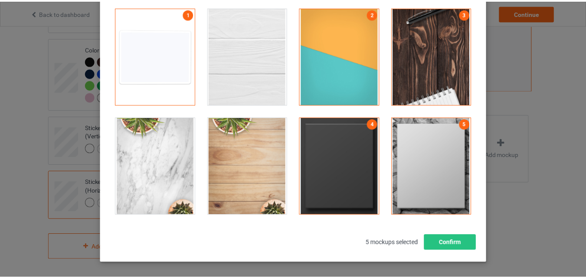
scroll to position [87, 0]
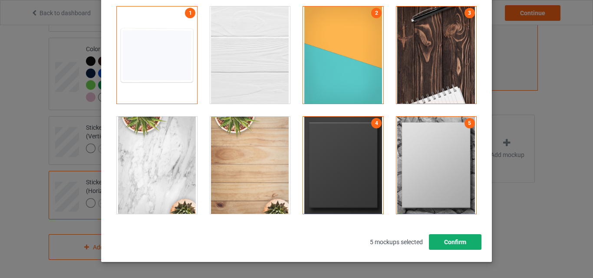
drag, startPoint x: 452, startPoint y: 238, endPoint x: 444, endPoint y: 219, distance: 20.5
click at [451, 238] on button "Confirm" at bounding box center [455, 242] width 53 height 16
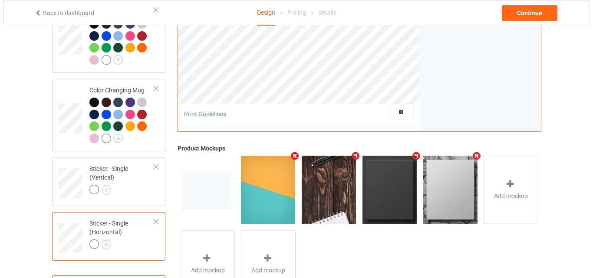
scroll to position [719, 0]
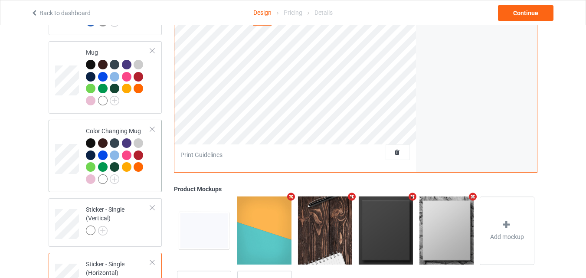
click at [100, 135] on div "Color Changing Mug" at bounding box center [118, 155] width 65 height 56
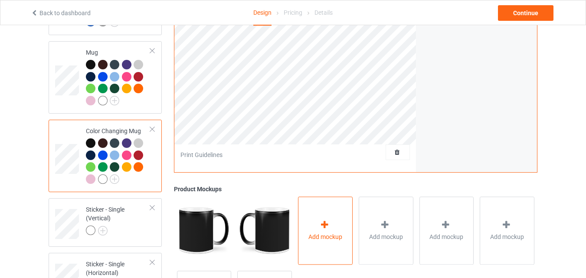
click at [318, 221] on div "Add mockup" at bounding box center [325, 231] width 55 height 68
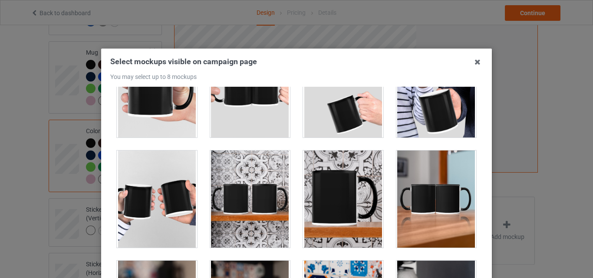
scroll to position [1519, 0]
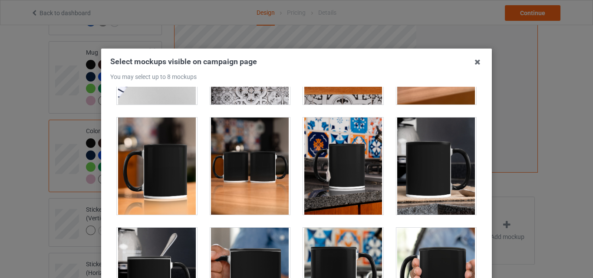
click at [176, 177] on div at bounding box center [157, 166] width 80 height 97
click at [265, 193] on div at bounding box center [250, 166] width 80 height 97
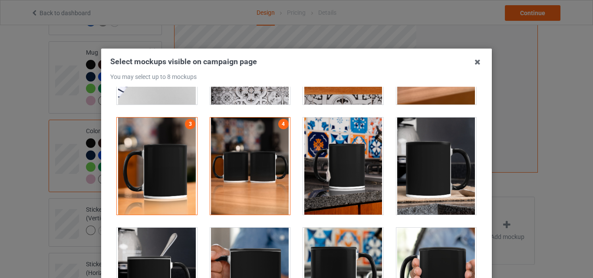
click at [341, 169] on div at bounding box center [343, 166] width 80 height 97
click at [406, 166] on div at bounding box center [436, 166] width 80 height 97
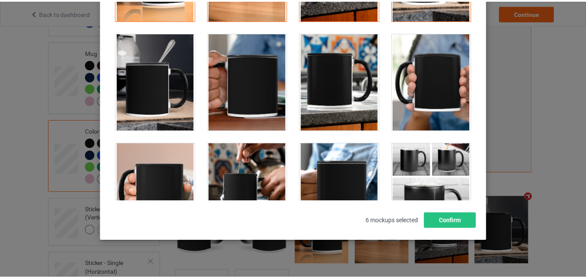
scroll to position [119, 0]
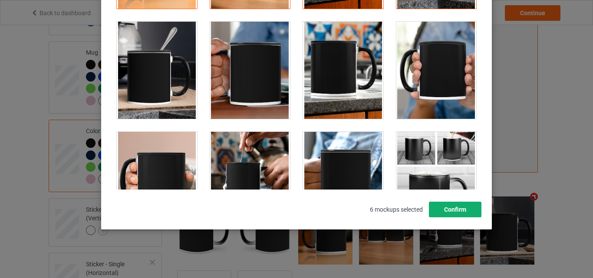
click at [470, 208] on button "Confirm" at bounding box center [455, 210] width 53 height 16
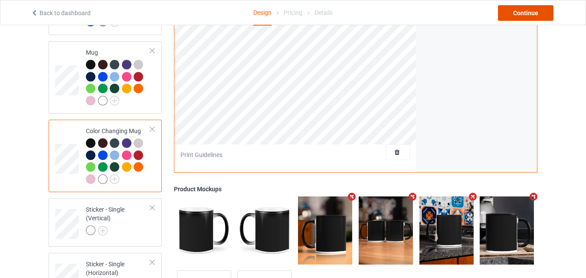
click at [514, 20] on div "Continue" at bounding box center [526, 13] width 56 height 16
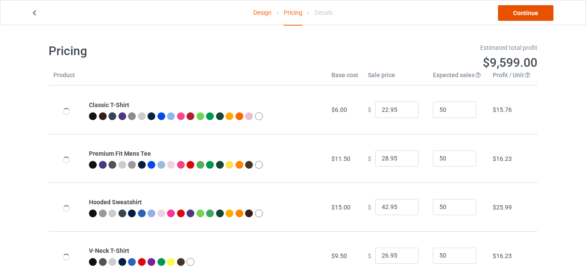
click at [514, 20] on link "Continue" at bounding box center [526, 13] width 56 height 16
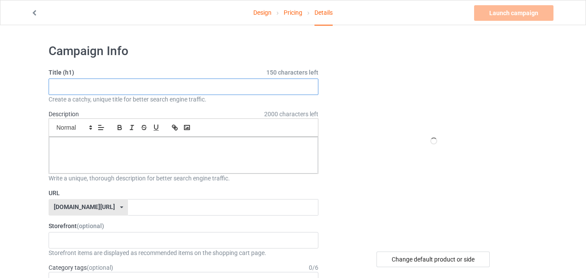
click at [234, 83] on input "text" at bounding box center [184, 87] width 270 height 16
paste input "What Cats Really Think"
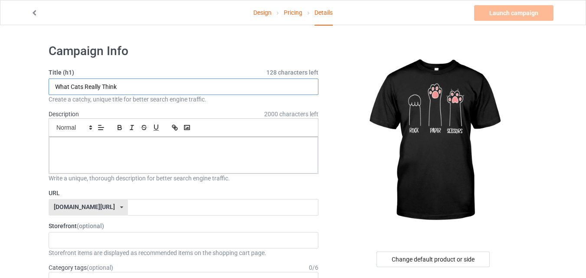
click at [150, 86] on input "What Cats Really Think" at bounding box center [184, 87] width 270 height 16
paste input "Rock Paper Scissors Hand Game Cute Paw"
type input "Rock Paper Scissors Hand Game Cute Paw"
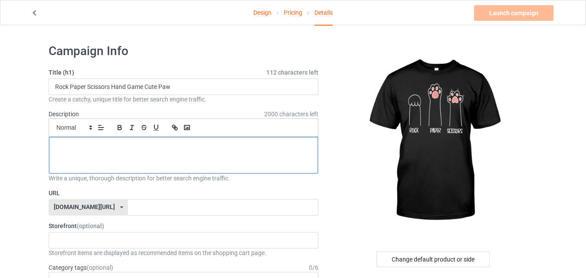
click at [149, 139] on div at bounding box center [183, 155] width 269 height 36
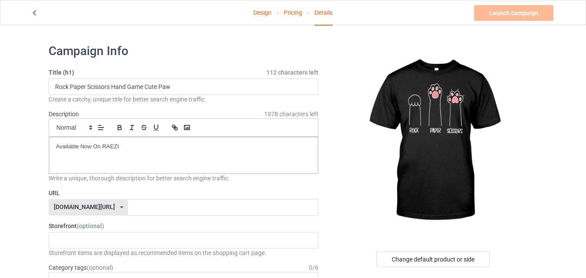
click at [141, 209] on input "text" at bounding box center [223, 207] width 190 height 16
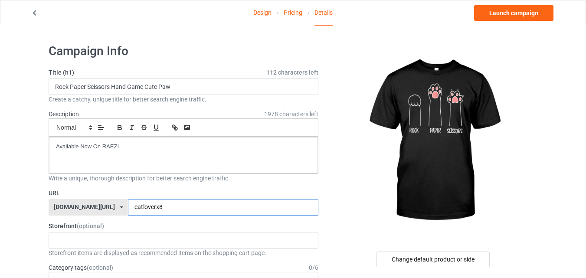
type input "catloverx8X"
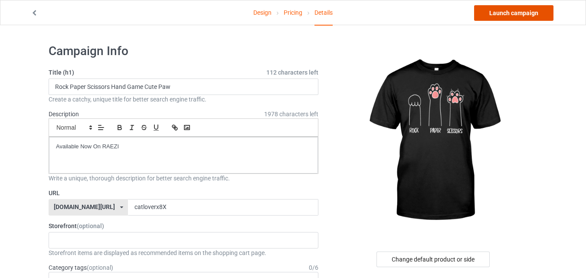
click at [499, 17] on link "Launch campaign" at bounding box center [513, 13] width 79 height 16
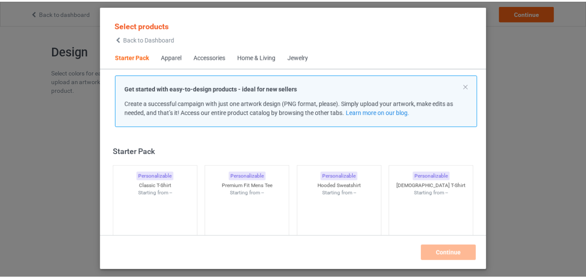
scroll to position [11, 0]
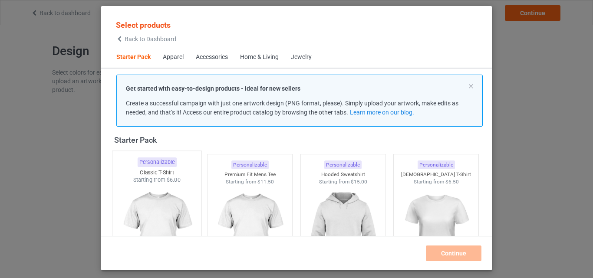
click at [195, 183] on div "Starting from $6.00" at bounding box center [156, 179] width 89 height 7
click at [230, 192] on img at bounding box center [250, 234] width 78 height 97
click at [307, 192] on img at bounding box center [343, 235] width 82 height 102
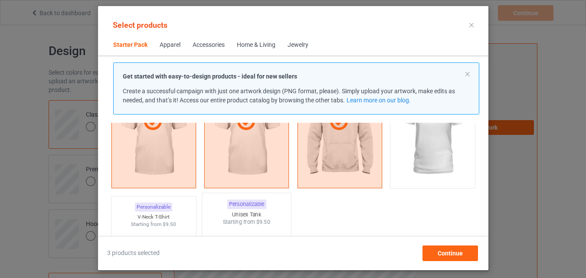
scroll to position [185, 0]
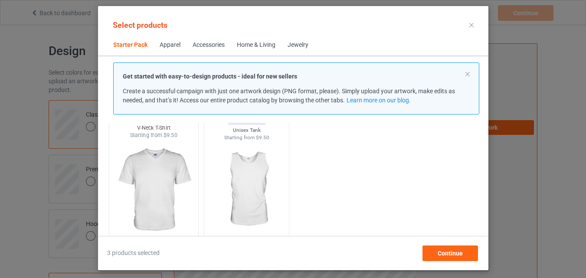
click at [173, 175] on img at bounding box center [154, 190] width 82 height 102
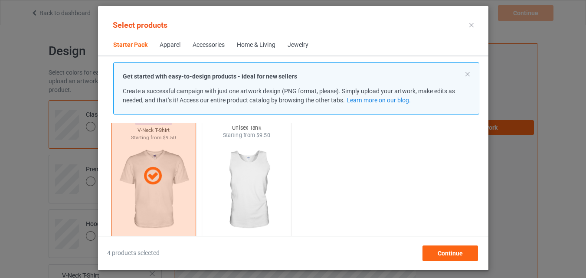
click at [239, 175] on img at bounding box center [247, 190] width 82 height 102
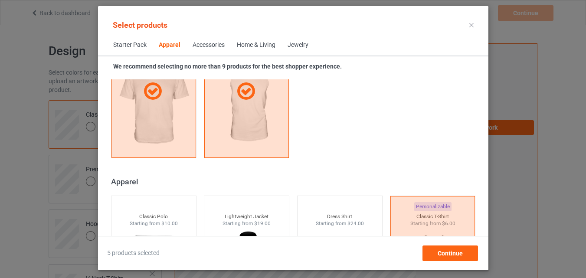
scroll to position [489, 0]
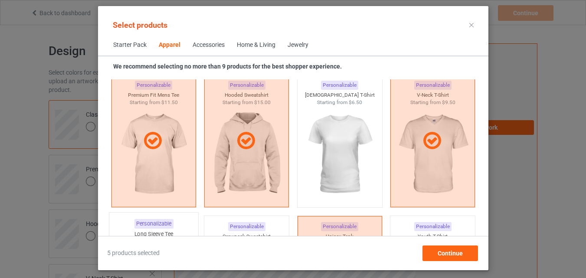
click at [177, 222] on div "Personalizable Long Sleeve Tee Starting from $9.00" at bounding box center [154, 282] width 90 height 140
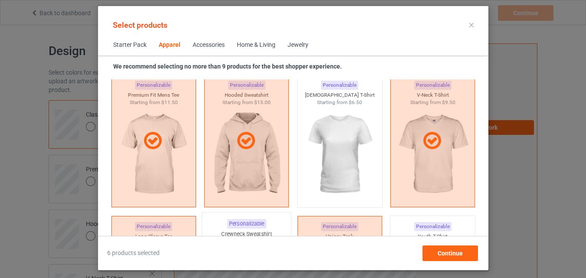
click at [261, 222] on div "Personalizable" at bounding box center [246, 224] width 39 height 10
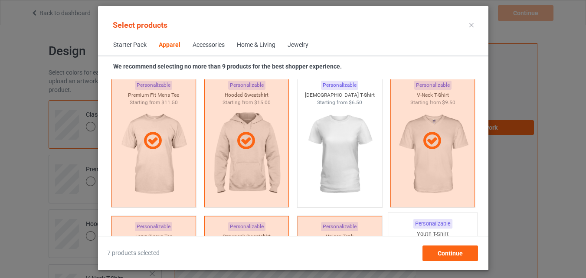
click at [419, 229] on div "Personalizable Youth T-Shirt Starting from $7.00" at bounding box center [433, 282] width 90 height 140
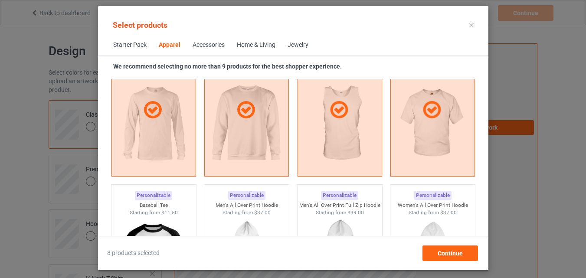
scroll to position [662, 0]
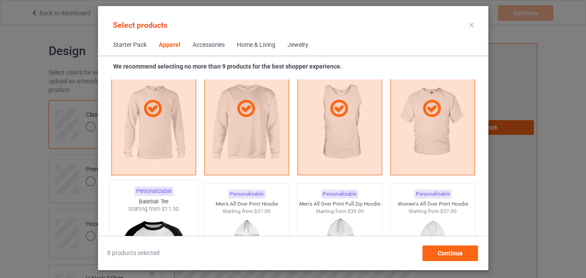
click at [116, 216] on img at bounding box center [154, 264] width 82 height 102
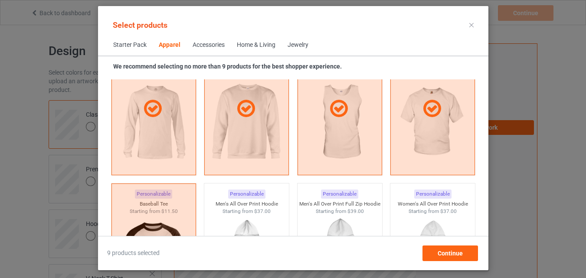
click at [250, 46] on div "Home & Living" at bounding box center [256, 45] width 39 height 9
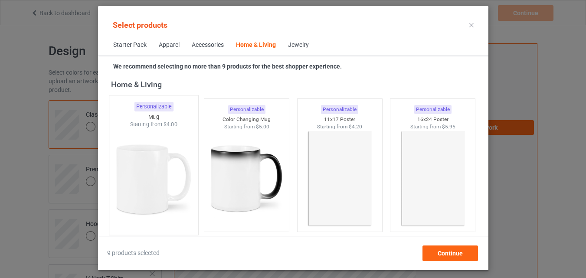
click at [174, 145] on img at bounding box center [154, 179] width 82 height 102
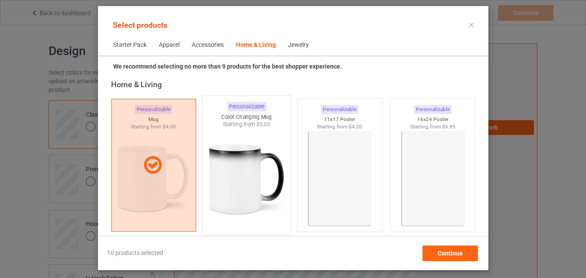
click at [226, 145] on img at bounding box center [247, 179] width 82 height 102
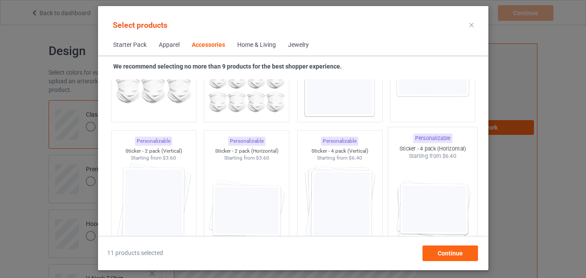
scroll to position [2960, 0]
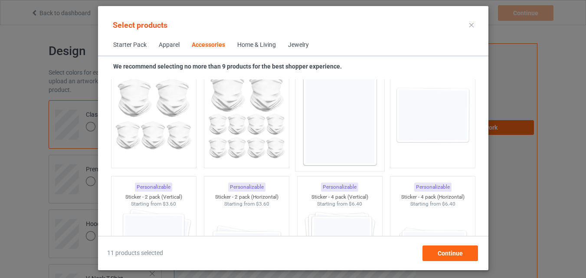
click at [369, 118] on img at bounding box center [340, 116] width 82 height 102
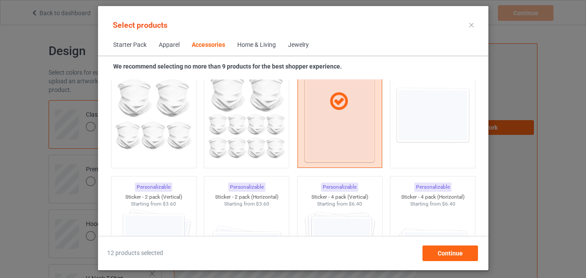
click at [386, 120] on div "Personalizable Sticker - Single (Horizontal) Starting from $2.00" at bounding box center [432, 102] width 93 height 142
click at [415, 131] on img at bounding box center [433, 116] width 82 height 102
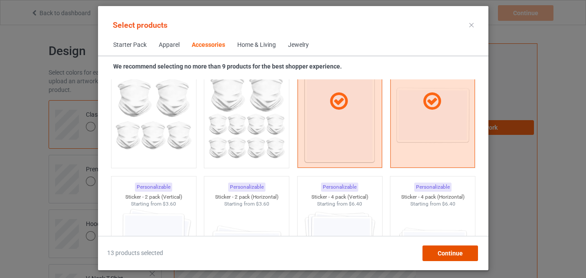
click at [461, 251] on span "Continue" at bounding box center [450, 253] width 25 height 7
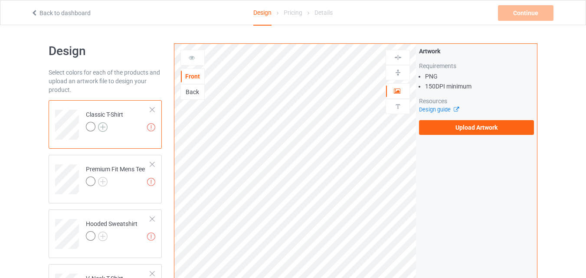
click at [101, 130] on img at bounding box center [103, 127] width 10 height 10
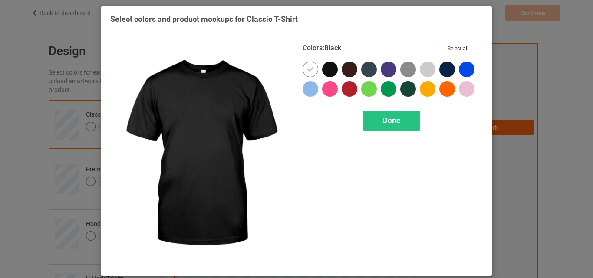
click at [455, 49] on button "Select all" at bounding box center [457, 48] width 47 height 13
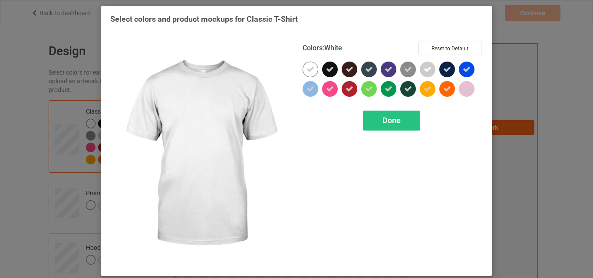
click at [310, 68] on icon at bounding box center [310, 70] width 8 height 8
click at [310, 68] on div at bounding box center [311, 70] width 16 height 16
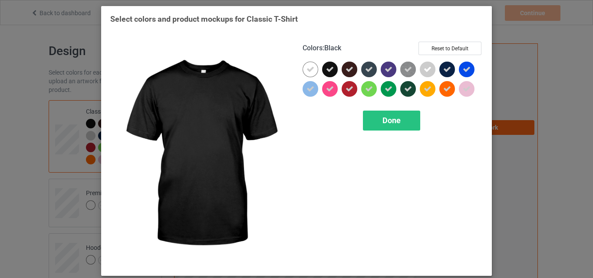
click at [390, 115] on div "Done" at bounding box center [391, 121] width 57 height 20
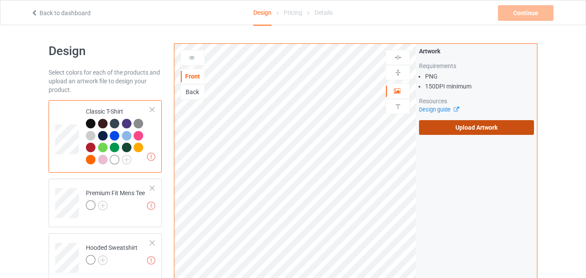
click at [444, 131] on label "Upload Artwork" at bounding box center [476, 127] width 115 height 15
click at [0, 0] on input "Upload Artwork" at bounding box center [0, 0] width 0 height 0
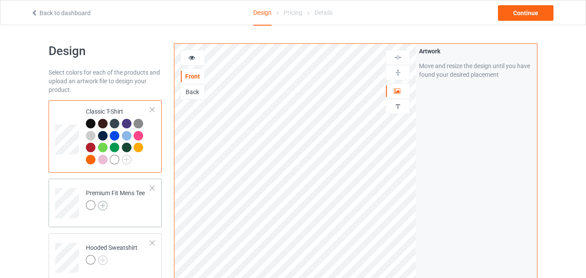
click at [104, 205] on img at bounding box center [103, 206] width 10 height 10
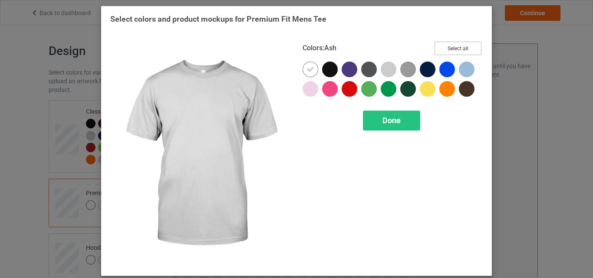
click at [464, 48] on button "Select all" at bounding box center [457, 48] width 47 height 13
click at [309, 70] on icon at bounding box center [310, 70] width 8 height 8
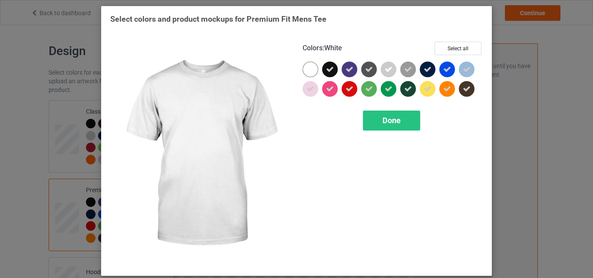
click at [309, 70] on div at bounding box center [311, 70] width 16 height 16
click at [376, 120] on div "Done" at bounding box center [391, 121] width 57 height 20
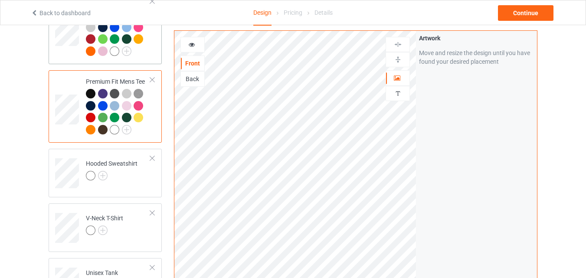
scroll to position [130, 0]
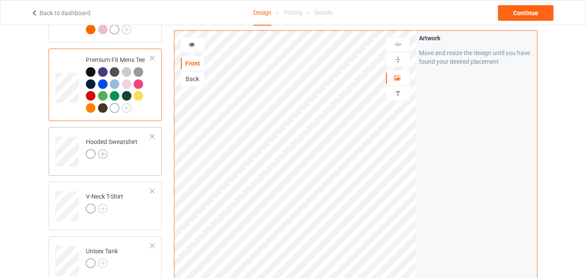
click at [103, 153] on img at bounding box center [103, 154] width 10 height 10
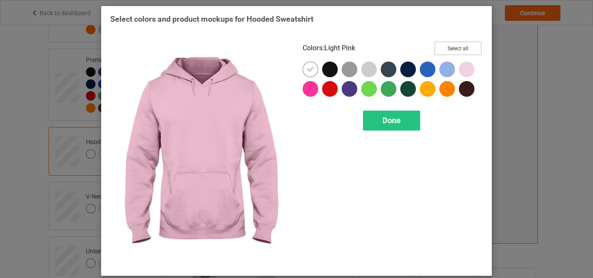
click at [468, 53] on button "Select all" at bounding box center [457, 48] width 47 height 13
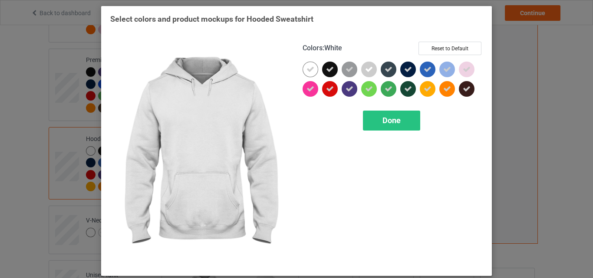
click at [306, 75] on div at bounding box center [311, 70] width 16 height 16
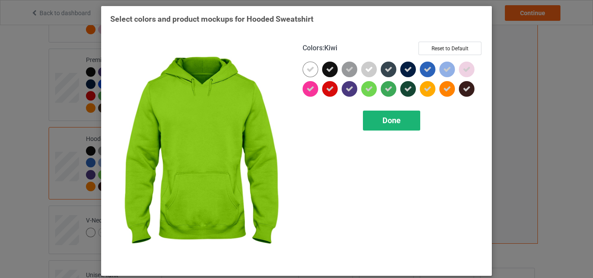
click at [377, 115] on div "Done" at bounding box center [391, 121] width 57 height 20
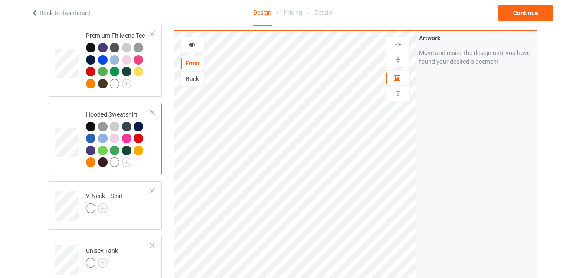
scroll to position [174, 0]
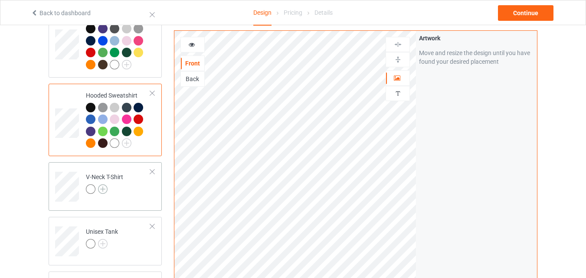
click at [103, 191] on img at bounding box center [103, 189] width 10 height 10
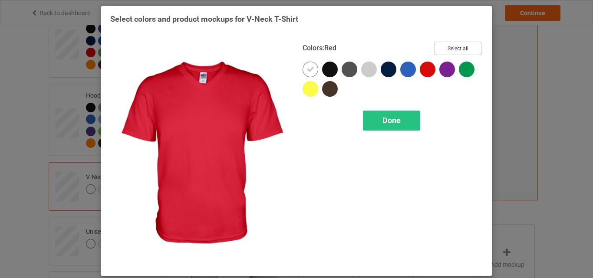
click at [448, 51] on button "Select all" at bounding box center [457, 48] width 47 height 13
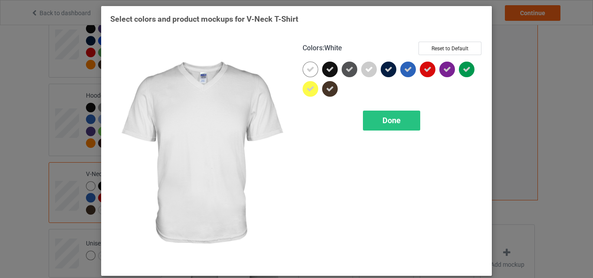
click at [306, 73] on icon at bounding box center [310, 70] width 8 height 8
click at [304, 73] on div at bounding box center [311, 70] width 16 height 16
click at [375, 118] on div "Done" at bounding box center [391, 121] width 57 height 20
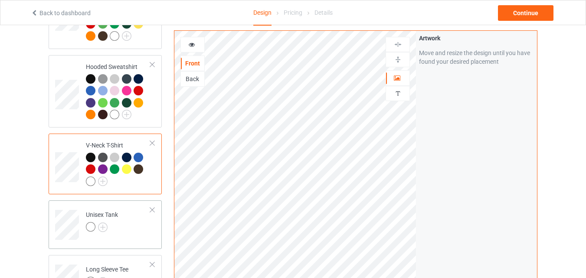
scroll to position [217, 0]
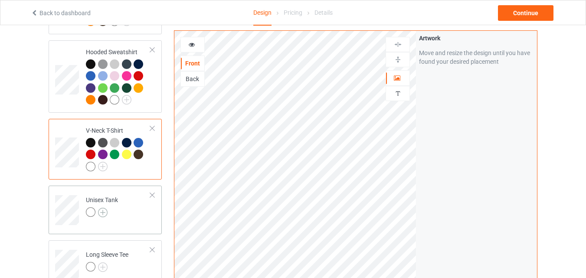
click at [102, 216] on img at bounding box center [103, 213] width 10 height 10
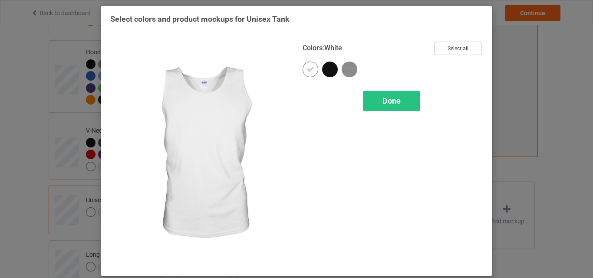
click at [448, 46] on button "Select all" at bounding box center [457, 48] width 47 height 13
click at [303, 69] on div at bounding box center [311, 70] width 16 height 16
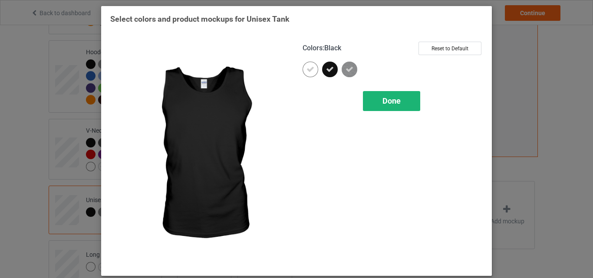
click at [372, 102] on div "Done" at bounding box center [391, 101] width 57 height 20
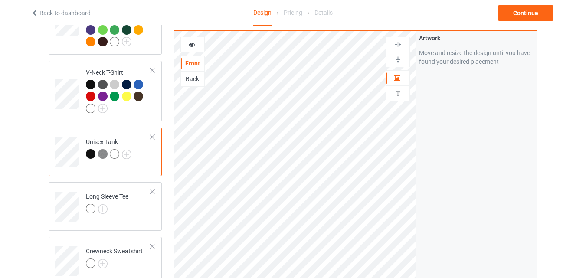
scroll to position [304, 0]
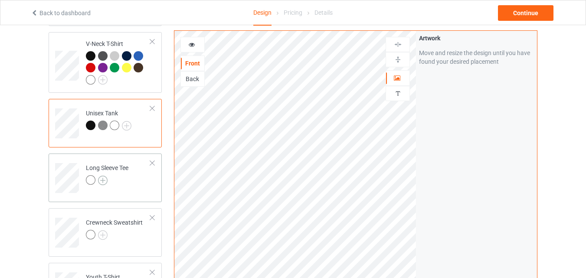
click at [101, 182] on img at bounding box center [103, 181] width 10 height 10
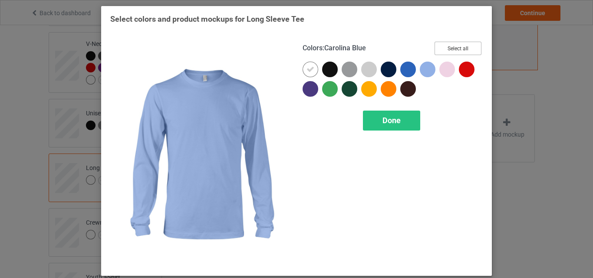
click at [452, 46] on button "Select all" at bounding box center [457, 48] width 47 height 13
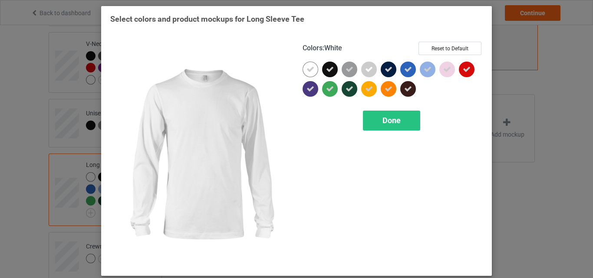
click at [312, 68] on div at bounding box center [311, 70] width 16 height 16
click at [391, 116] on span "Done" at bounding box center [391, 120] width 18 height 9
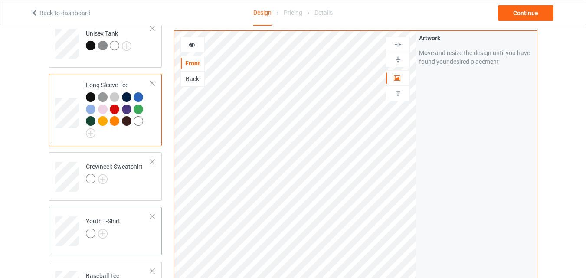
scroll to position [391, 0]
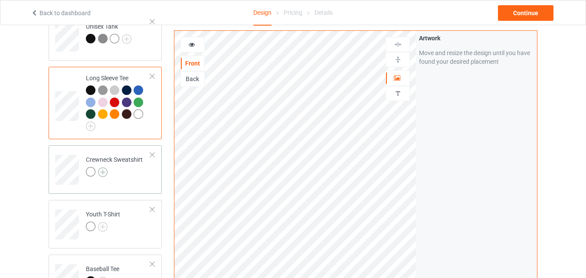
click at [105, 174] on img at bounding box center [103, 173] width 10 height 10
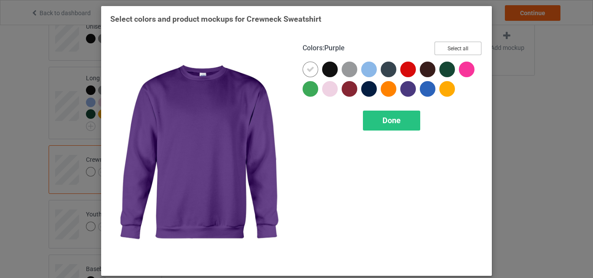
click at [449, 44] on button "Select all" at bounding box center [457, 48] width 47 height 13
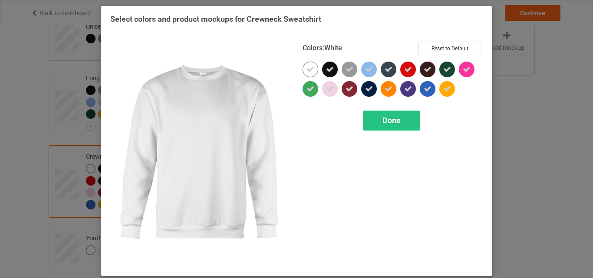
click at [311, 65] on div at bounding box center [311, 70] width 16 height 16
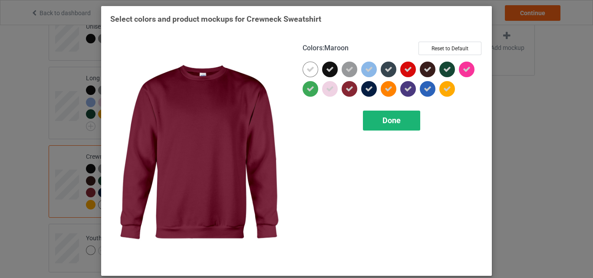
click at [392, 122] on span "Done" at bounding box center [391, 120] width 18 height 9
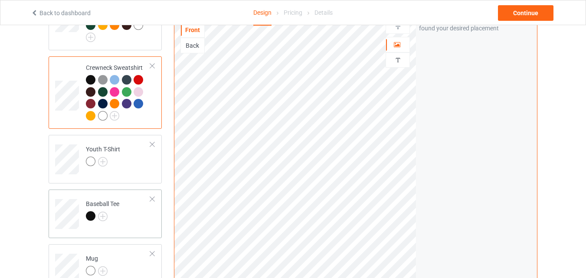
scroll to position [521, 0]
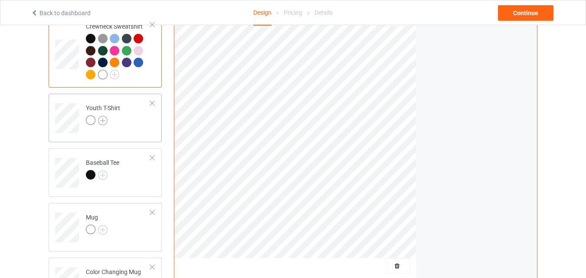
click at [103, 122] on img at bounding box center [103, 121] width 10 height 10
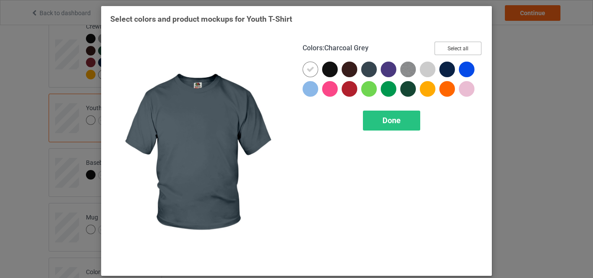
click at [454, 44] on button "Select all" at bounding box center [457, 48] width 47 height 13
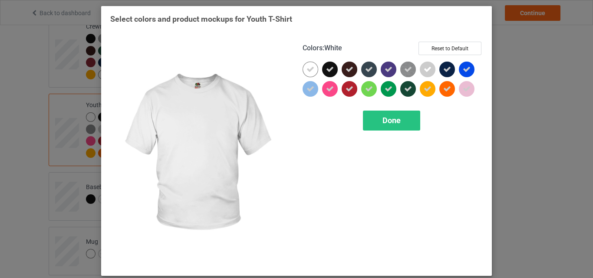
click at [309, 71] on icon at bounding box center [310, 70] width 8 height 8
click at [309, 71] on div at bounding box center [311, 70] width 16 height 16
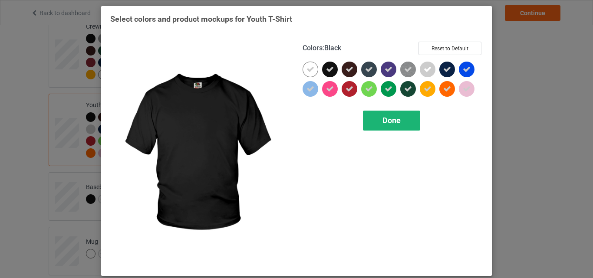
click at [387, 116] on span "Done" at bounding box center [391, 120] width 18 height 9
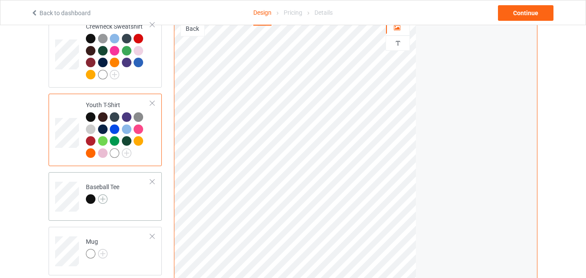
click at [102, 204] on img at bounding box center [103, 199] width 10 height 10
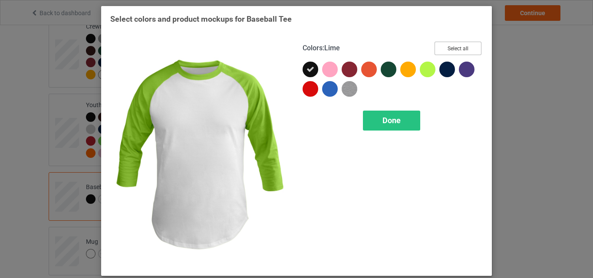
click at [451, 43] on button "Select all" at bounding box center [457, 48] width 47 height 13
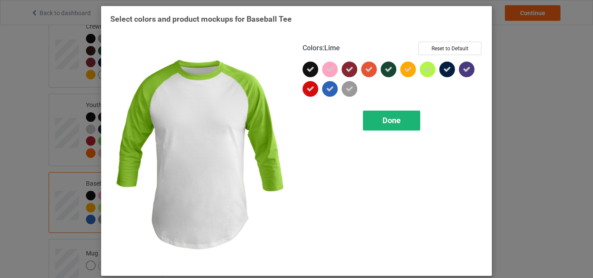
click at [386, 117] on span "Done" at bounding box center [391, 120] width 18 height 9
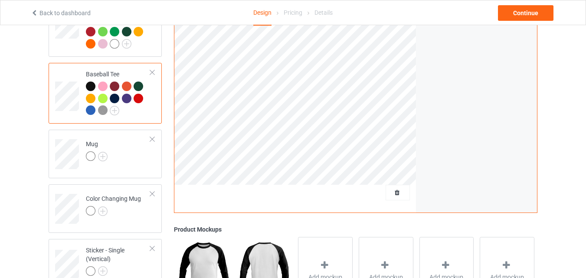
scroll to position [651, 0]
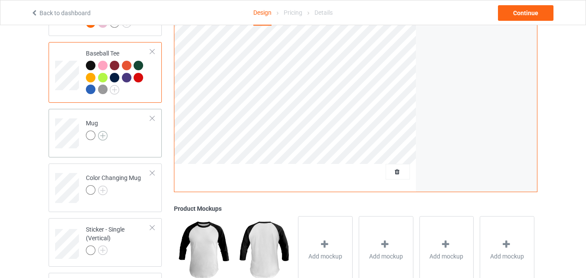
click at [104, 139] on img at bounding box center [103, 136] width 10 height 10
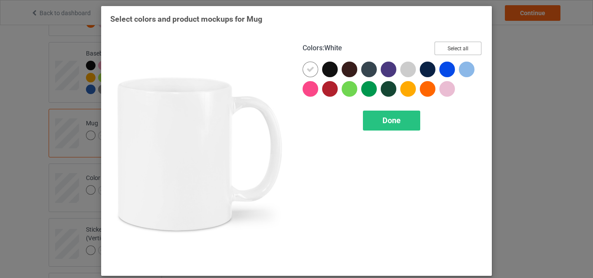
click at [442, 46] on button "Select all" at bounding box center [457, 48] width 47 height 13
click at [309, 69] on icon at bounding box center [310, 70] width 8 height 8
click at [309, 69] on div at bounding box center [311, 70] width 16 height 16
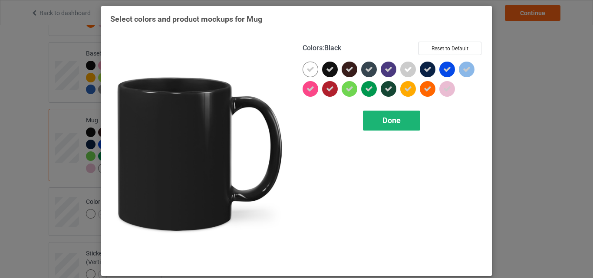
click at [392, 120] on span "Done" at bounding box center [391, 120] width 18 height 9
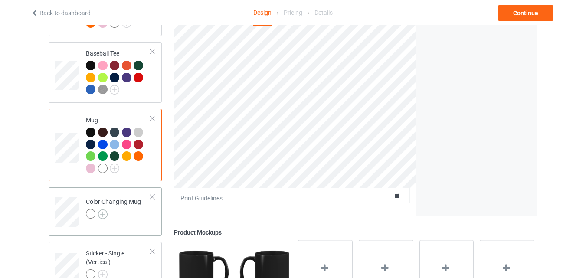
click at [101, 215] on img at bounding box center [103, 215] width 10 height 10
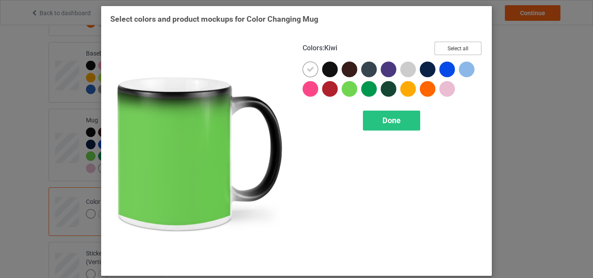
click at [441, 51] on button "Select all" at bounding box center [457, 48] width 47 height 13
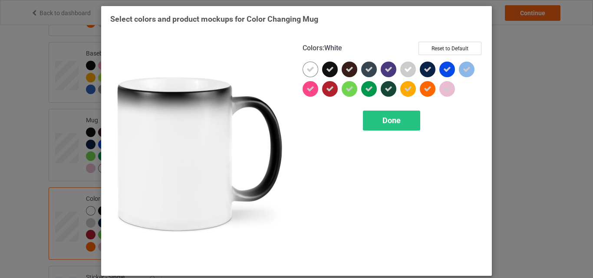
click at [309, 72] on icon at bounding box center [310, 70] width 8 height 8
click at [309, 72] on div at bounding box center [311, 70] width 16 height 16
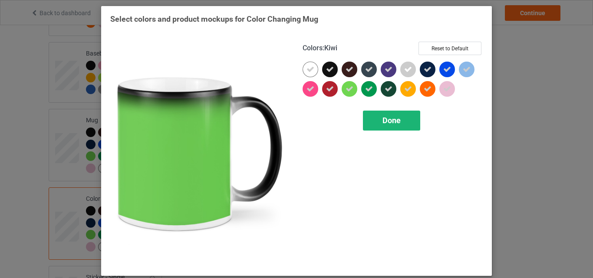
click at [388, 121] on span "Done" at bounding box center [391, 120] width 18 height 9
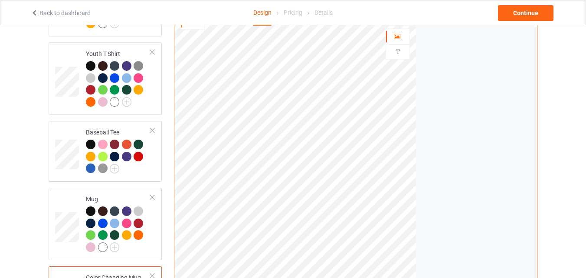
scroll to position [521, 0]
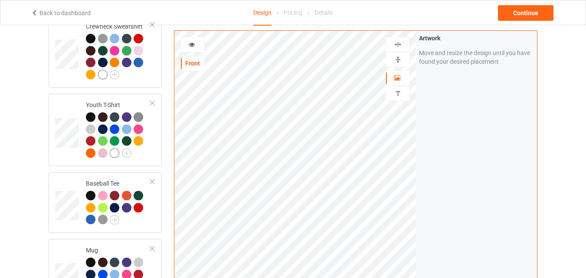
click at [191, 46] on icon at bounding box center [191, 43] width 7 height 6
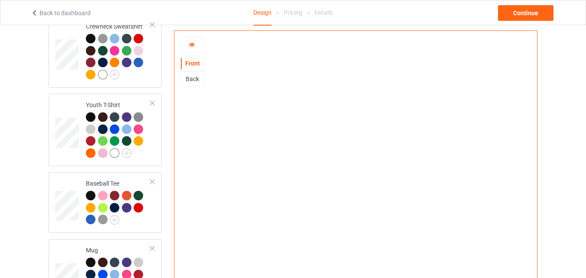
click at [191, 46] on icon at bounding box center [191, 43] width 7 height 6
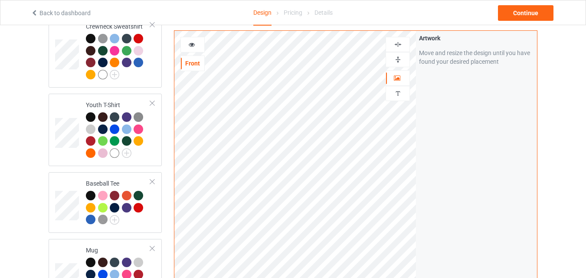
click at [402, 57] on img at bounding box center [398, 60] width 8 height 8
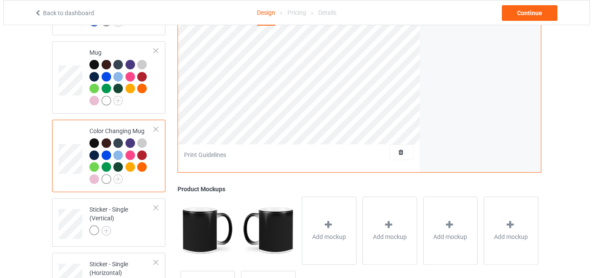
scroll to position [738, 0]
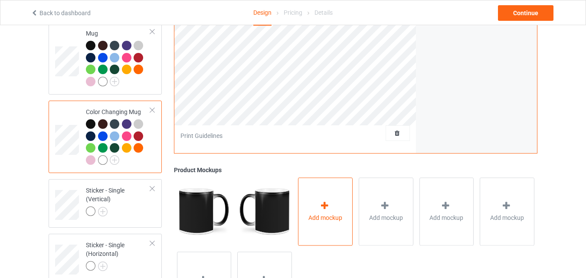
click at [309, 198] on div "Add mockup" at bounding box center [325, 212] width 55 height 68
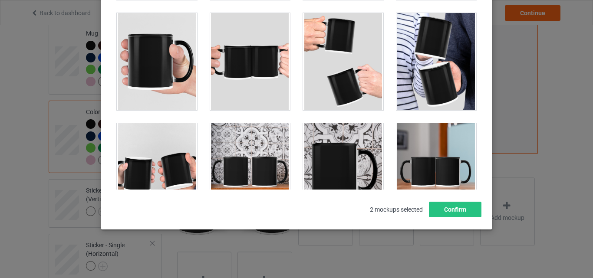
scroll to position [1389, 0]
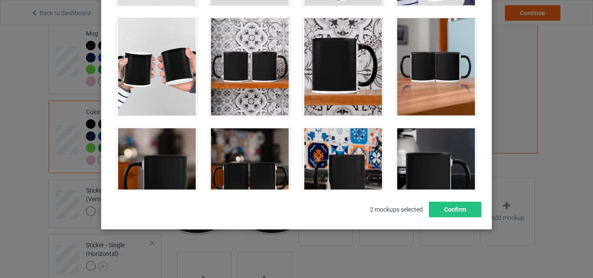
click at [178, 152] on div at bounding box center [157, 176] width 80 height 97
drag, startPoint x: 224, startPoint y: 153, endPoint x: 304, endPoint y: 151, distance: 79.4
click at [225, 153] on div at bounding box center [250, 176] width 80 height 97
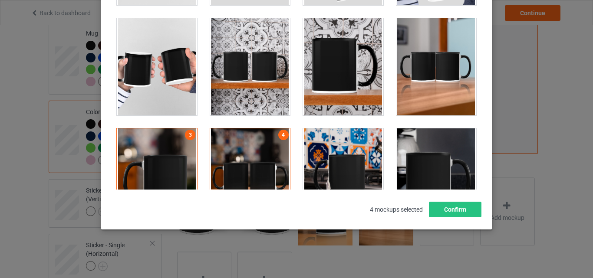
drag, startPoint x: 331, startPoint y: 148, endPoint x: 420, endPoint y: 148, distance: 89.0
click at [332, 148] on div at bounding box center [343, 176] width 80 height 97
drag, startPoint x: 421, startPoint y: 148, endPoint x: 438, endPoint y: 201, distance: 55.6
click at [422, 148] on div at bounding box center [436, 176] width 80 height 97
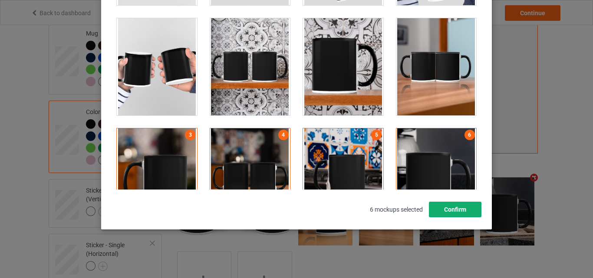
click at [440, 207] on button "Confirm" at bounding box center [455, 210] width 53 height 16
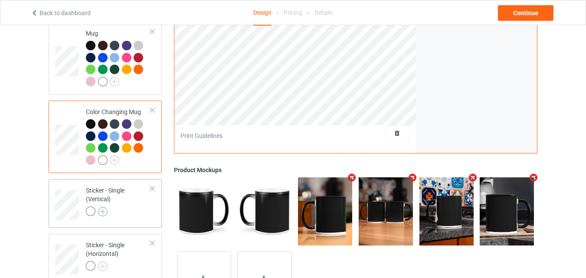
click at [102, 215] on img at bounding box center [103, 212] width 10 height 10
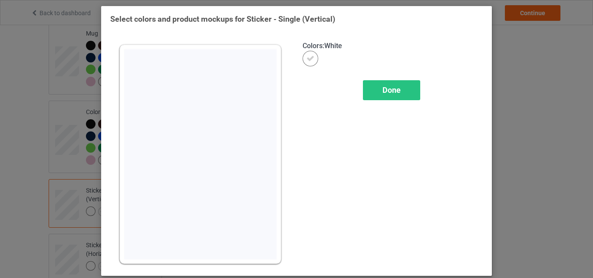
drag, startPoint x: 373, startPoint y: 95, endPoint x: 337, endPoint y: 153, distance: 68.0
click at [373, 95] on div "Done" at bounding box center [391, 90] width 57 height 20
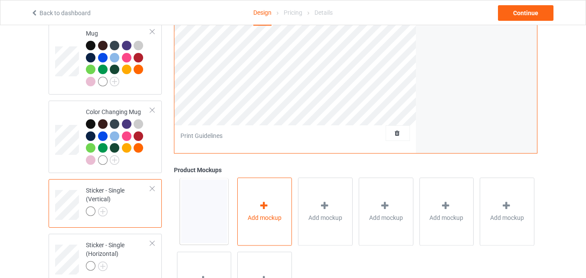
click at [249, 195] on div "Add mockup" at bounding box center [264, 212] width 55 height 68
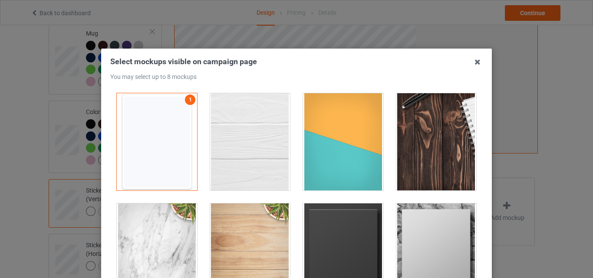
scroll to position [43, 0]
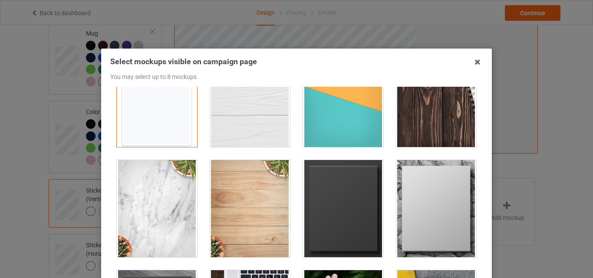
click at [350, 122] on div at bounding box center [343, 98] width 80 height 97
click at [505, 141] on div "Select mockups visible on campaign page You may select up to 8 mockups 1 2 2 mo…" at bounding box center [296, 139] width 593 height 278
click at [415, 133] on div at bounding box center [436, 98] width 80 height 97
click at [364, 174] on div at bounding box center [343, 208] width 80 height 97
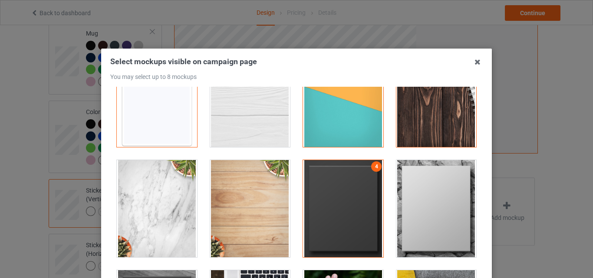
click at [416, 187] on div at bounding box center [436, 208] width 80 height 97
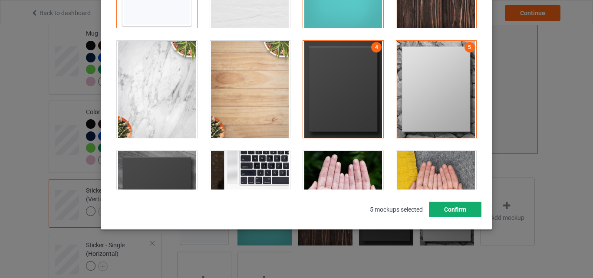
click at [445, 209] on button "Confirm" at bounding box center [455, 210] width 53 height 16
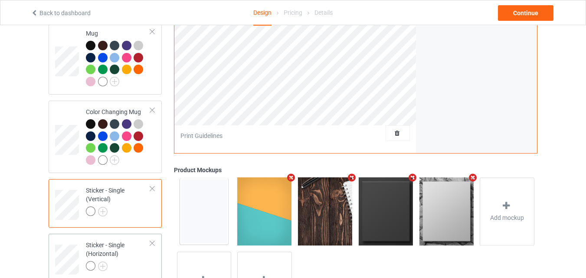
click at [120, 246] on div "Sticker - Single (Horizontal)" at bounding box center [118, 256] width 65 height 30
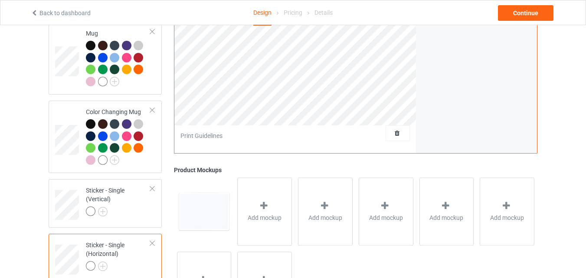
click at [261, 214] on div at bounding box center [265, 207] width 12 height 13
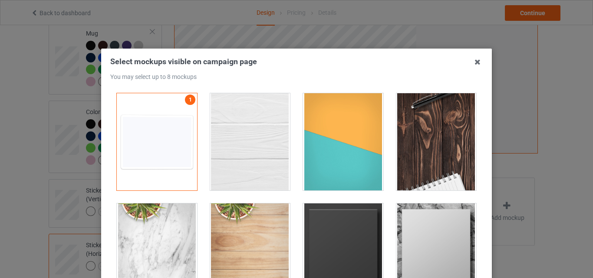
click at [367, 157] on div at bounding box center [343, 141] width 80 height 97
click at [381, 158] on div "2" at bounding box center [342, 142] width 93 height 110
click at [396, 175] on div at bounding box center [436, 141] width 80 height 97
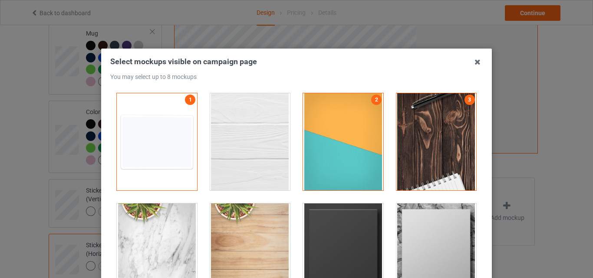
click at [306, 247] on div at bounding box center [343, 252] width 80 height 97
click at [398, 241] on div at bounding box center [436, 252] width 80 height 97
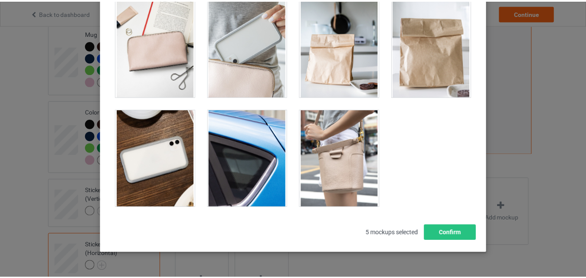
scroll to position [119, 0]
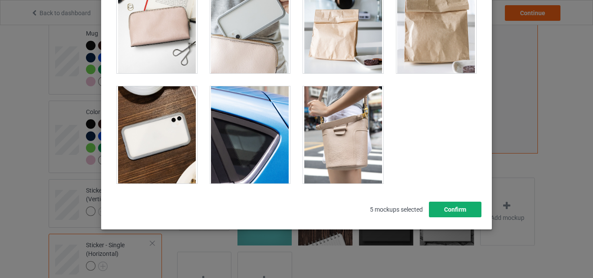
click at [447, 205] on button "Confirm" at bounding box center [455, 210] width 53 height 16
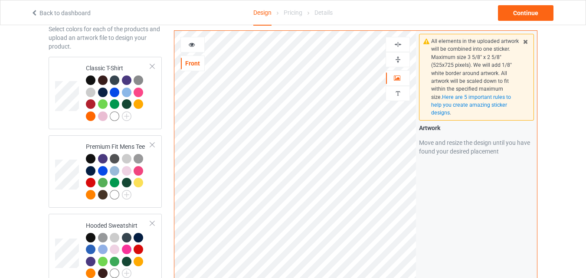
scroll to position [0, 0]
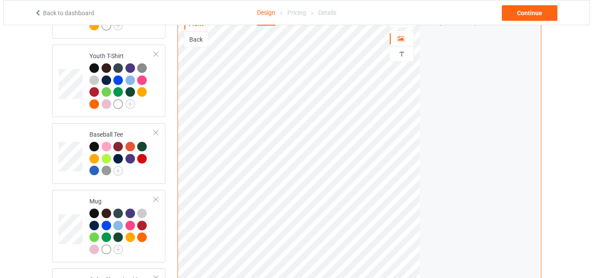
scroll to position [694, 0]
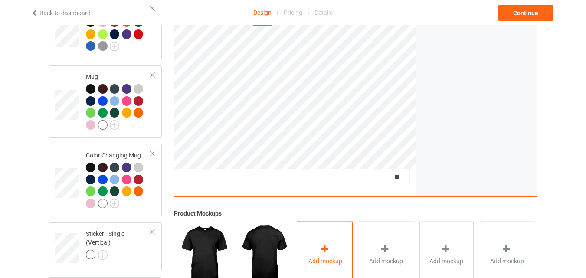
click at [342, 253] on div "Add mockup" at bounding box center [325, 255] width 55 height 68
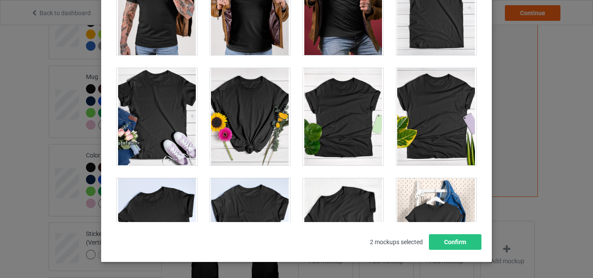
scroll to position [12152, 0]
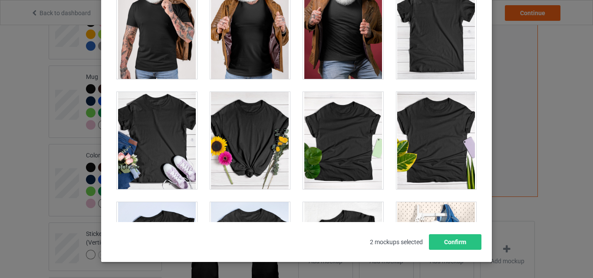
click at [423, 63] on div at bounding box center [436, 30] width 80 height 97
click at [418, 79] on div at bounding box center [436, 30] width 80 height 97
click at [418, 78] on div at bounding box center [436, 30] width 80 height 97
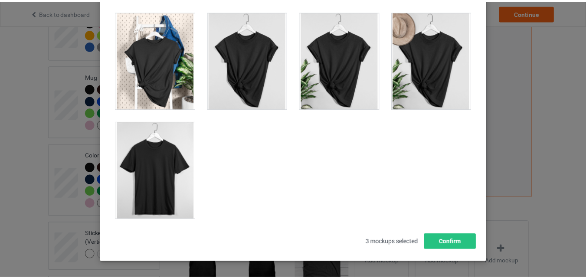
scroll to position [12456, 0]
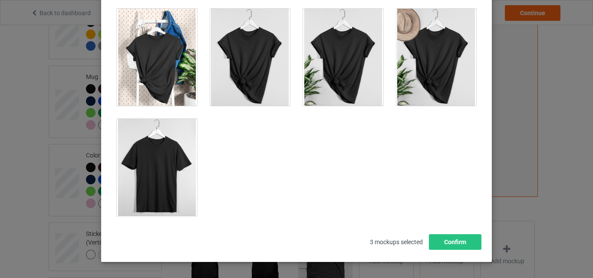
click at [168, 174] on div at bounding box center [157, 167] width 80 height 97
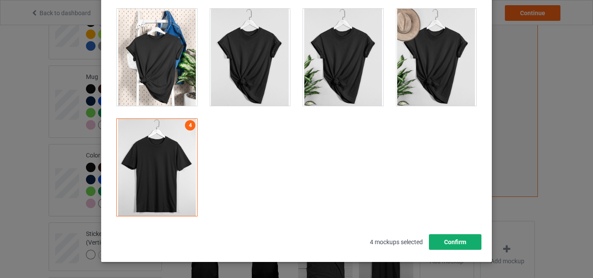
click at [470, 244] on button "Confirm" at bounding box center [455, 242] width 53 height 16
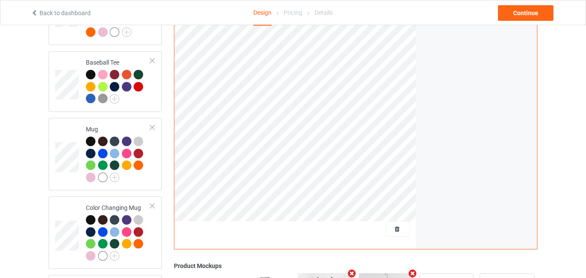
scroll to position [608, 0]
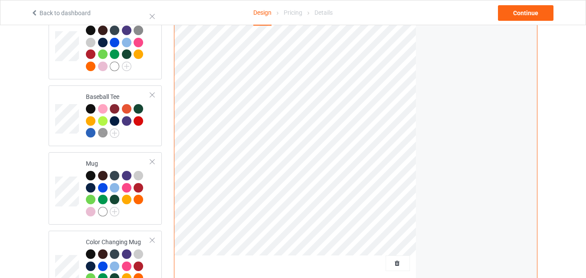
click at [528, 28] on div "Artwork Move and resize the design until you have found your desired placement" at bounding box center [476, 119] width 121 height 330
click at [528, 13] on div "Continue" at bounding box center [526, 13] width 56 height 16
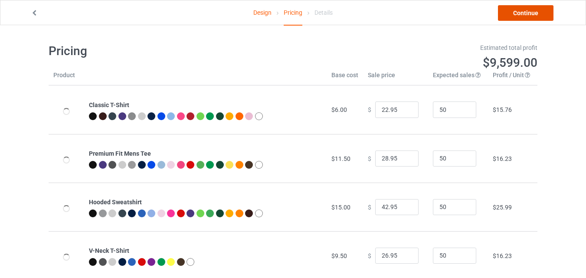
click at [534, 18] on link "Continue" at bounding box center [526, 13] width 56 height 16
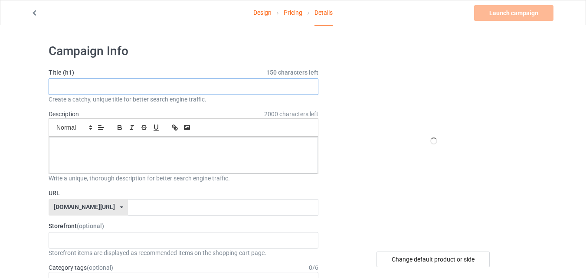
click at [142, 85] on input "text" at bounding box center [184, 87] width 270 height 16
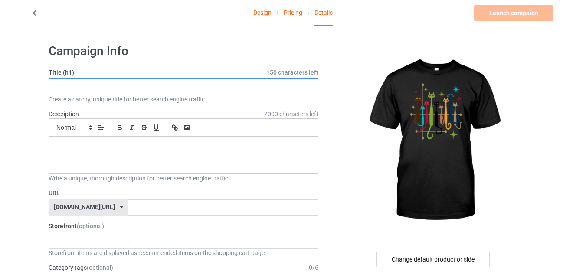
paste input "Retro Mid-Century Modern Look Cats"
type input "Retro Mid-Century Modern Look Cats"
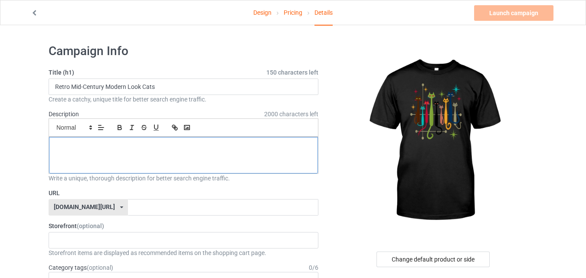
click at [119, 155] on div at bounding box center [183, 155] width 269 height 36
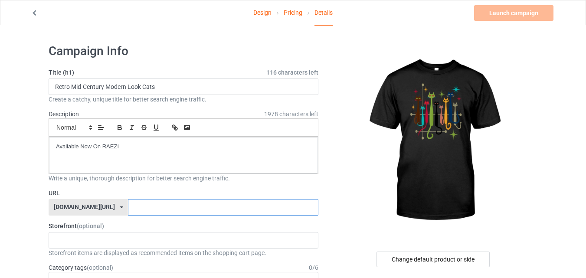
click at [135, 202] on input "text" at bounding box center [223, 207] width 190 height 16
type input "catloverx7x"
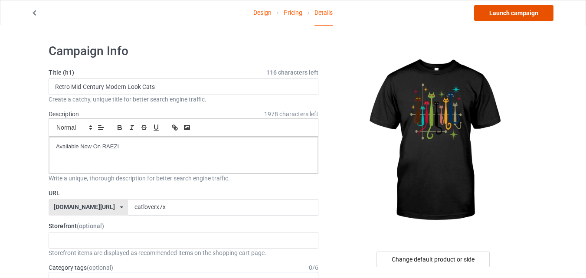
click at [494, 16] on link "Launch campaign" at bounding box center [513, 13] width 79 height 16
